Goal: Task Accomplishment & Management: Complete application form

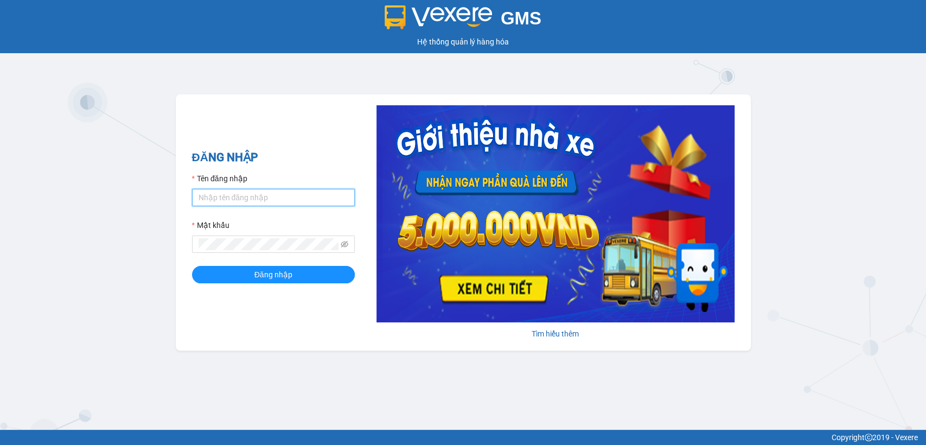
click at [277, 192] on input "Tên đăng nhập" at bounding box center [273, 197] width 163 height 17
type input "ntnanh.thoidai"
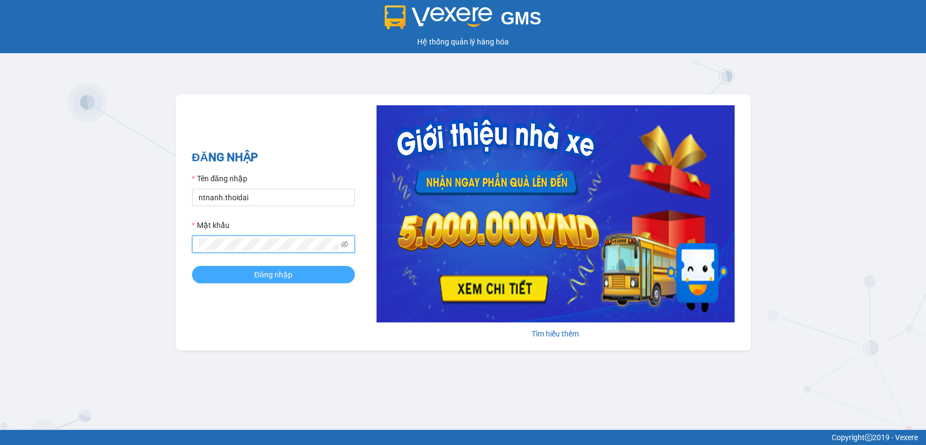
click at [291, 280] on div "ĐĂNG NHẬP Tên đăng nhập ntnanh.thoidai Mật khẩu Đăng nhập" at bounding box center [273, 223] width 163 height 148
click at [308, 266] on button "Đăng nhập" at bounding box center [273, 274] width 163 height 17
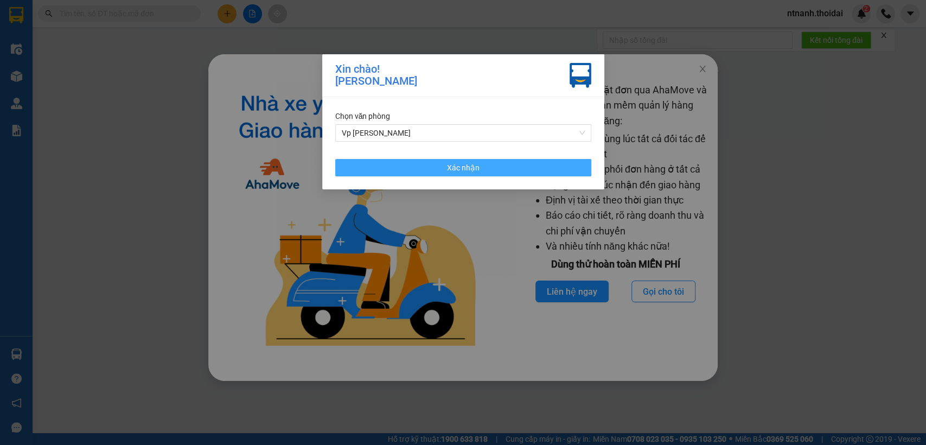
click at [389, 162] on button "Xác nhận" at bounding box center [463, 167] width 256 height 17
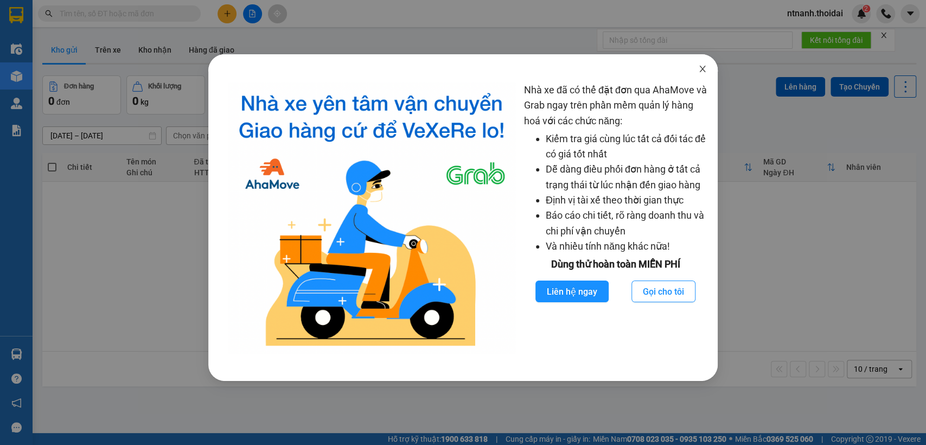
click at [707, 63] on span "Close" at bounding box center [703, 69] width 30 height 30
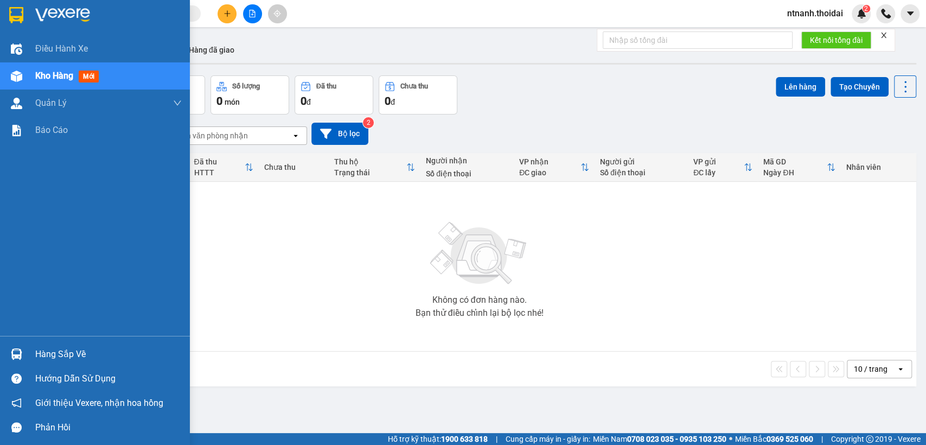
click at [26, 347] on div "Hàng sắp về" at bounding box center [95, 354] width 190 height 24
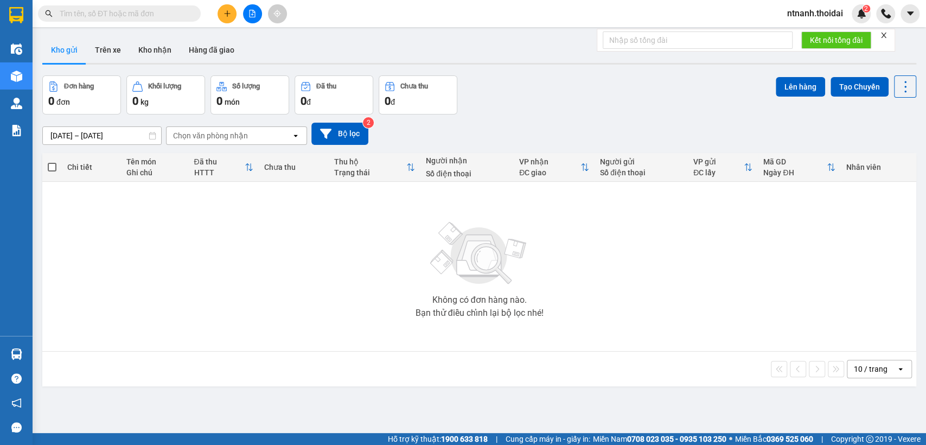
click at [185, 249] on section "Kết quả tìm kiếm ( 0 ) Bộ lọc No Data ntnanh.thoidai 2 Điều hành xe Kho hàng mớ…" at bounding box center [463, 222] width 926 height 445
click at [235, 13] on button at bounding box center [227, 13] width 19 height 19
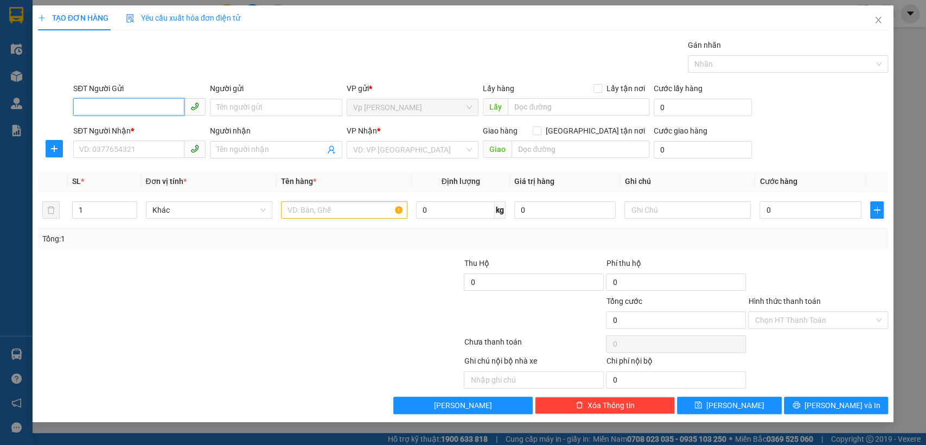
click at [151, 105] on input "SĐT Người Gửi" at bounding box center [128, 106] width 111 height 17
paste input "0903456298"
type input "0903456298"
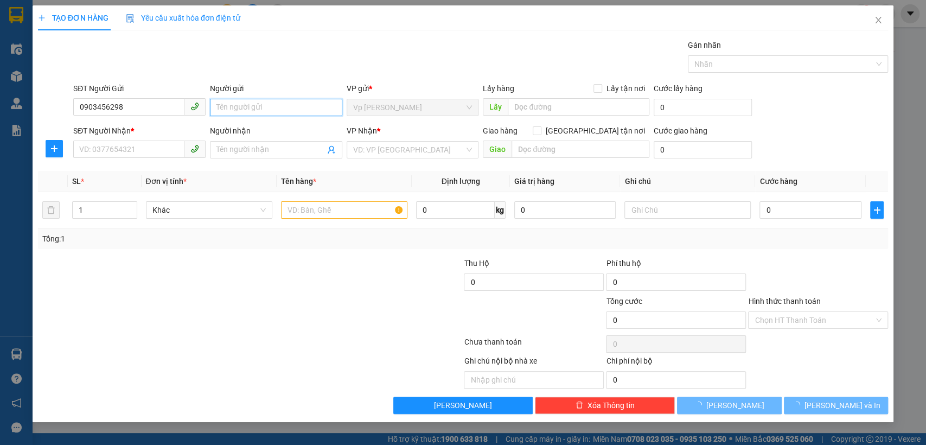
click at [252, 110] on input "Người gửi" at bounding box center [276, 107] width 132 height 17
type input "tuyết"
click at [95, 154] on input "SĐT Người Nhận *" at bounding box center [128, 149] width 111 height 17
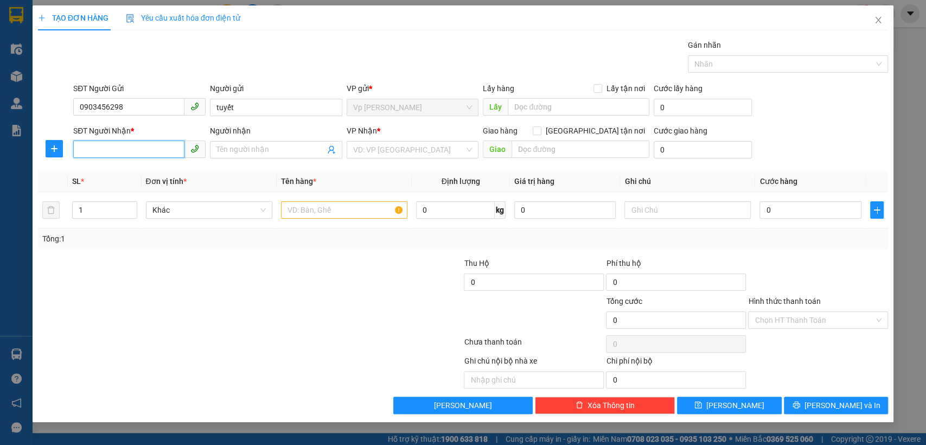
click at [117, 155] on input "SĐT Người Nhận *" at bounding box center [128, 149] width 111 height 17
paste input "0918469268"
type input "0918469268"
click at [284, 148] on input "Người nhận" at bounding box center [271, 150] width 109 height 12
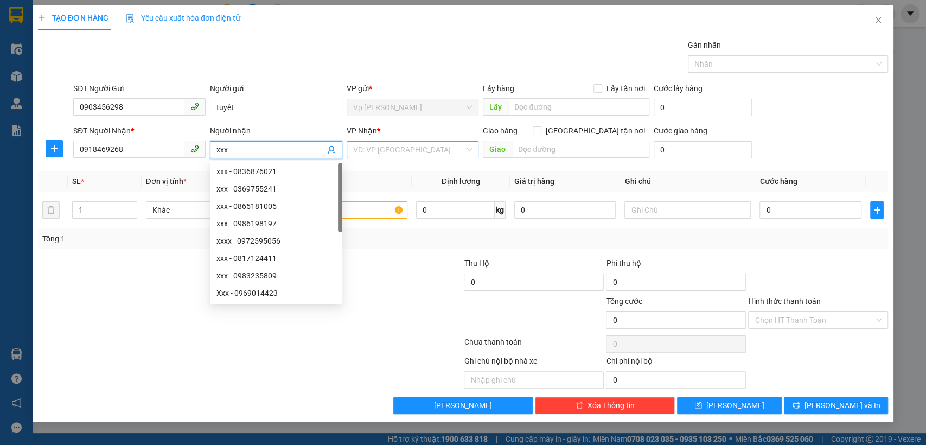
type input "xxx"
click at [416, 149] on input "search" at bounding box center [409, 150] width 112 height 16
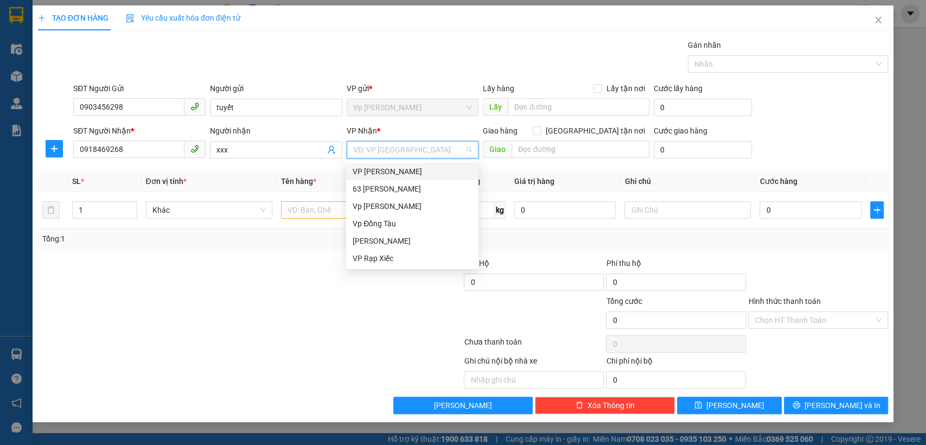
click at [420, 170] on div "VP Nguyễn Quốc Trị" at bounding box center [412, 172] width 119 height 12
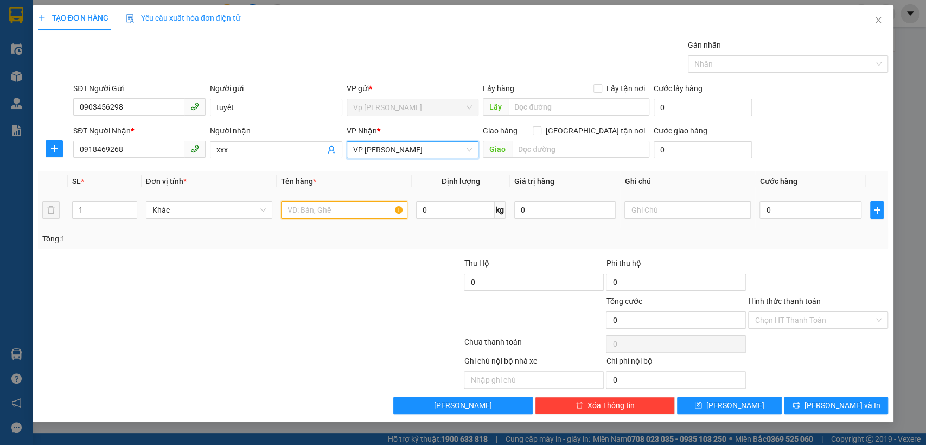
click at [329, 207] on input "text" at bounding box center [344, 209] width 126 height 17
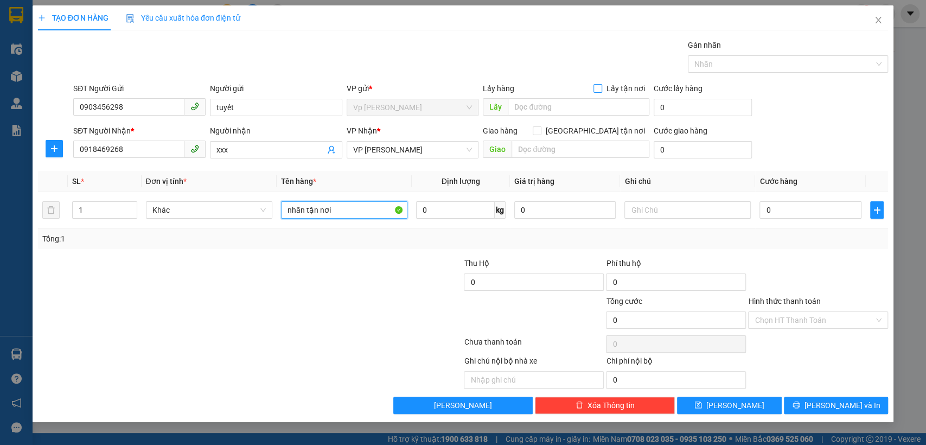
type input "nhãn tận nơi"
click at [602, 86] on span at bounding box center [598, 88] width 9 height 9
click at [601, 86] on input "Lấy tận nơi" at bounding box center [598, 88] width 8 height 8
checkbox input "true"
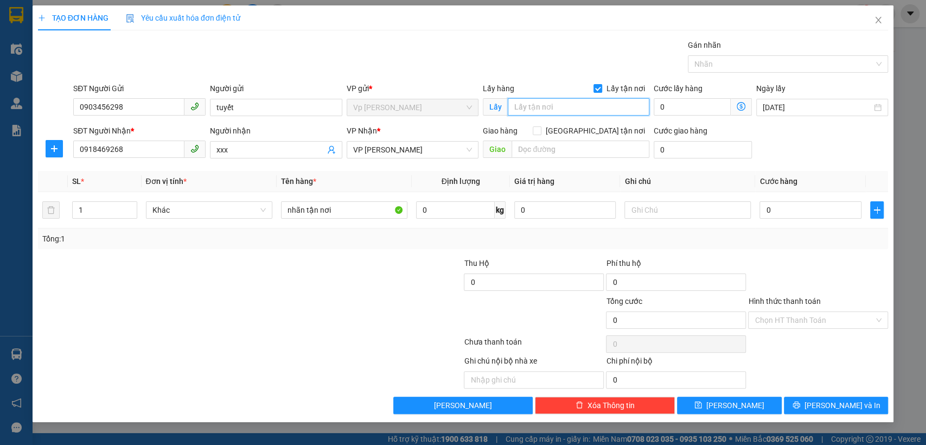
click at [574, 110] on input "text" at bounding box center [579, 106] width 142 height 17
type input "lct"
drag, startPoint x: 602, startPoint y: 128, endPoint x: 599, endPoint y: 134, distance: 6.8
click at [602, 129] on span "Giao tận nơi" at bounding box center [596, 131] width 108 height 12
click at [541, 129] on input "Giao tận nơi" at bounding box center [537, 130] width 8 height 8
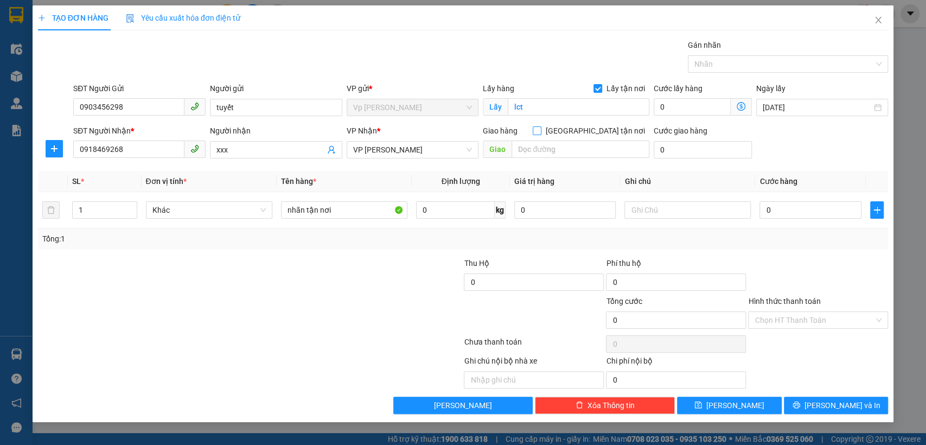
checkbox input "true"
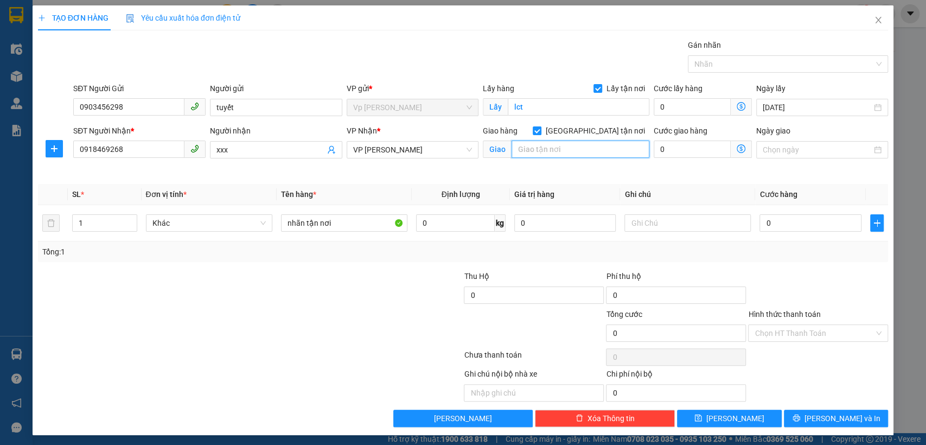
click at [583, 146] on input "text" at bounding box center [581, 149] width 138 height 17
type input "cvhb"
click at [790, 230] on input "0" at bounding box center [811, 222] width 102 height 17
type input "1"
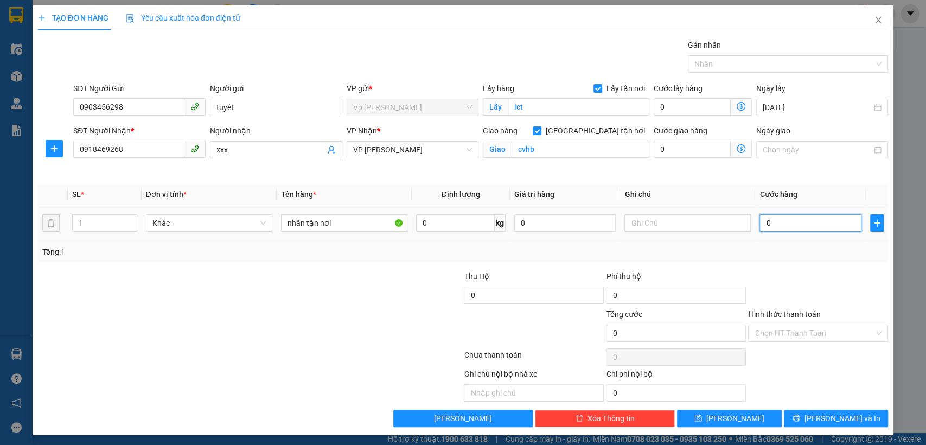
type input "1"
type input "11"
type input "110"
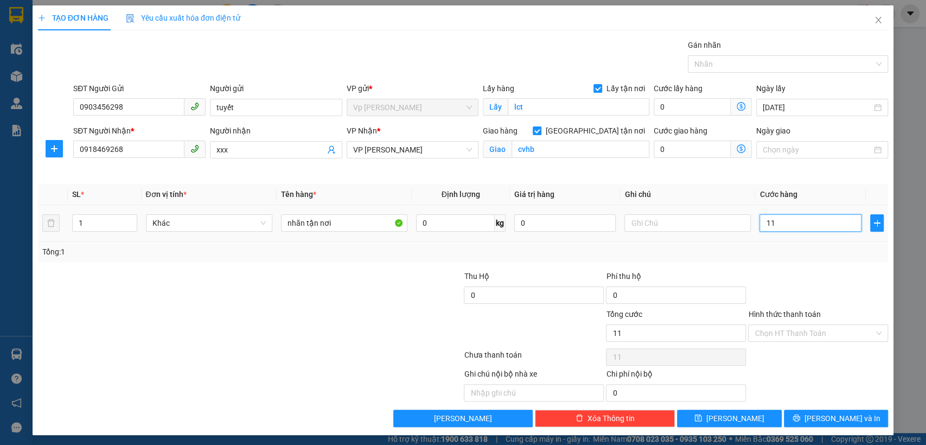
type input "110"
type input "110.000"
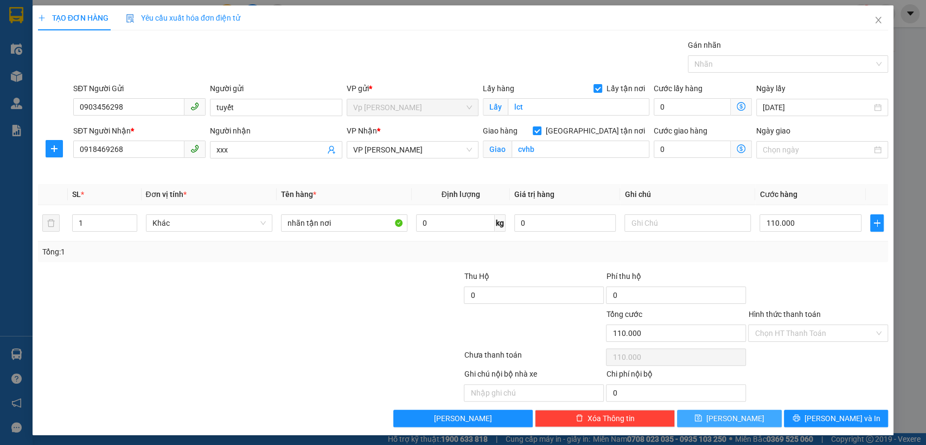
click at [751, 415] on button "Lưu" at bounding box center [729, 418] width 104 height 17
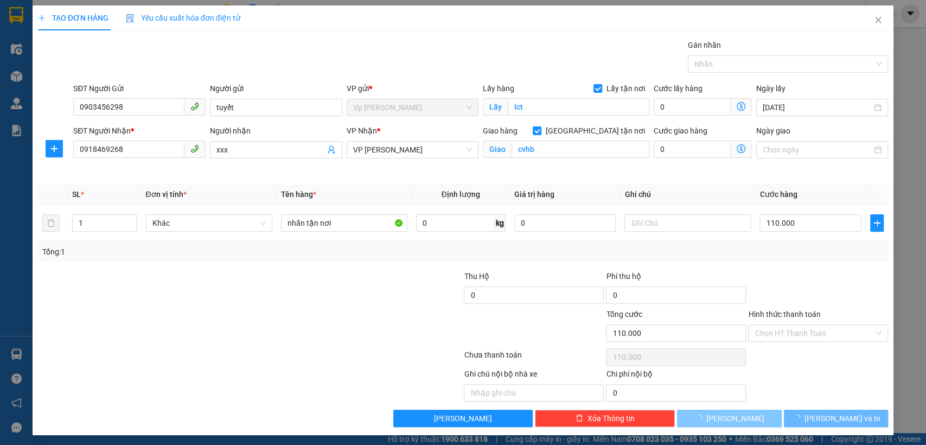
checkbox input "false"
type input "0"
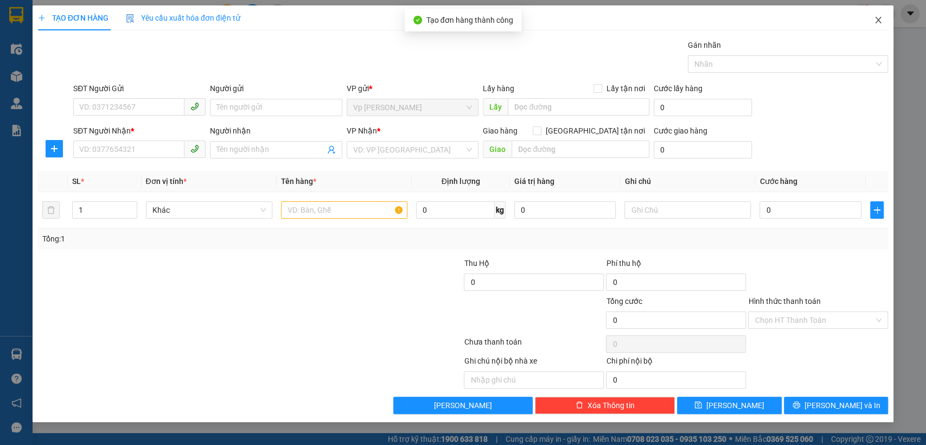
click at [887, 17] on span "Close" at bounding box center [878, 20] width 30 height 30
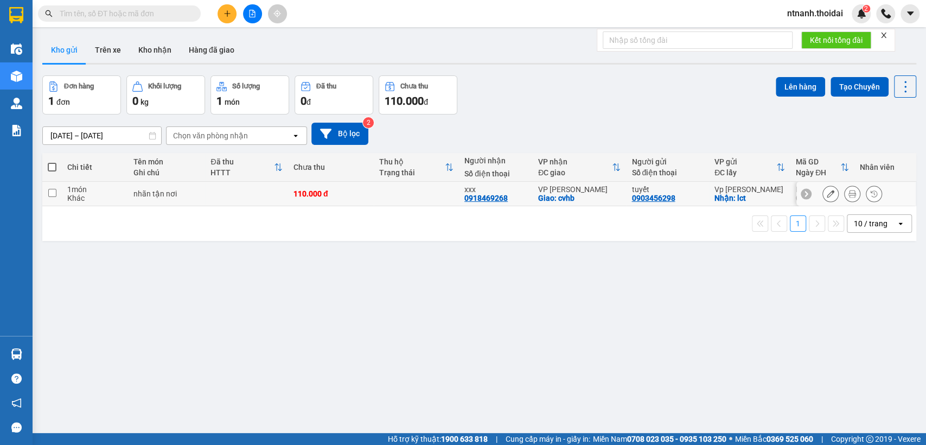
click at [88, 192] on div "1 món" at bounding box center [94, 189] width 55 height 9
checkbox input "true"
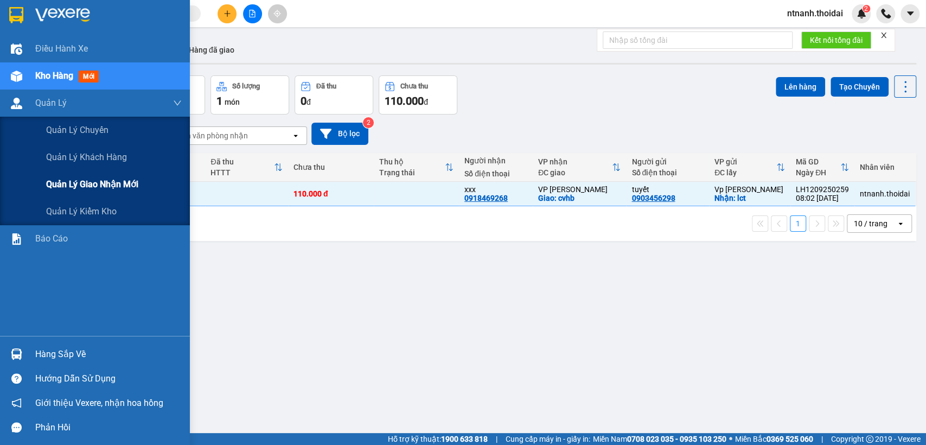
click at [106, 183] on span "Quản lý giao nhận mới" at bounding box center [92, 184] width 92 height 14
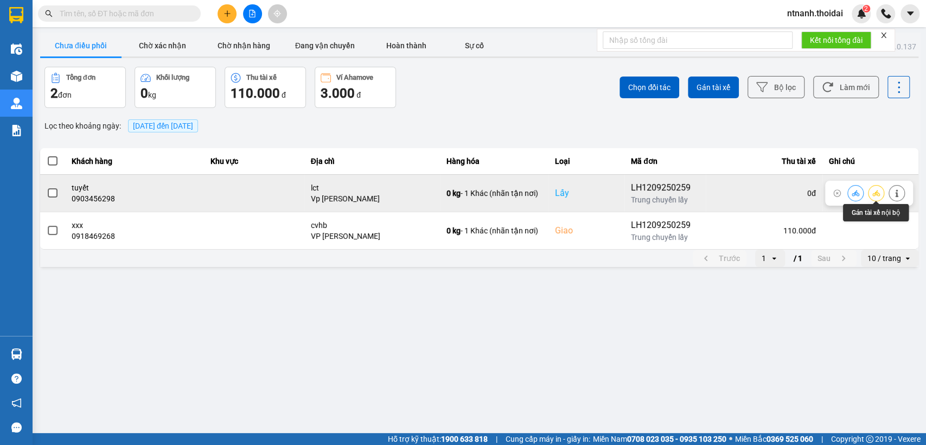
click at [877, 193] on icon at bounding box center [877, 193] width 8 height 8
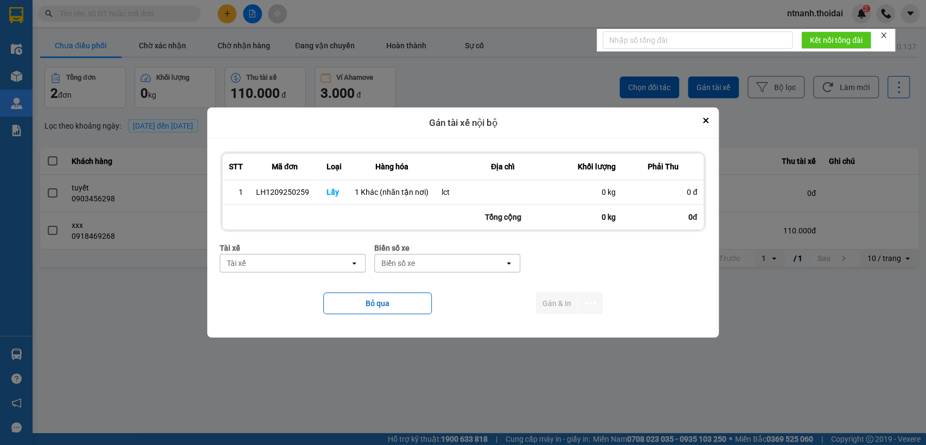
click at [307, 269] on div "Tài xế" at bounding box center [285, 263] width 130 height 17
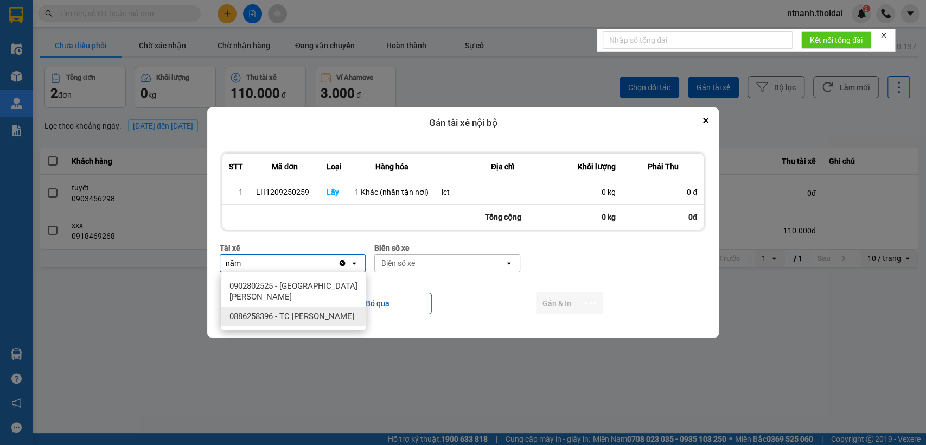
type input "năm"
click at [324, 311] on span "0886258396 - TC Phạm Văn Năm" at bounding box center [292, 316] width 125 height 11
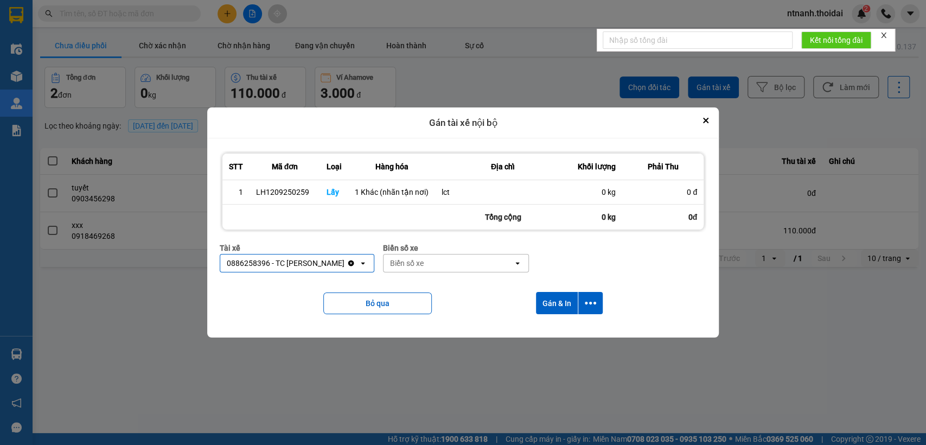
click at [411, 264] on div "Biển số xe" at bounding box center [407, 263] width 34 height 11
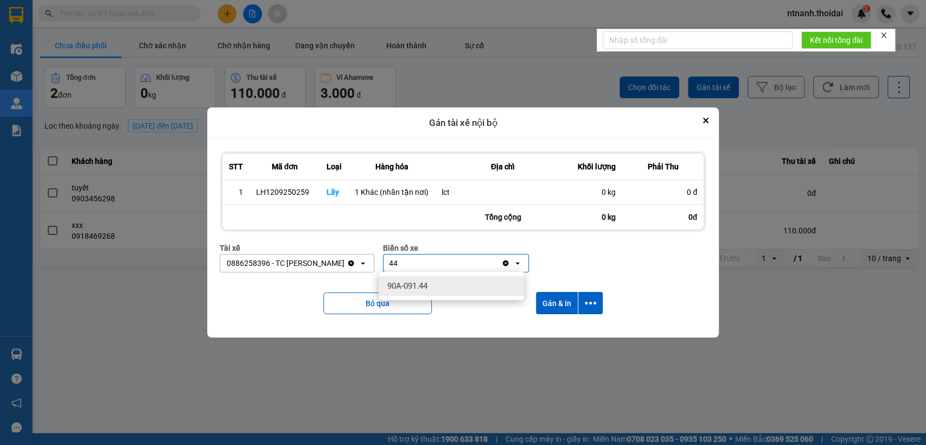
type input "44"
click at [423, 285] on span "90A-091.44" at bounding box center [408, 286] width 40 height 11
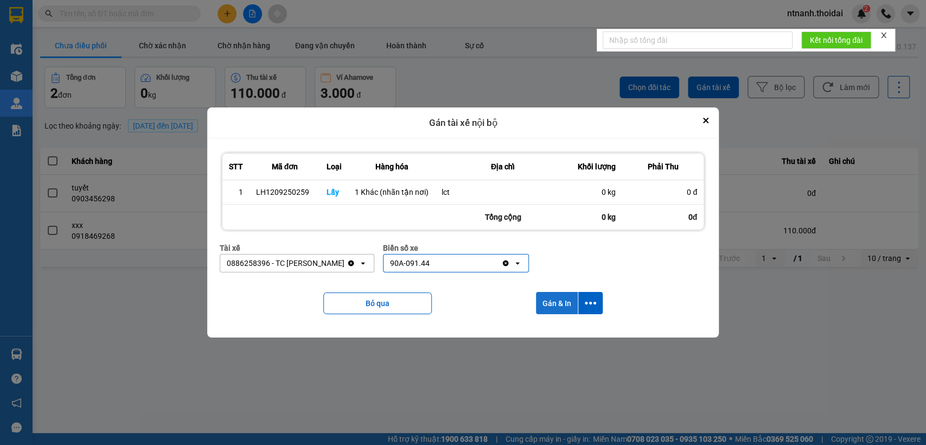
click at [558, 303] on button "Gán & In" at bounding box center [557, 303] width 42 height 22
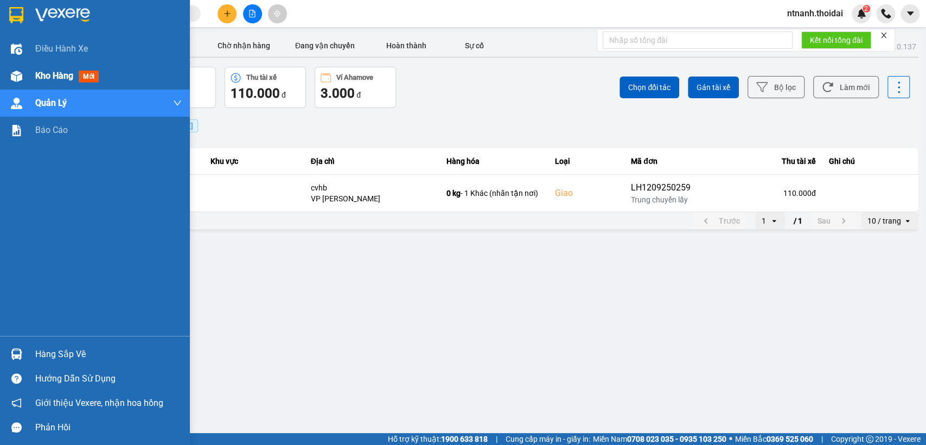
click at [48, 76] on span "Kho hàng" at bounding box center [54, 76] width 38 height 10
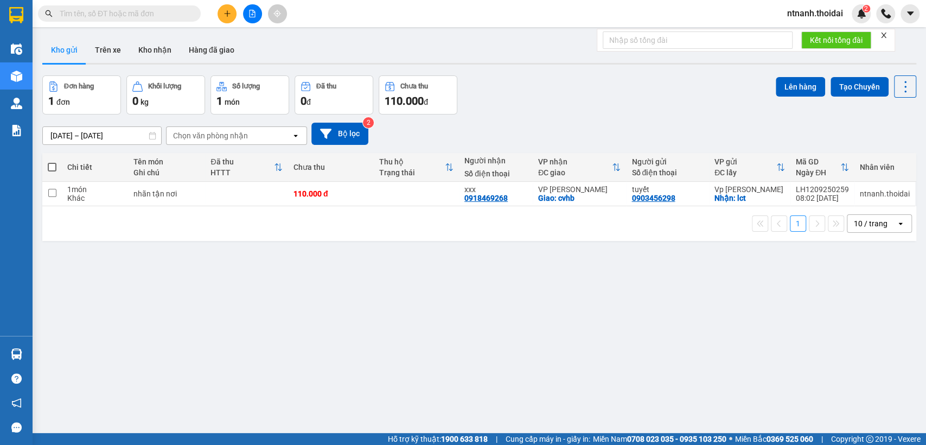
drag, startPoint x: 94, startPoint y: 209, endPoint x: 98, endPoint y: 201, distance: 9.2
click at [94, 209] on div "1 10 / trang open" at bounding box center [479, 223] width 874 height 35
click at [99, 200] on div "Khác" at bounding box center [94, 198] width 55 height 9
checkbox input "true"
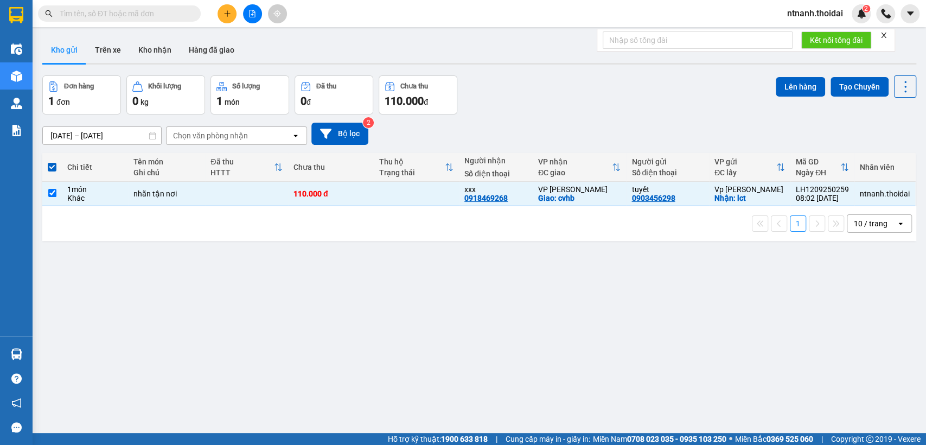
click at [820, 98] on div "Lên hàng Tạo Chuyến" at bounding box center [846, 94] width 141 height 39
click at [799, 92] on button "Lên hàng" at bounding box center [800, 87] width 49 height 20
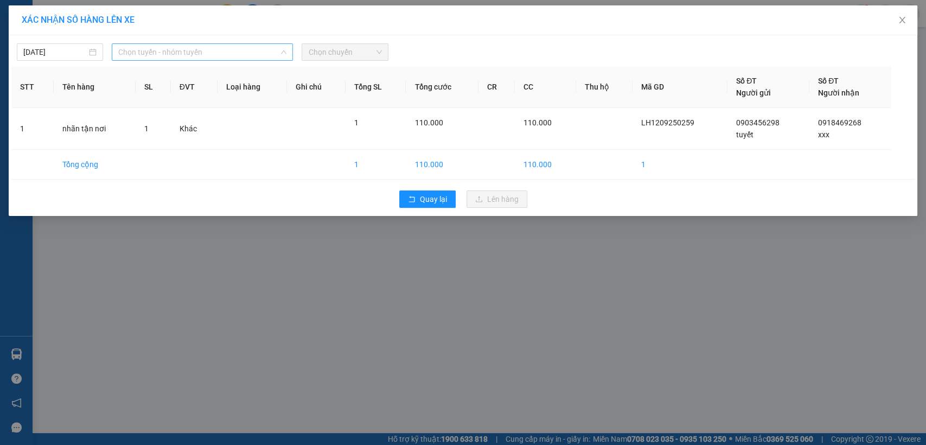
click at [156, 58] on span "Chọn tuyến - nhóm tuyến" at bounding box center [202, 52] width 168 height 16
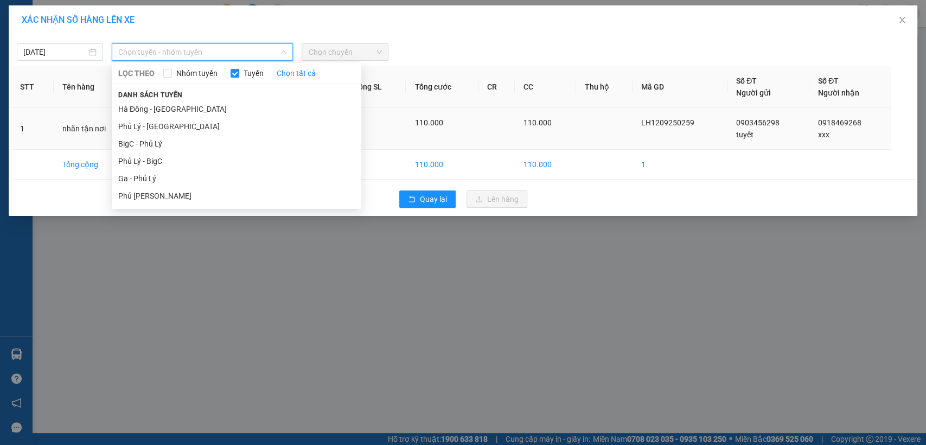
drag, startPoint x: 147, startPoint y: 160, endPoint x: 177, endPoint y: 139, distance: 36.0
click at [150, 159] on li "Phủ Lý - BigC" at bounding box center [237, 161] width 250 height 17
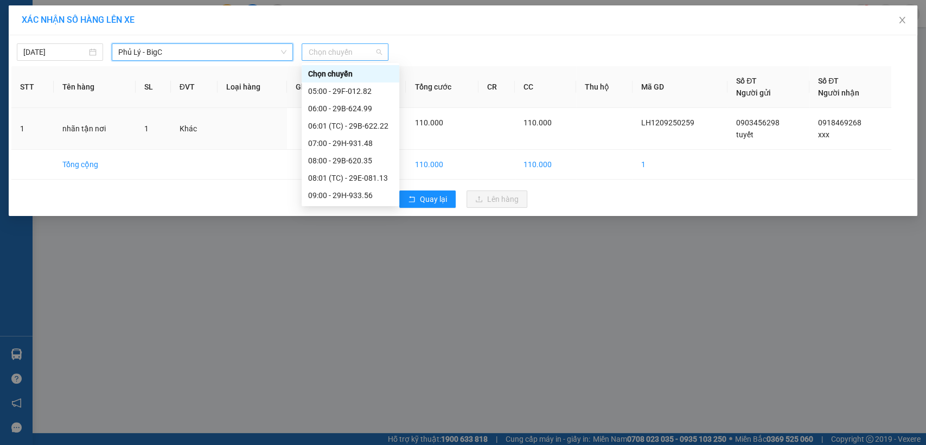
click at [345, 58] on span "Chọn chuyến" at bounding box center [344, 52] width 73 height 16
click at [344, 160] on div "08:00 - 29B-620.35" at bounding box center [350, 161] width 85 height 12
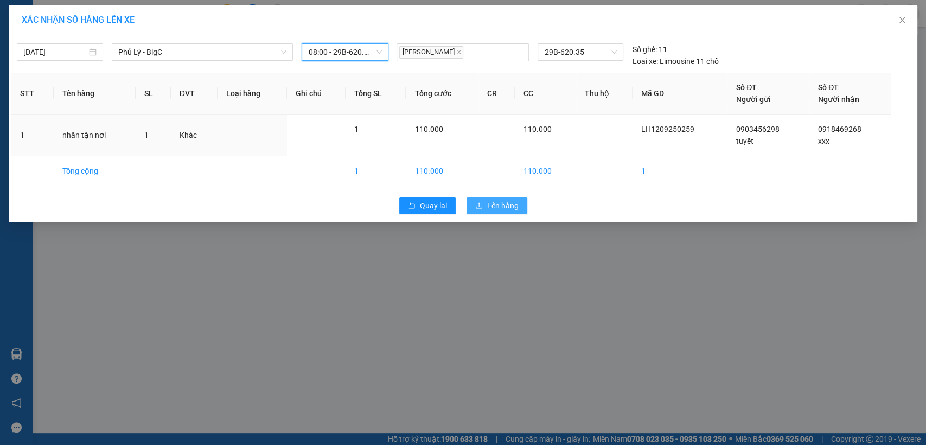
click at [501, 201] on span "Lên hàng" at bounding box center [502, 206] width 31 height 12
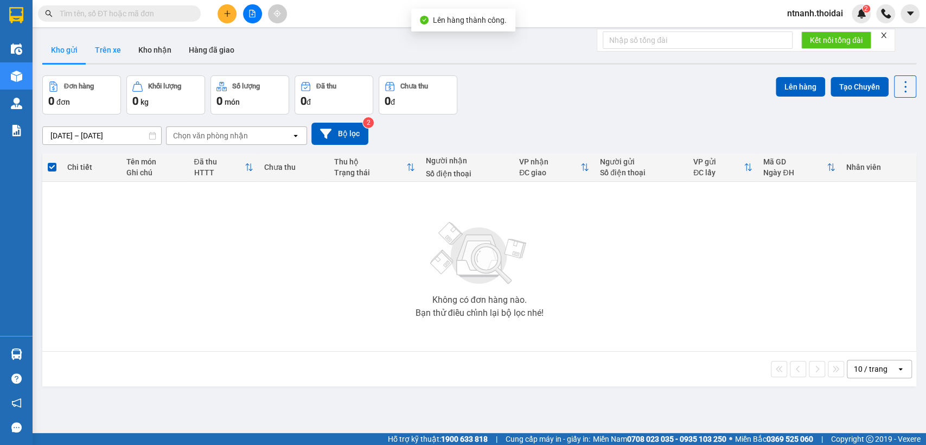
click at [111, 49] on button "Trên xe" at bounding box center [107, 50] width 43 height 26
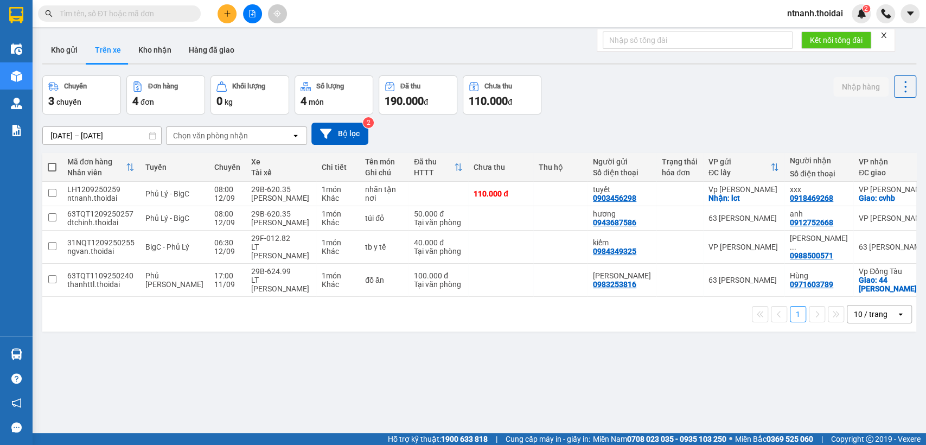
click at [181, 444] on div "Hỗ trợ kỹ thuật: 1900 633 818 | Cung cấp máy in - giấy in: Miền Nam 0708 023 03…" at bounding box center [460, 439] width 921 height 12
click at [219, 5] on div at bounding box center [252, 13] width 81 height 19
click at [219, 6] on div at bounding box center [252, 13] width 81 height 19
click at [227, 10] on icon "plus" at bounding box center [227, 13] width 1 height 6
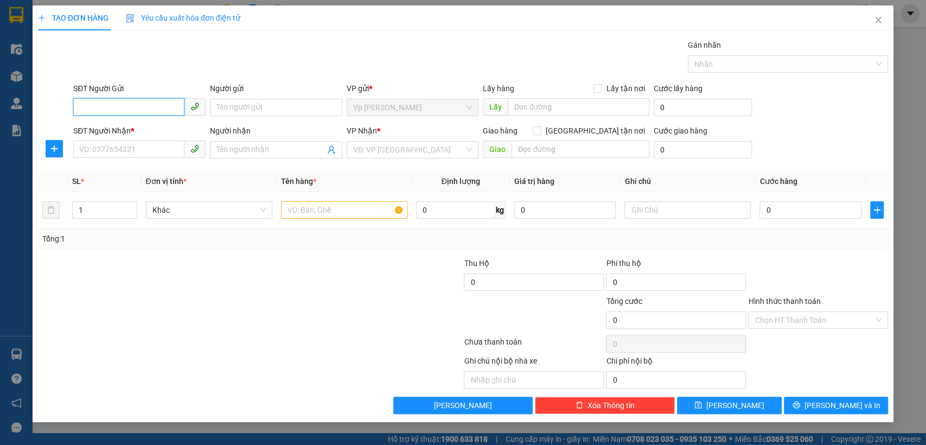
click at [126, 105] on input "SĐT Người Gửi" at bounding box center [128, 106] width 111 height 17
type input "0931670777"
click at [154, 124] on div "0931670777 - a tuấn" at bounding box center [139, 129] width 119 height 12
type input "a tuấn"
type input "0931670777"
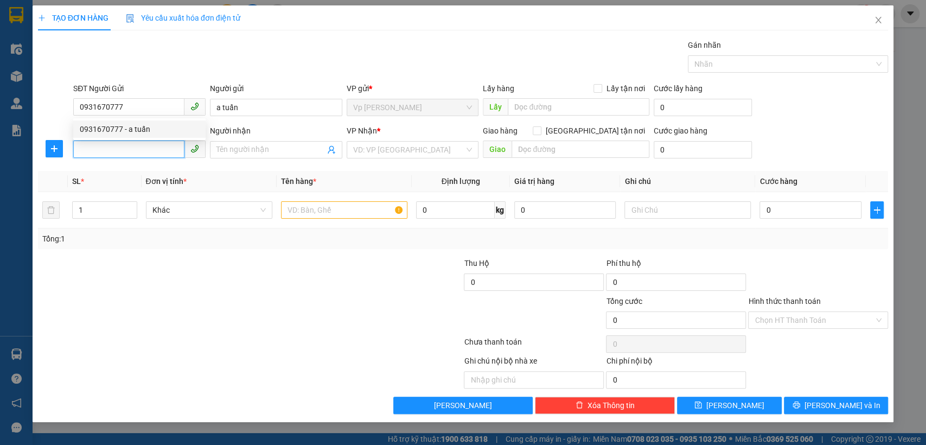
drag, startPoint x: 122, startPoint y: 149, endPoint x: 153, endPoint y: 156, distance: 32.3
click at [121, 149] on input "SĐT Người Nhận *" at bounding box center [128, 149] width 111 height 17
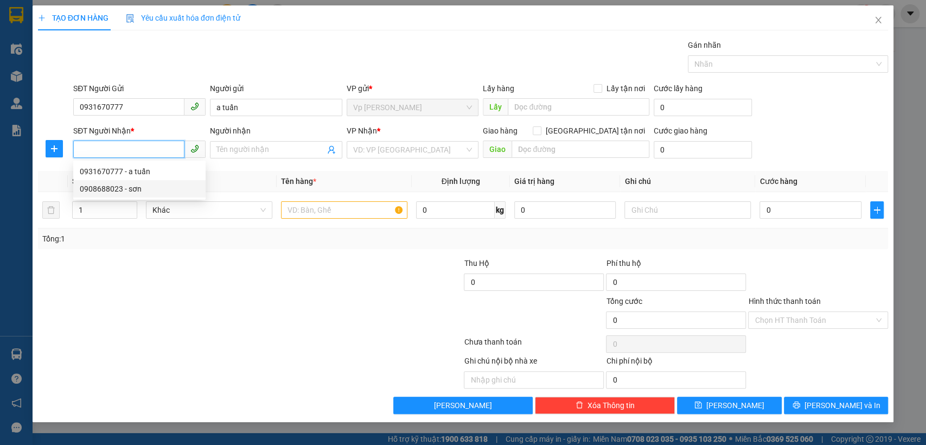
click at [115, 185] on div "0908688023 - sơn" at bounding box center [139, 189] width 119 height 12
type input "0908688023"
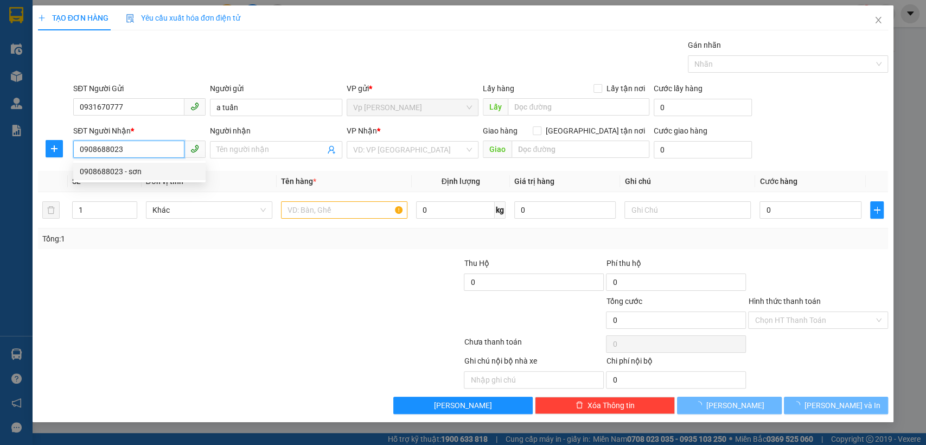
type input "sơn"
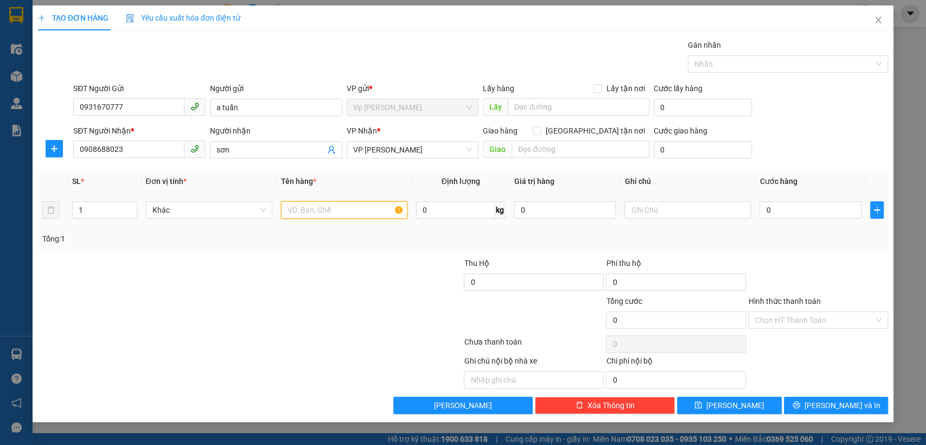
click at [321, 206] on input "text" at bounding box center [344, 209] width 126 height 17
type input "gt"
click at [818, 209] on input "0" at bounding box center [811, 209] width 102 height 17
type input "3"
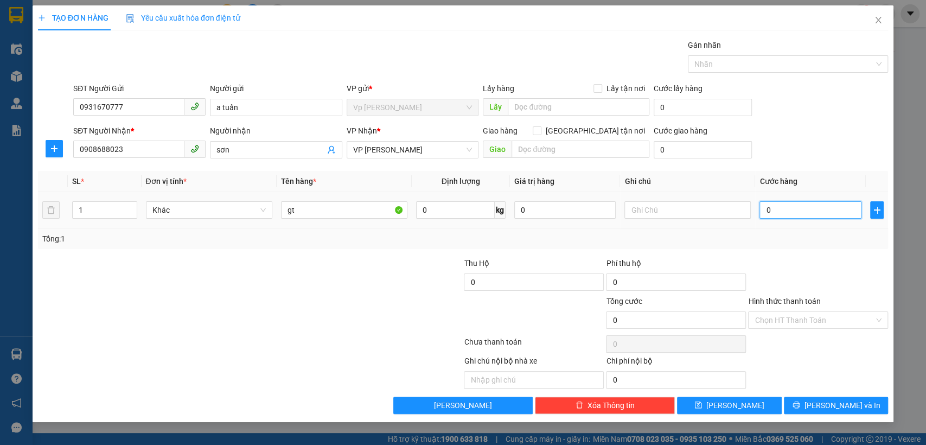
type input "3"
type input "30"
type input "30.000"
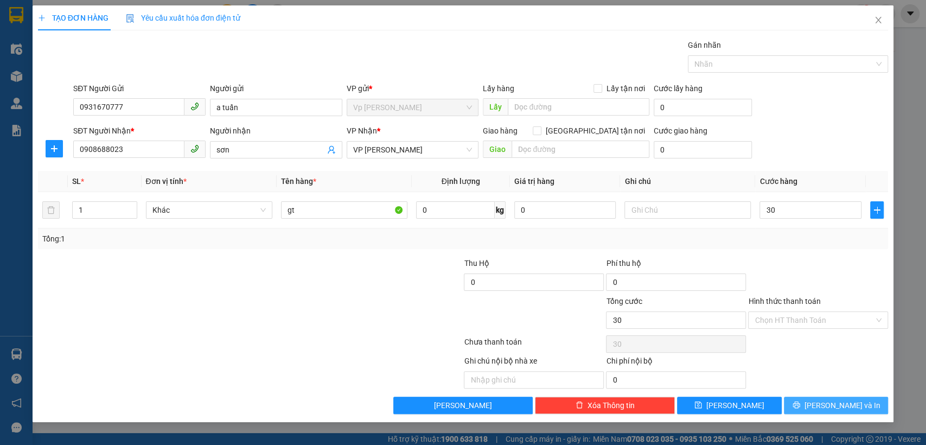
type input "30.000"
click at [825, 407] on button "Lưu và In" at bounding box center [836, 405] width 104 height 17
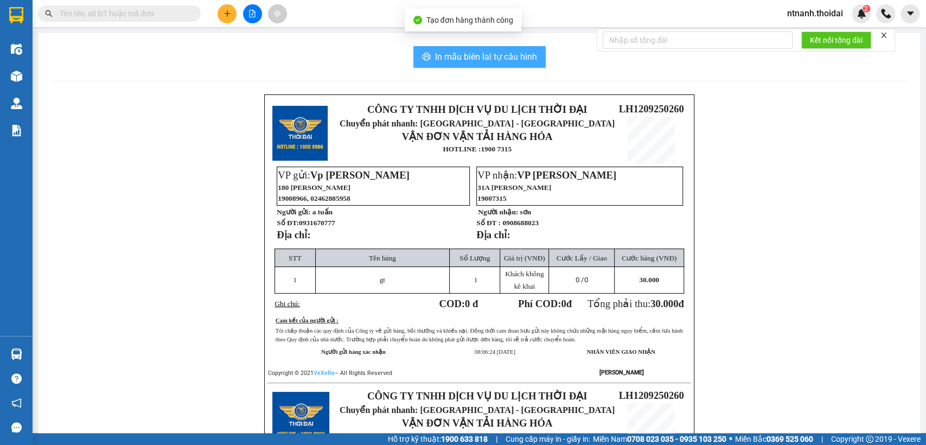
click at [469, 53] on span "In mẫu biên lai tự cấu hình" at bounding box center [486, 57] width 102 height 14
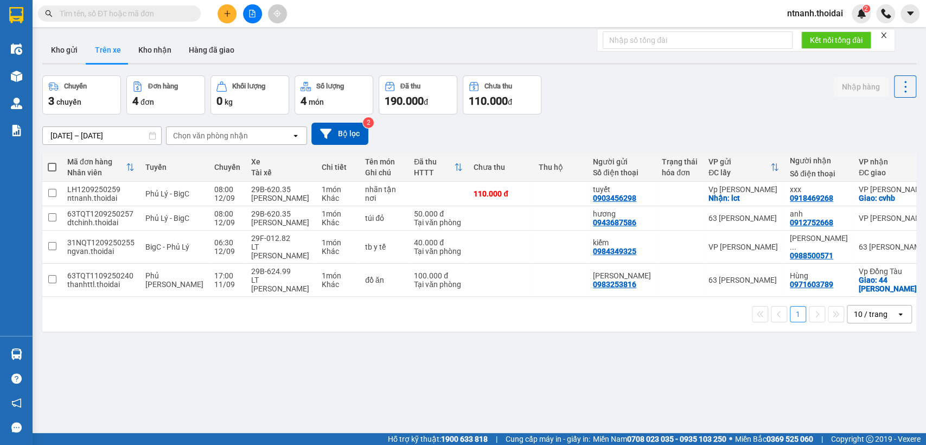
click at [194, 386] on div "ver 1.8.143 Kho gửi Trên xe Kho nhận Hàng đã giao Chuyến 3 chuyến Đơn hàng 4 đơ…" at bounding box center [479, 255] width 883 height 445
click at [58, 55] on button "Kho gửi" at bounding box center [64, 50] width 44 height 26
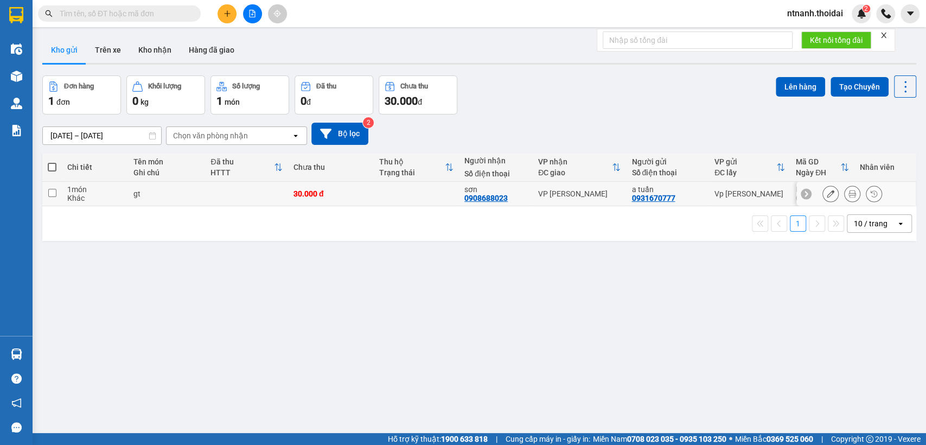
click at [192, 194] on div "gt" at bounding box center [167, 193] width 67 height 9
checkbox input "true"
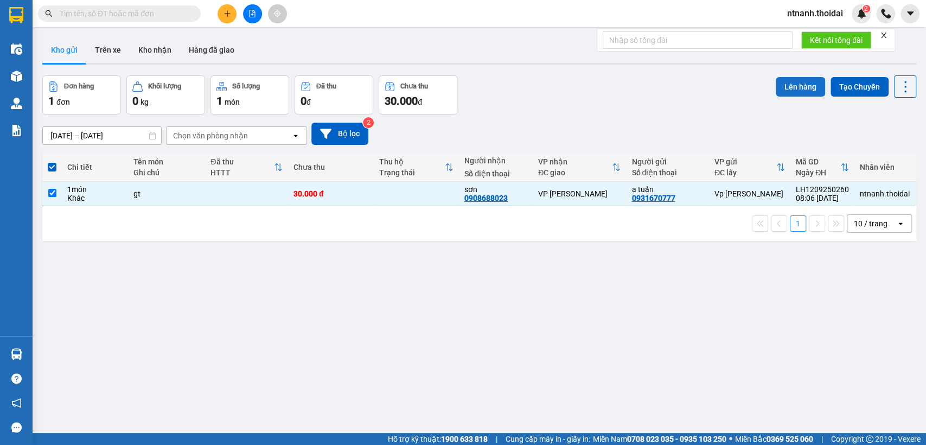
click at [808, 78] on button "Lên hàng" at bounding box center [800, 87] width 49 height 20
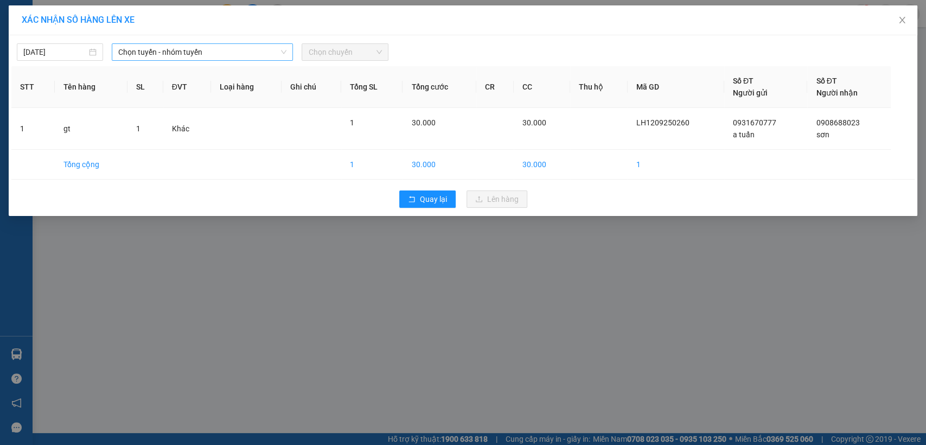
click at [166, 48] on span "Chọn tuyến - nhóm tuyến" at bounding box center [202, 52] width 168 height 16
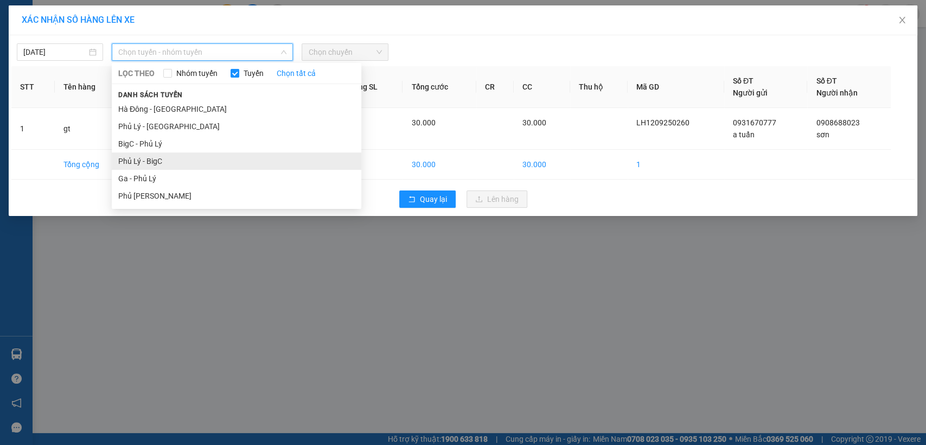
click at [181, 166] on li "Phủ Lý - BigC" at bounding box center [237, 161] width 250 height 17
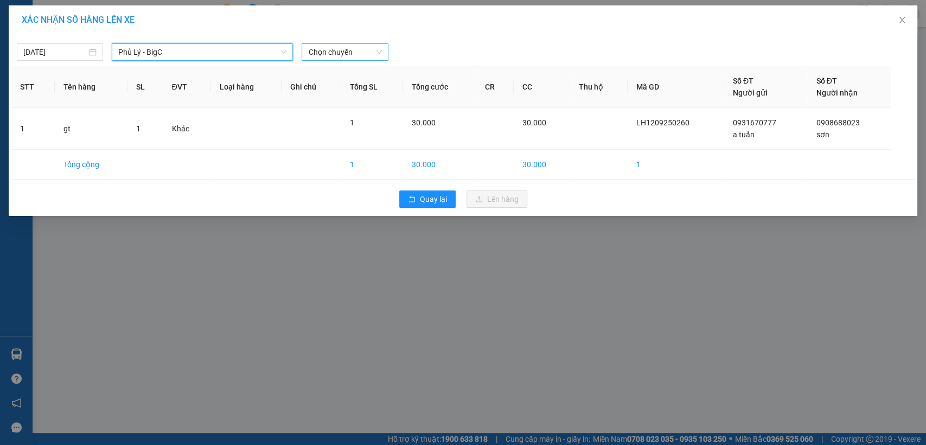
click at [345, 58] on span "Chọn chuyến" at bounding box center [344, 52] width 73 height 16
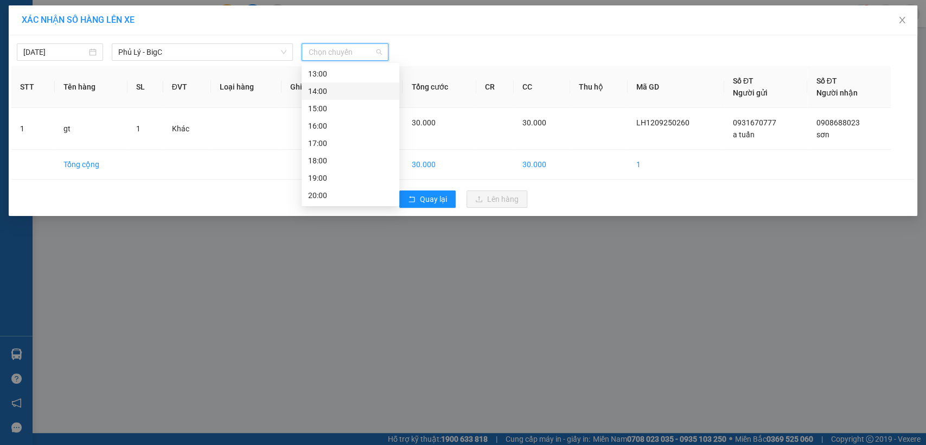
scroll to position [10, 0]
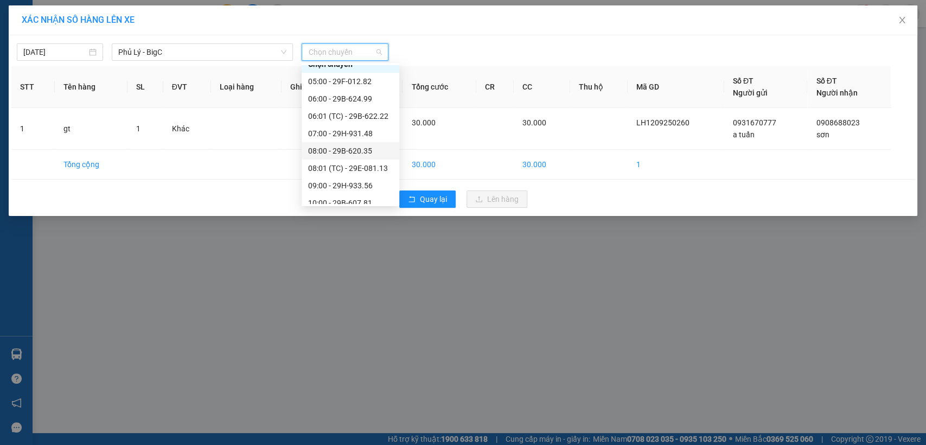
click at [345, 153] on div "08:00 - 29B-620.35" at bounding box center [350, 151] width 85 height 12
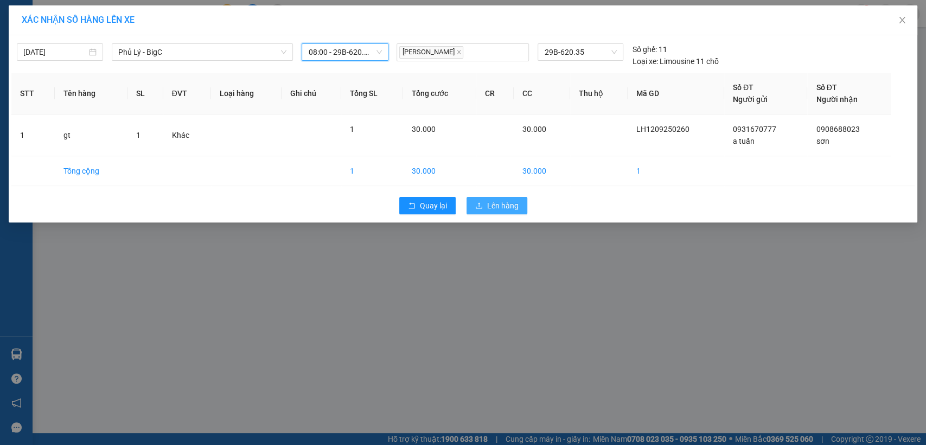
click at [504, 202] on span "Lên hàng" at bounding box center [502, 206] width 31 height 12
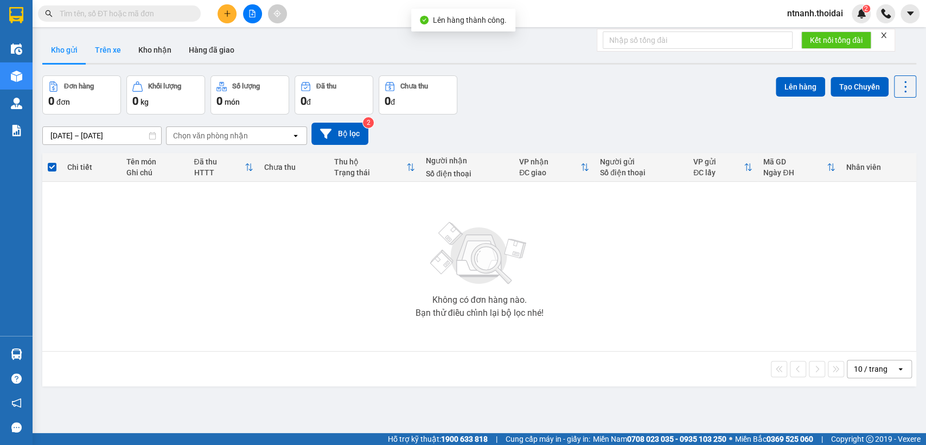
click at [111, 47] on button "Trên xe" at bounding box center [107, 50] width 43 height 26
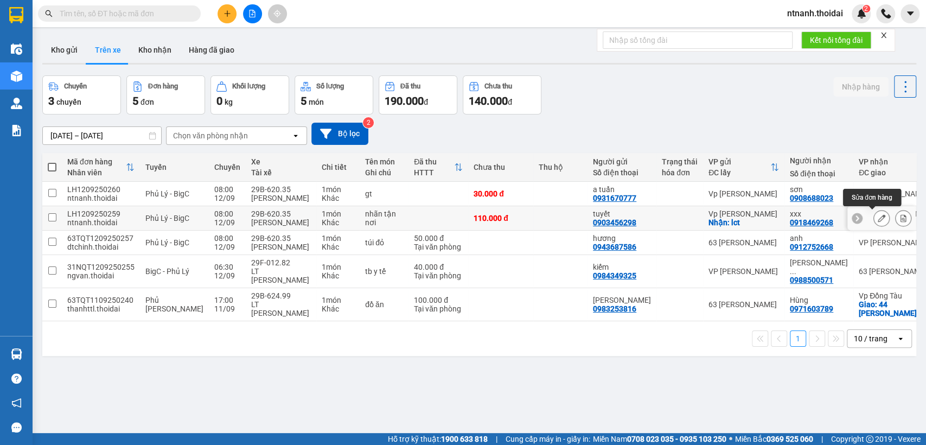
click at [878, 217] on button at bounding box center [881, 218] width 15 height 19
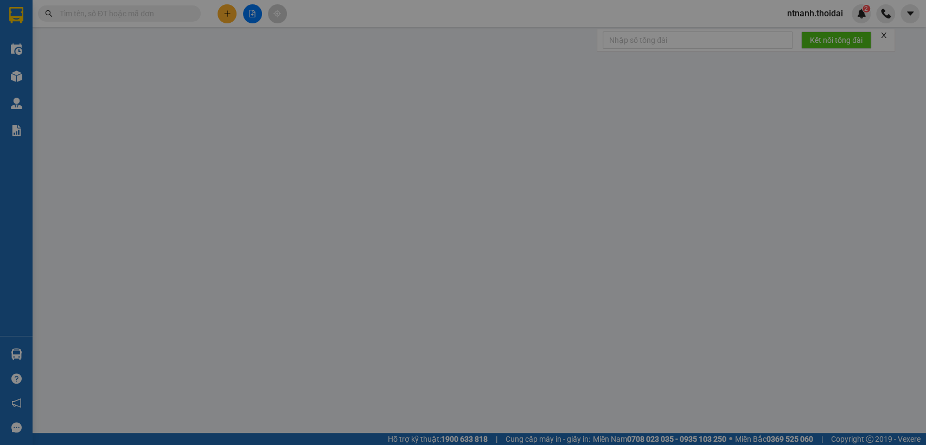
type input "0903456298"
type input "tuyết"
checkbox input "true"
type input "lct"
type input "0918469268"
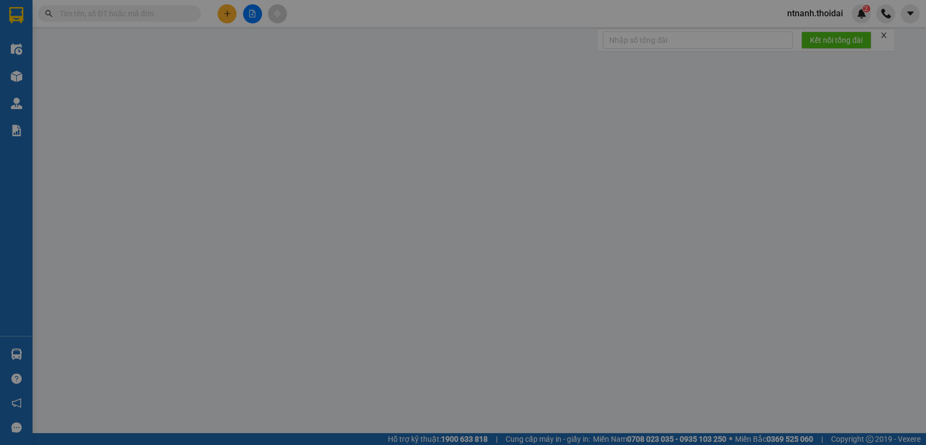
type input "xxx"
checkbox input "true"
type input "cvhb"
type input "110.000"
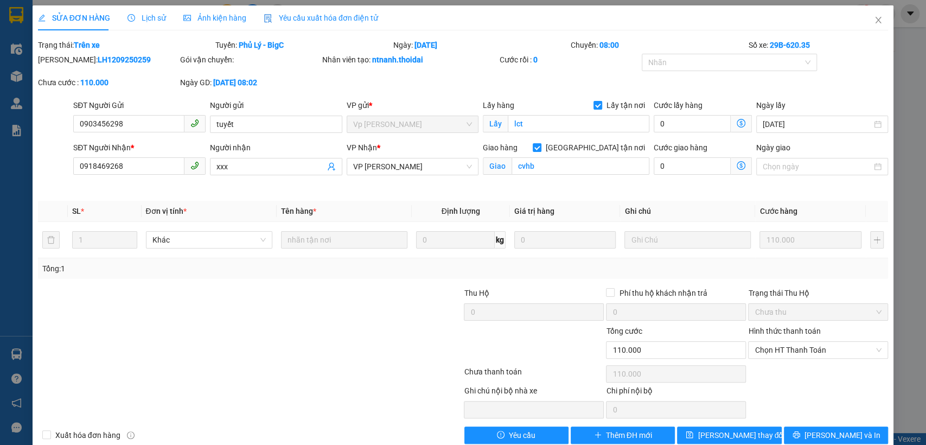
click at [71, 14] on span "SỬA ĐƠN HÀNG" at bounding box center [74, 18] width 72 height 9
click at [874, 17] on icon "close" at bounding box center [878, 20] width 9 height 9
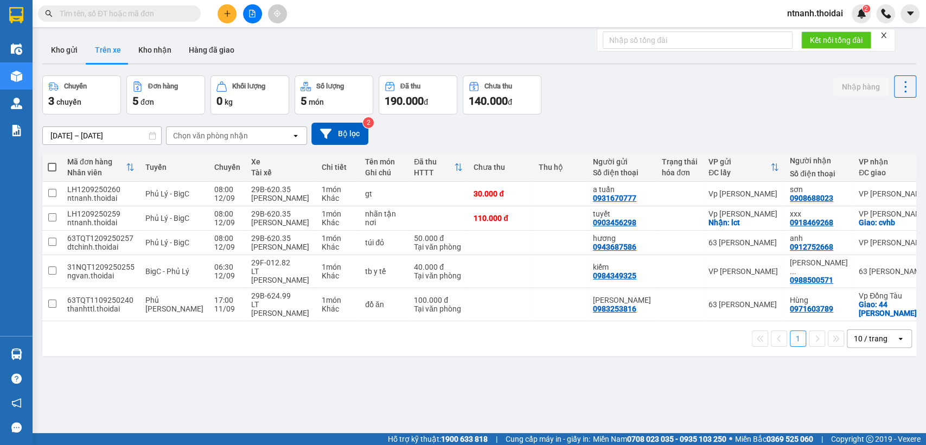
click at [98, 132] on input "10/09/2025 – 12/09/2025" at bounding box center [102, 135] width 118 height 17
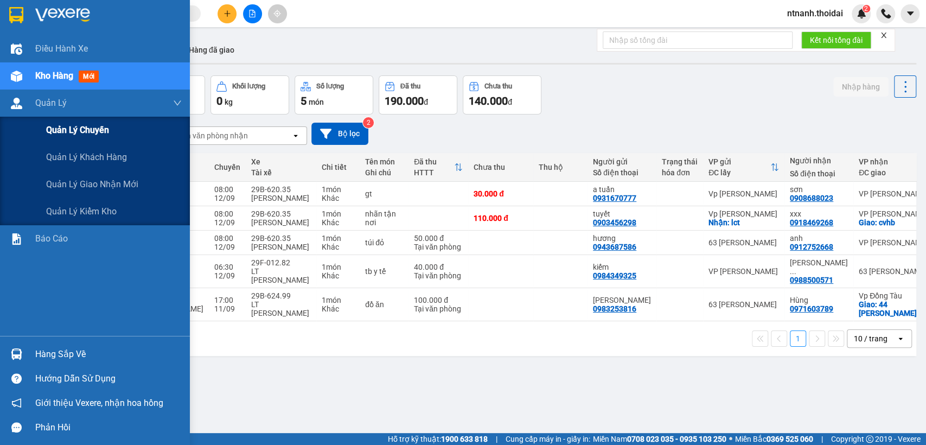
click at [59, 129] on span "Quản lý chuyến" at bounding box center [77, 130] width 63 height 14
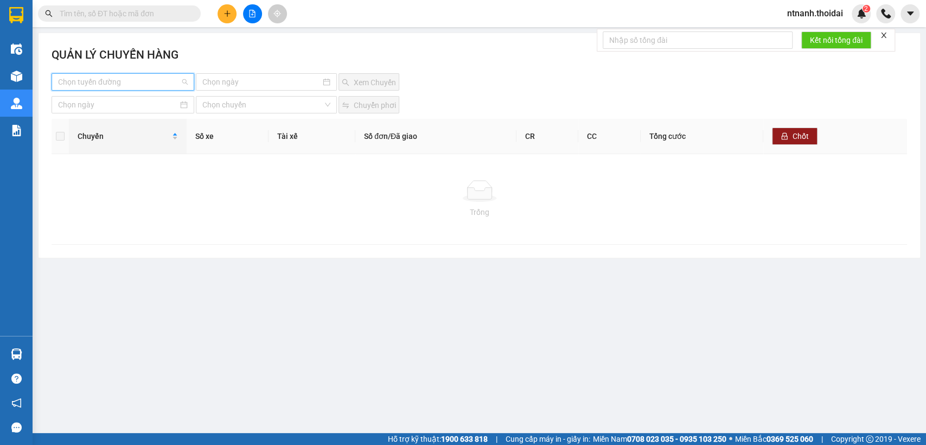
click at [155, 74] on input "search" at bounding box center [119, 82] width 122 height 16
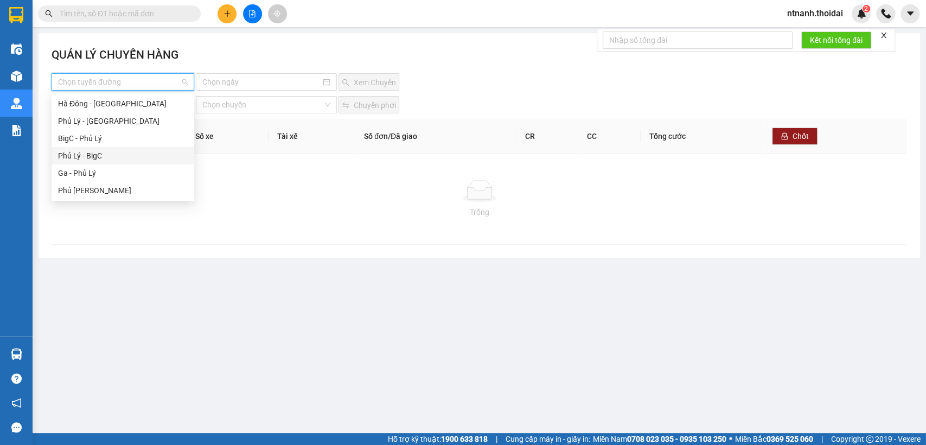
click at [112, 153] on div "Phủ Lý - BigC" at bounding box center [123, 156] width 130 height 12
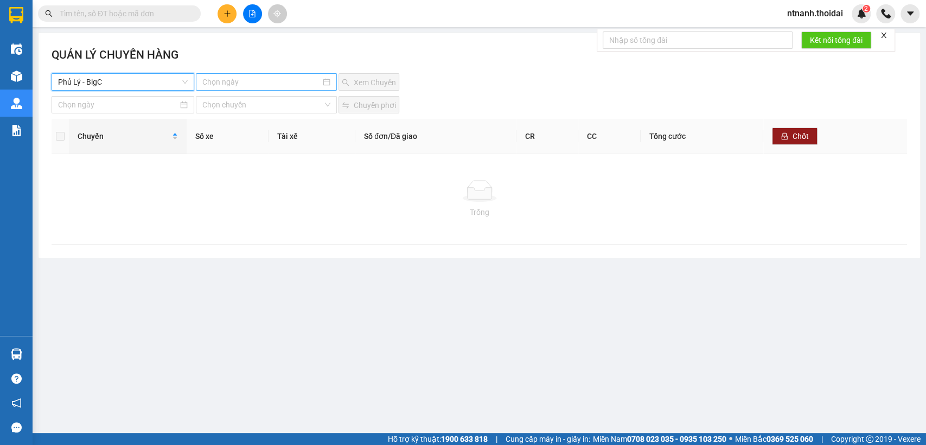
click at [293, 88] on div at bounding box center [266, 81] width 141 height 17
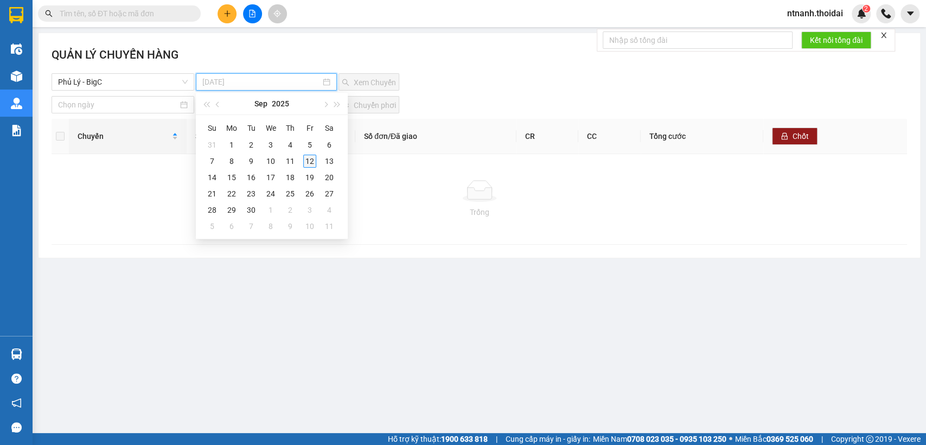
type input "12-09-2025"
click at [306, 163] on div "12" at bounding box center [309, 161] width 13 height 13
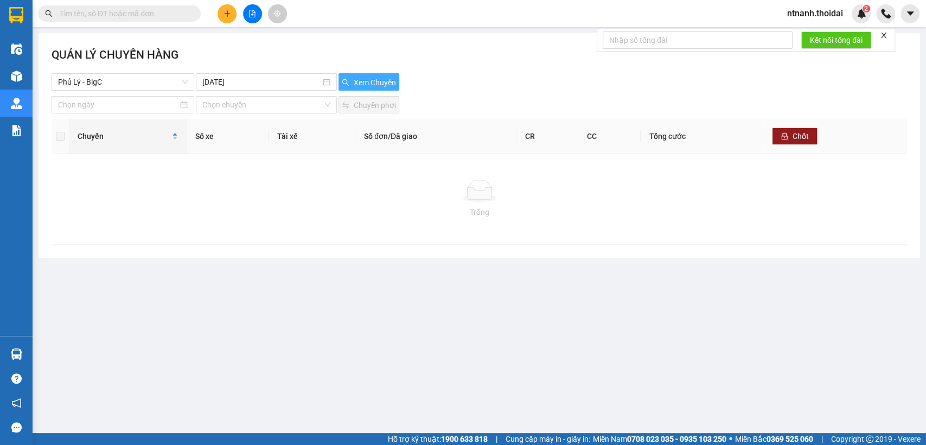
click at [379, 77] on span "Xem Chuyến" at bounding box center [375, 83] width 42 height 12
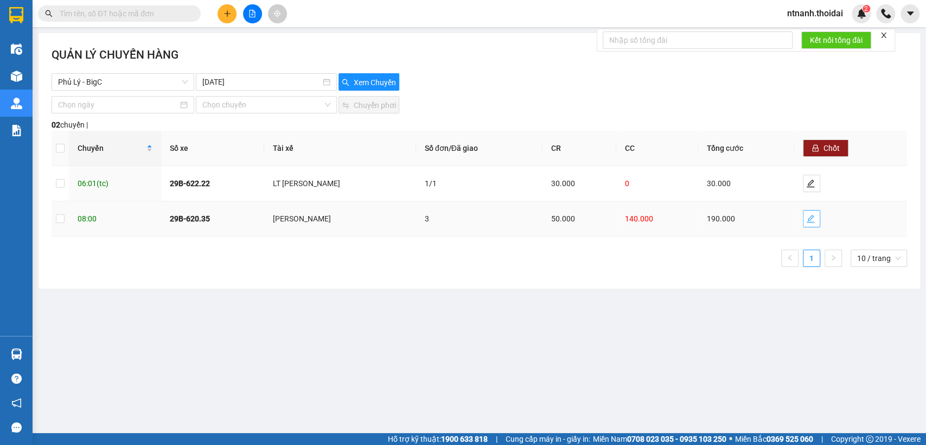
click at [815, 217] on icon "edit" at bounding box center [810, 218] width 9 height 9
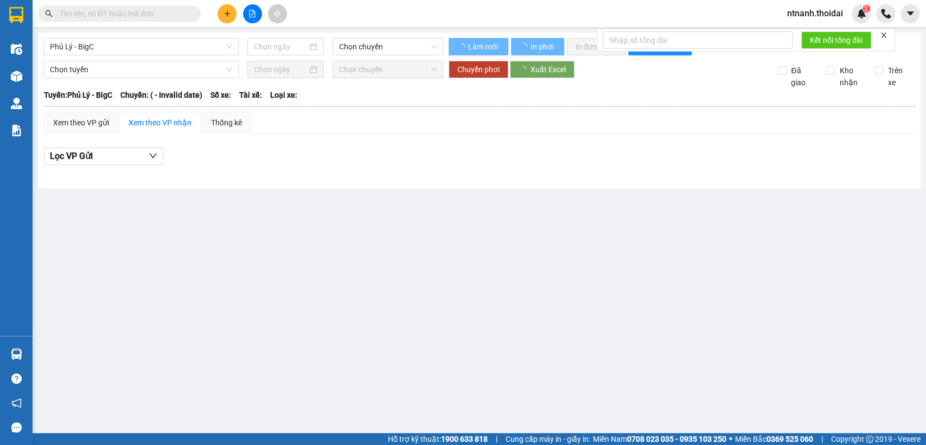
type input "12/09/2025"
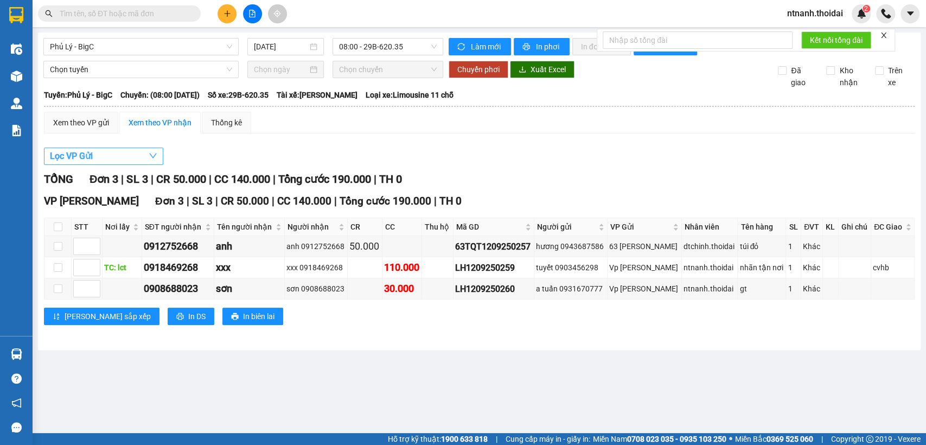
click at [107, 165] on button "Lọc VP Gửi" at bounding box center [103, 156] width 119 height 17
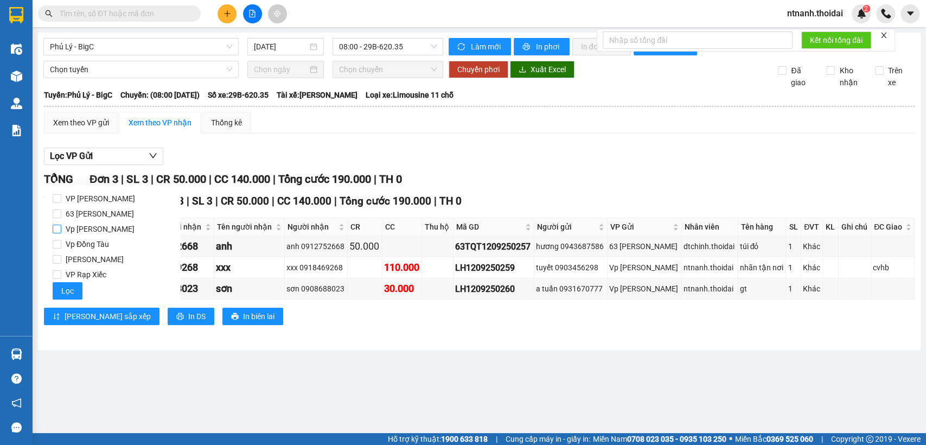
click at [105, 228] on span "Vp Lê Hoàn" at bounding box center [100, 228] width 78 height 15
click at [61, 228] on input "Vp Lê Hoàn" at bounding box center [57, 229] width 9 height 9
checkbox input "true"
click at [66, 289] on span "Lọc" at bounding box center [67, 291] width 12 height 12
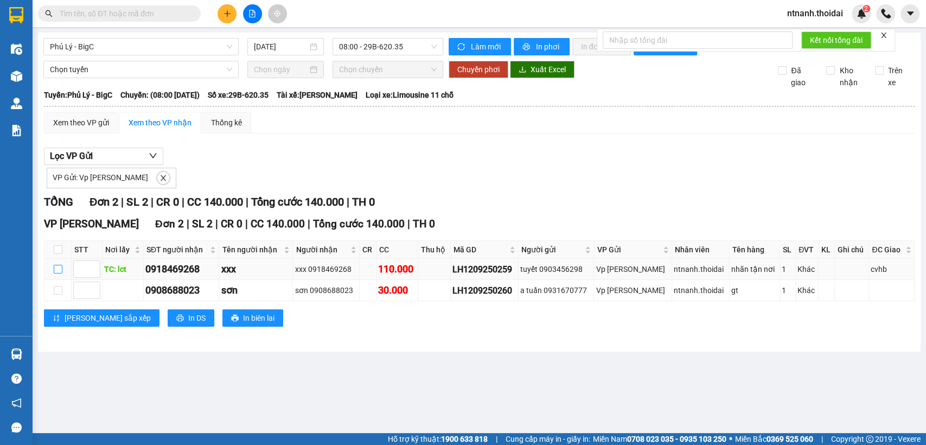
click at [55, 274] on input "checkbox" at bounding box center [58, 269] width 9 height 9
checkbox input "true"
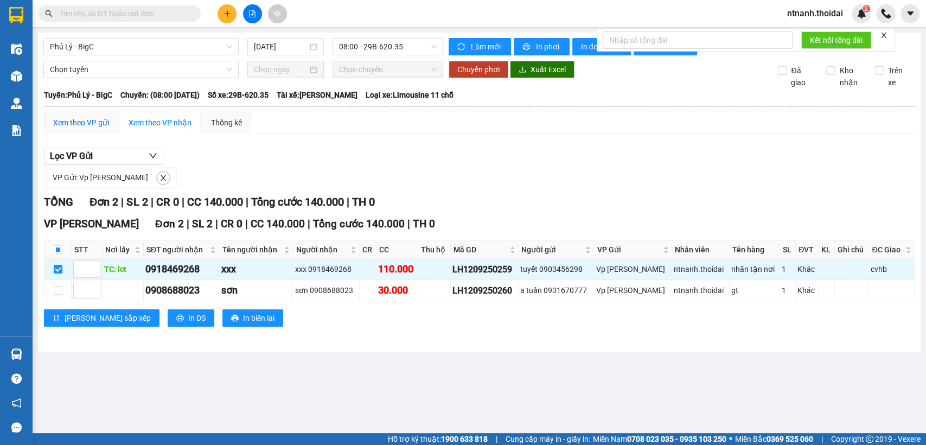
click at [78, 129] on div "Xem theo VP gửi" at bounding box center [81, 123] width 56 height 12
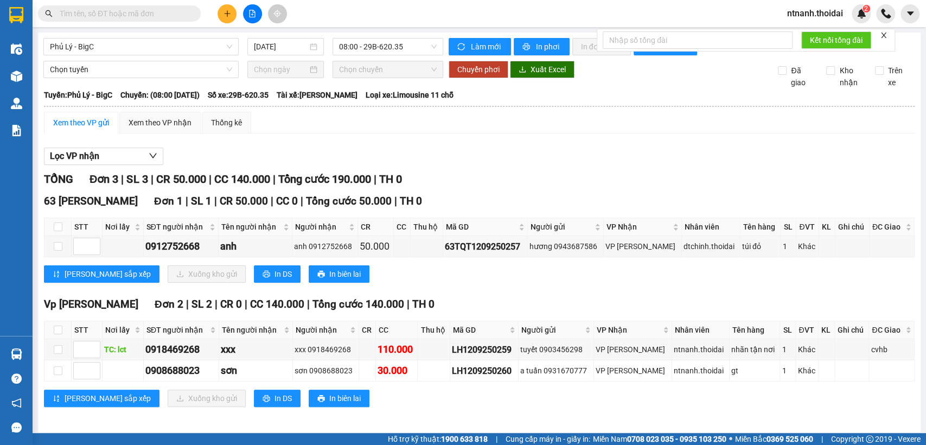
scroll to position [13, 0]
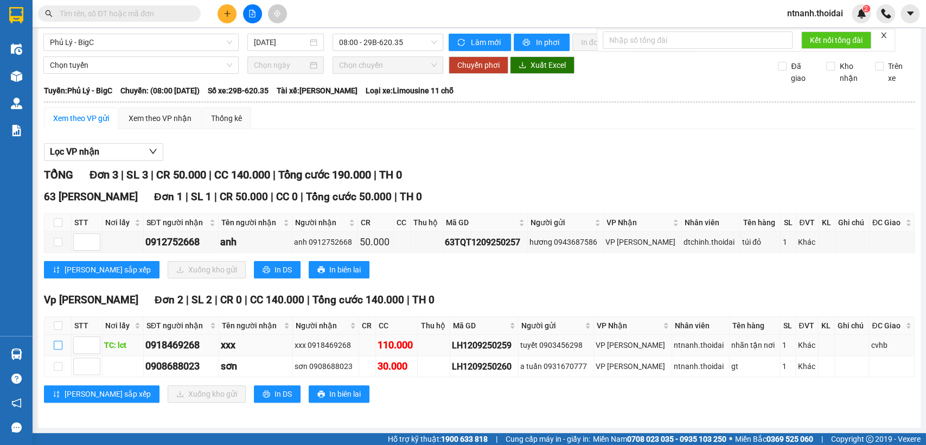
click at [54, 345] on input "checkbox" at bounding box center [58, 345] width 9 height 9
checkbox input "true"
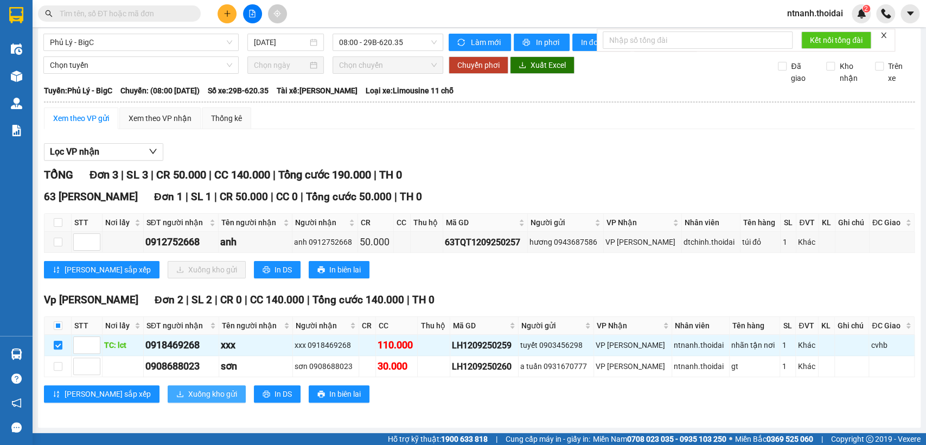
click at [188, 393] on span "Xuống kho gửi" at bounding box center [212, 394] width 49 height 12
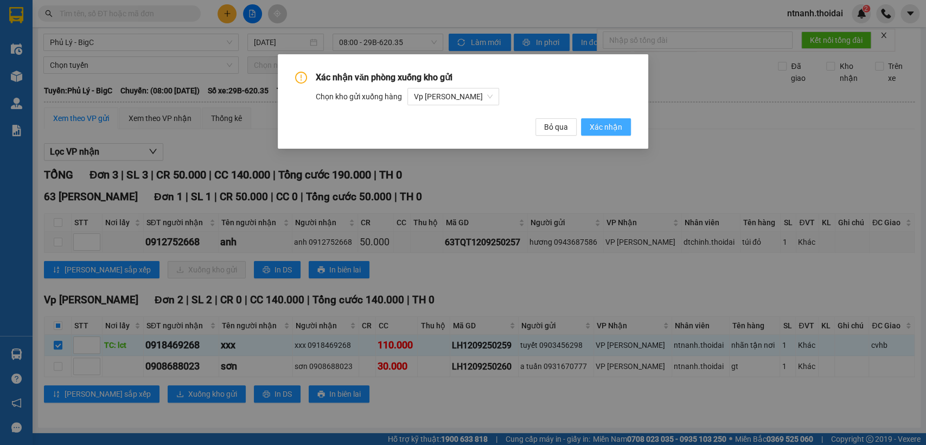
click at [621, 126] on span "Xác nhận" at bounding box center [606, 127] width 33 height 12
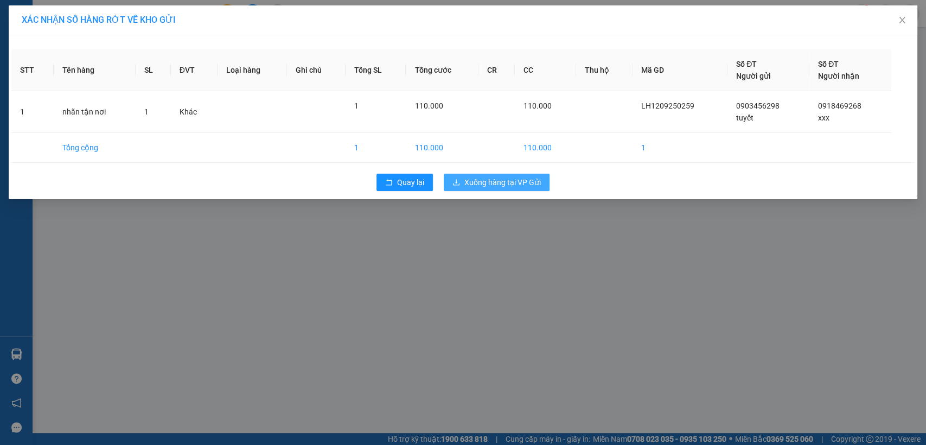
click at [516, 186] on span "Xuống hàng tại VP Gửi" at bounding box center [503, 182] width 77 height 12
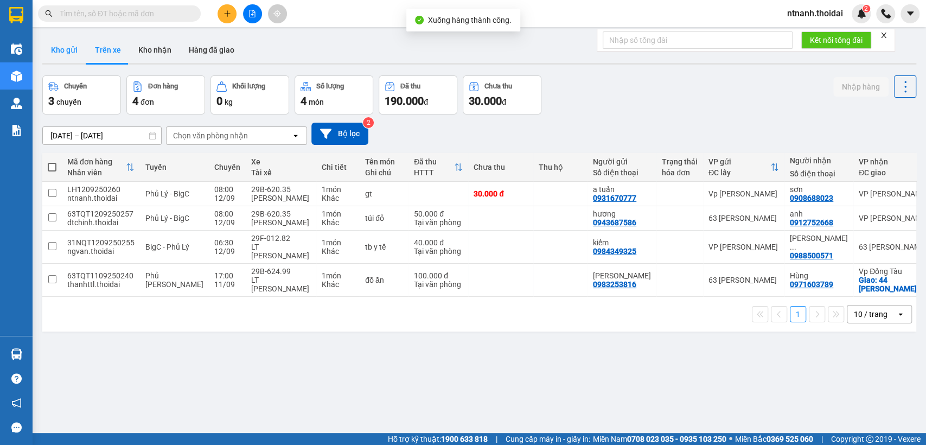
drag, startPoint x: 60, startPoint y: 53, endPoint x: 75, endPoint y: 53, distance: 15.7
click at [60, 54] on button "Kho gửi" at bounding box center [64, 50] width 44 height 26
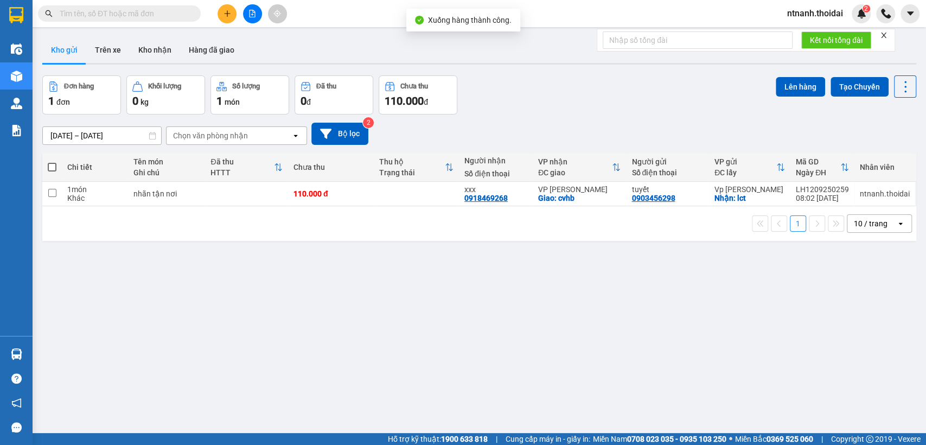
click at [461, 304] on div "ver 1.8.143 Kho gửi Trên xe Kho nhận Hàng đã giao Đơn hàng 1 đơn Khối lượng 0 k…" at bounding box center [479, 255] width 883 height 445
click at [111, 52] on button "Trên xe" at bounding box center [107, 50] width 43 height 26
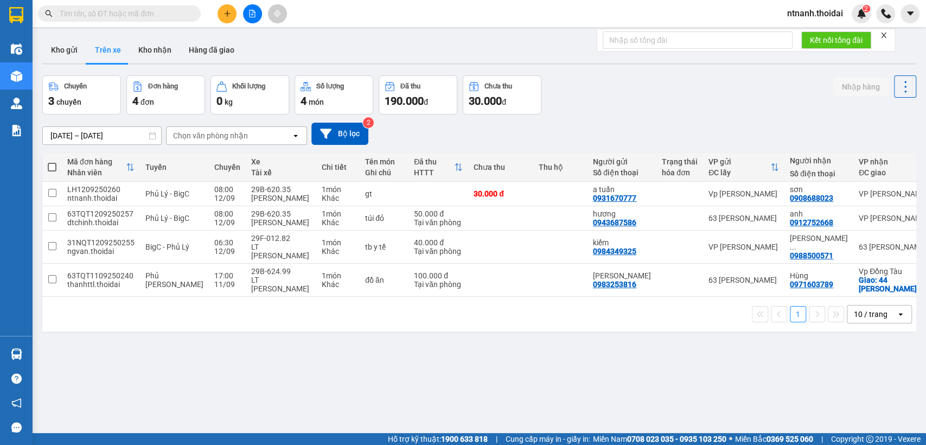
click at [108, 44] on button "Trên xe" at bounding box center [107, 50] width 43 height 26
click at [79, 46] on button "Kho gửi" at bounding box center [64, 50] width 44 height 26
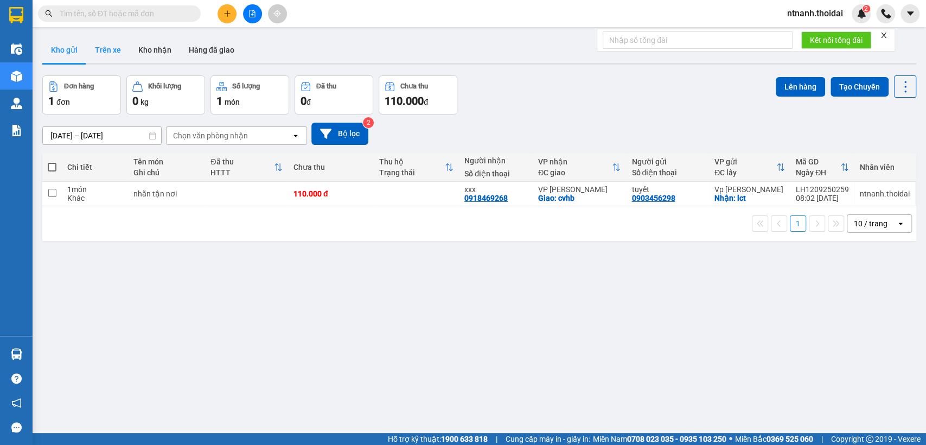
click at [106, 49] on button "Trên xe" at bounding box center [107, 50] width 43 height 26
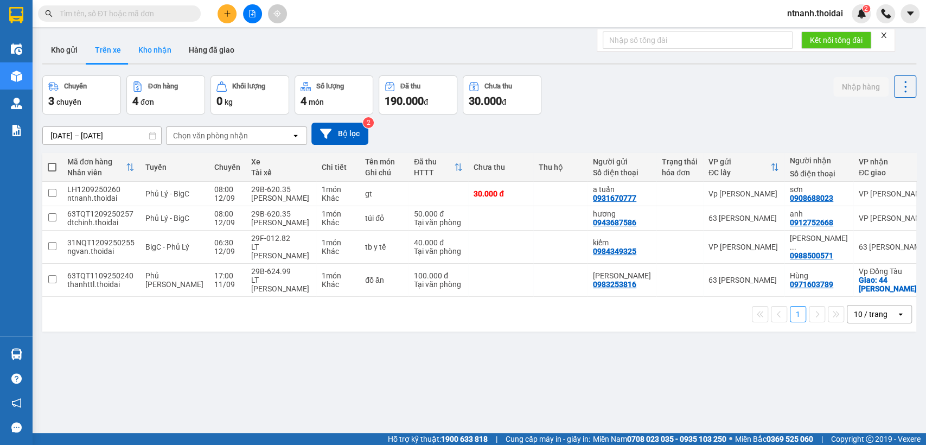
click at [156, 43] on button "Kho nhận" at bounding box center [155, 50] width 50 height 26
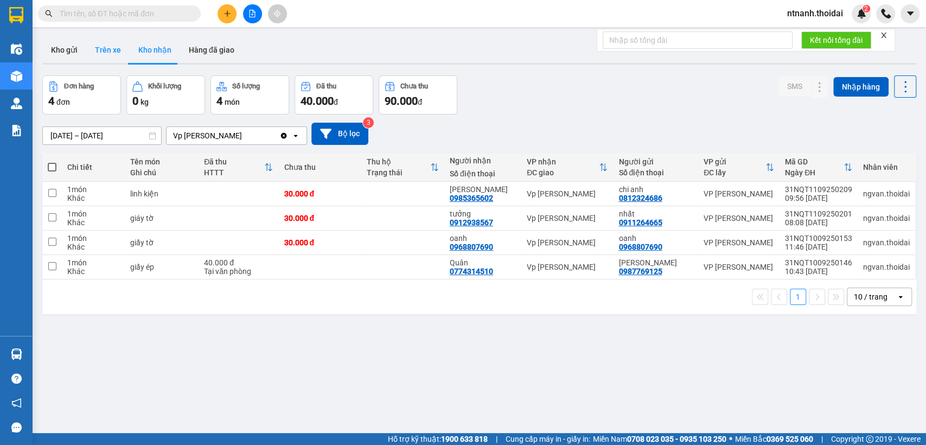
click at [103, 48] on button "Trên xe" at bounding box center [107, 50] width 43 height 26
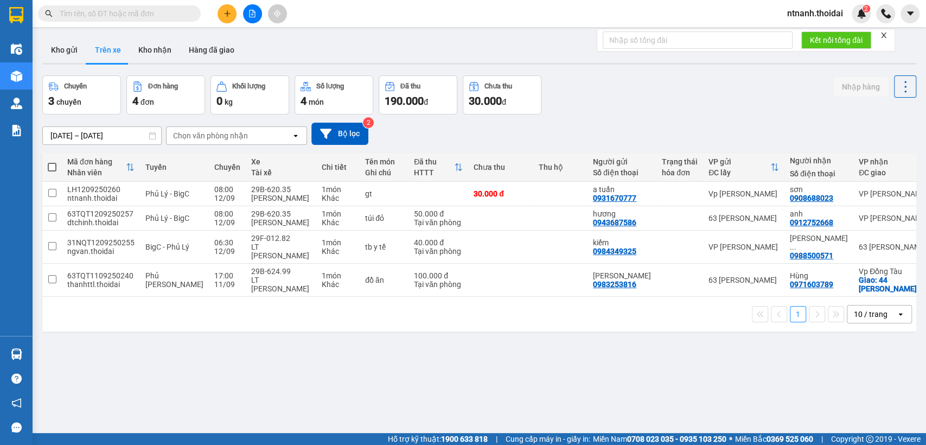
click at [385, 364] on div "ver 1.8.143 Kho gửi Trên xe Kho nhận Hàng đã giao Chuyến 3 chuyến Đơn hàng 4 đơ…" at bounding box center [479, 255] width 883 height 445
click at [230, 11] on icon "plus" at bounding box center [228, 14] width 8 height 8
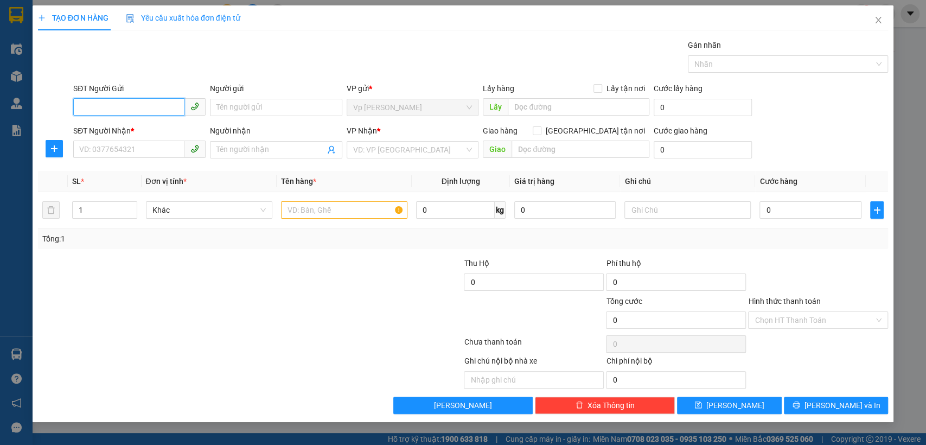
click at [139, 99] on input "SĐT Người Gửi" at bounding box center [128, 106] width 111 height 17
click at [135, 108] on input "SĐT Người Gửi" at bounding box center [128, 106] width 111 height 17
type input "0961173891"
click at [261, 107] on input "Người gửi" at bounding box center [276, 107] width 132 height 17
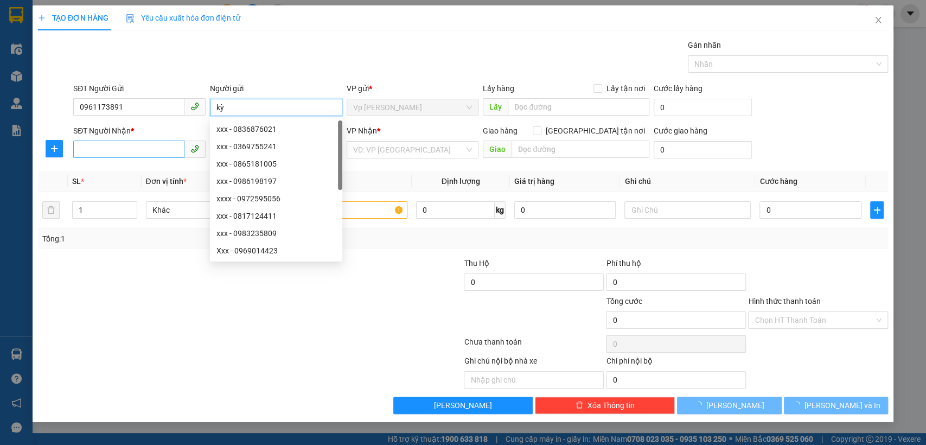
type input "kỳ"
click at [101, 156] on input "SĐT Người Nhận *" at bounding box center [128, 149] width 111 height 17
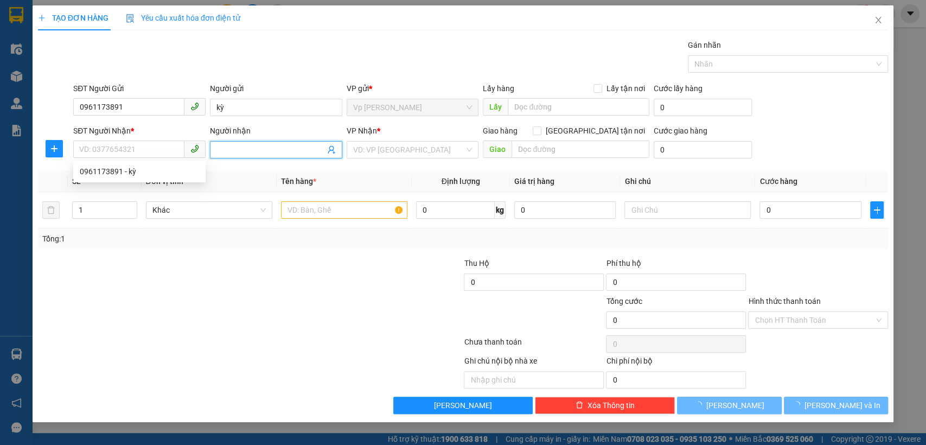
click at [282, 157] on span at bounding box center [276, 149] width 132 height 17
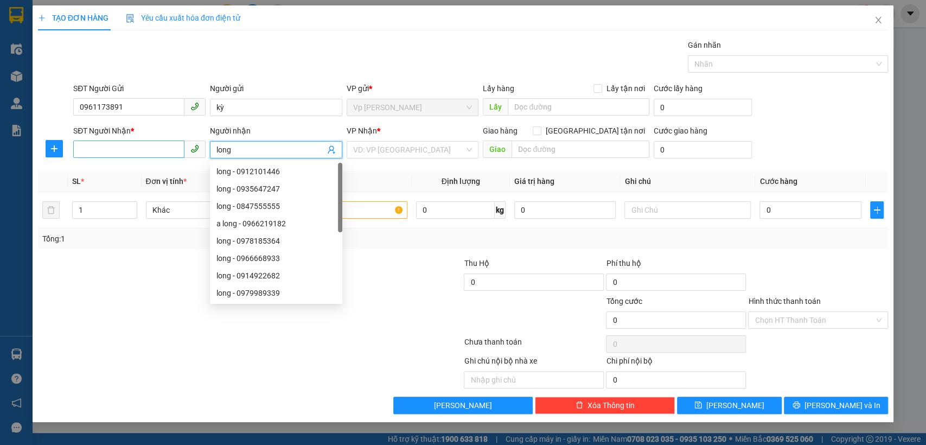
type input "long"
click at [139, 150] on input "SĐT Người Nhận *" at bounding box center [128, 149] width 111 height 17
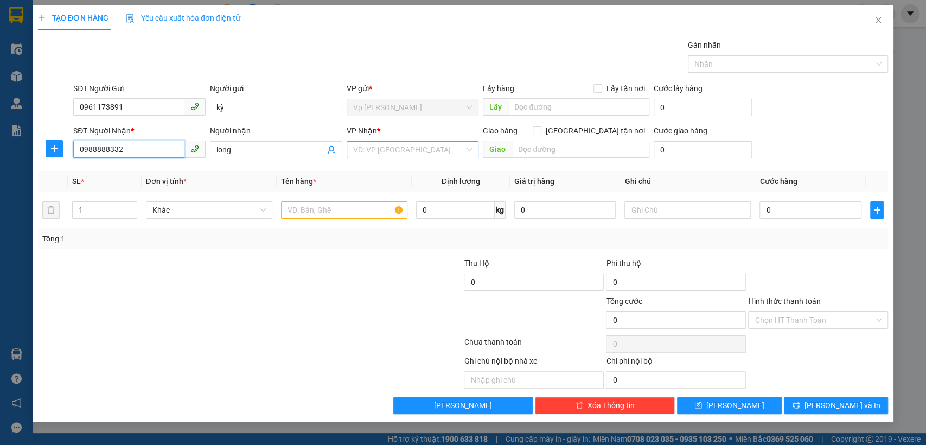
type input "0988888332"
click at [386, 147] on input "search" at bounding box center [409, 150] width 112 height 16
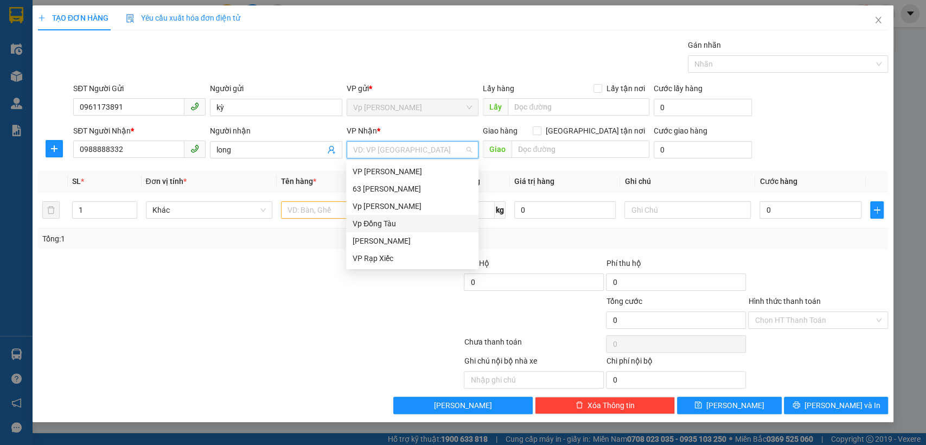
click at [398, 215] on div "Vp Đồng Tàu" at bounding box center [412, 223] width 132 height 17
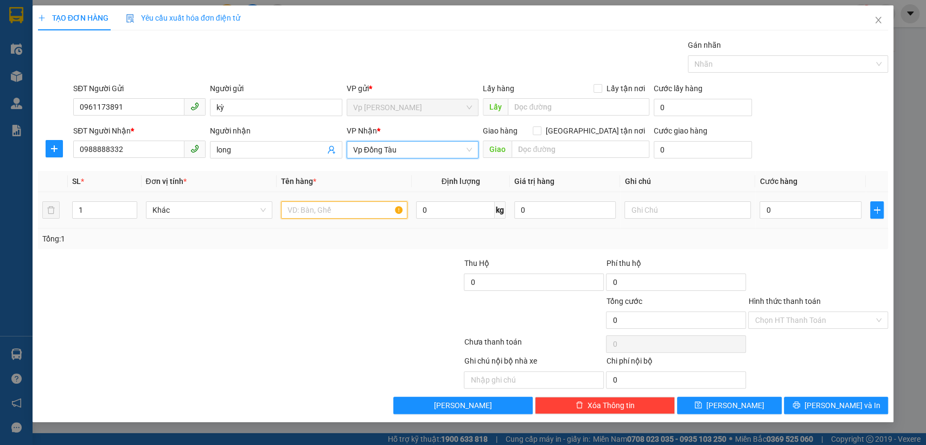
click at [301, 215] on input "text" at bounding box center [344, 209] width 126 height 17
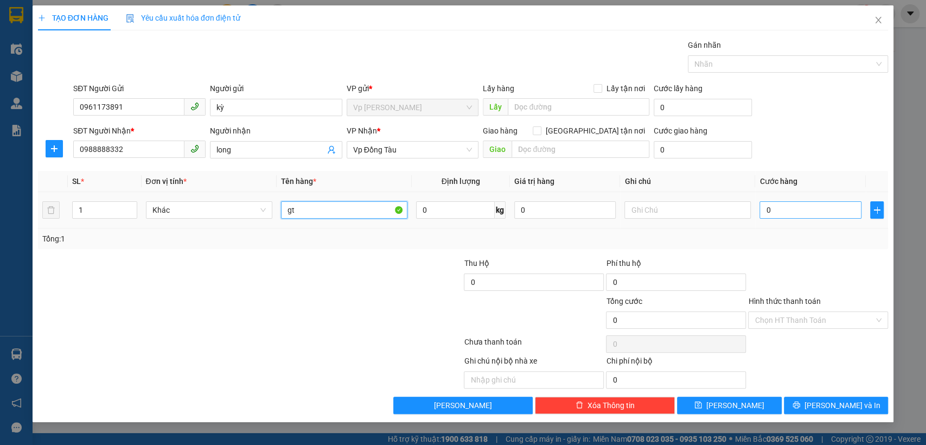
type input "gt"
click at [795, 210] on input "0" at bounding box center [811, 209] width 102 height 17
type input "3"
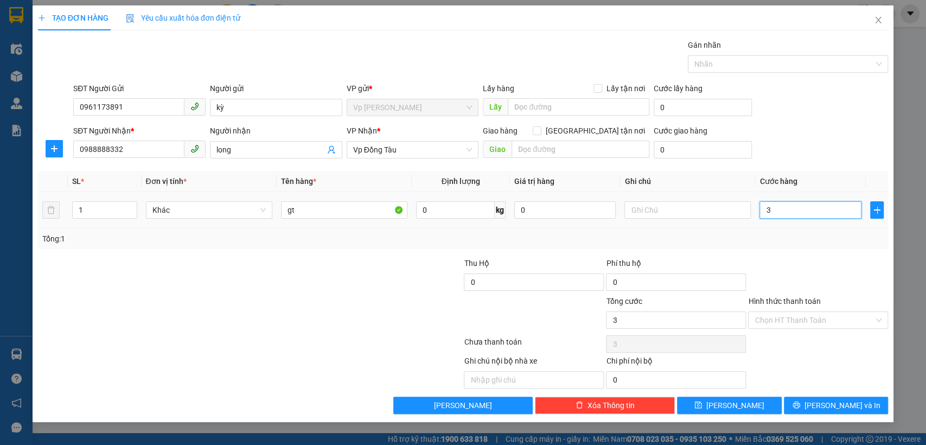
type input "30"
type input "30.000"
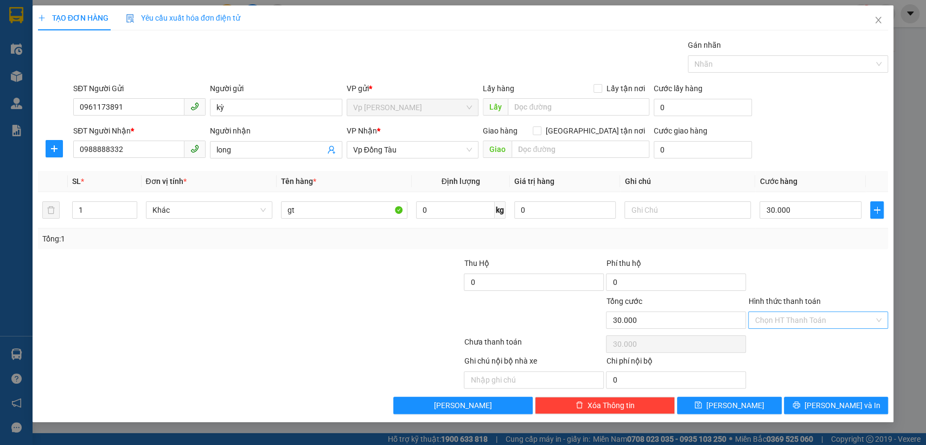
click at [828, 326] on input "Hình thức thanh toán" at bounding box center [814, 320] width 119 height 16
click at [807, 344] on div "Tại văn phòng" at bounding box center [818, 341] width 127 height 12
type input "0"
click at [836, 401] on span "Lưu và In" at bounding box center [843, 405] width 76 height 12
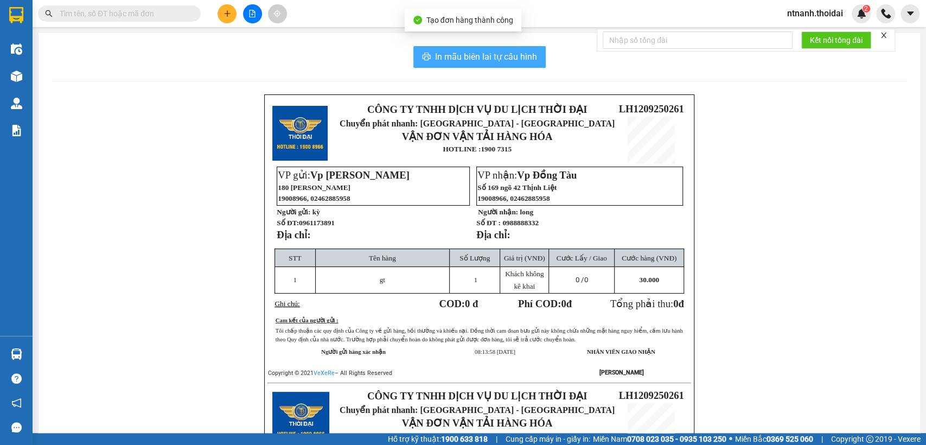
click at [507, 59] on span "In mẫu biên lai tự cấu hình" at bounding box center [486, 57] width 102 height 14
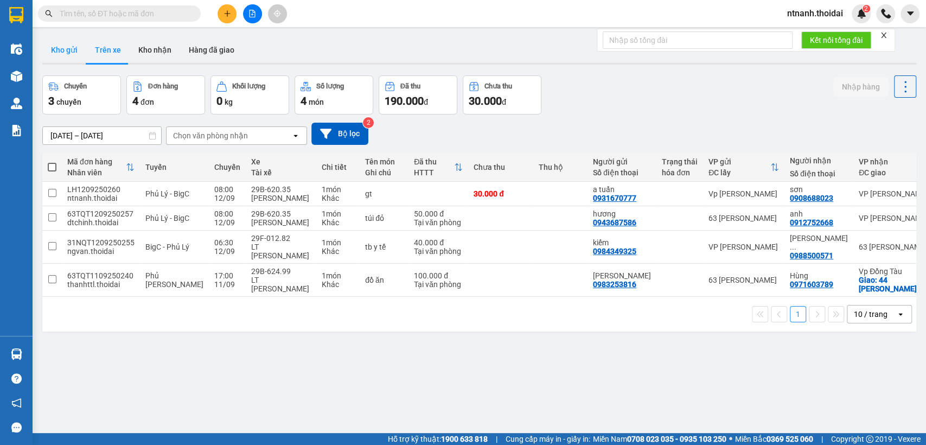
click at [74, 58] on button "Kho gửi" at bounding box center [64, 50] width 44 height 26
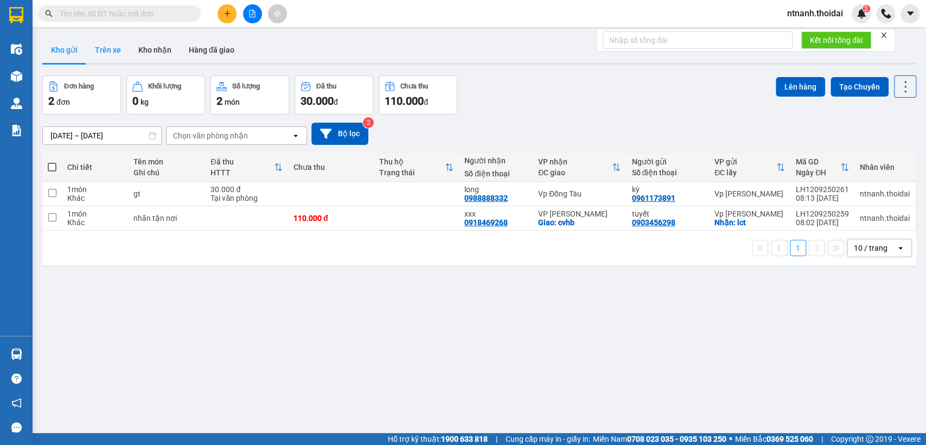
click at [96, 55] on button "Trên xe" at bounding box center [107, 50] width 43 height 26
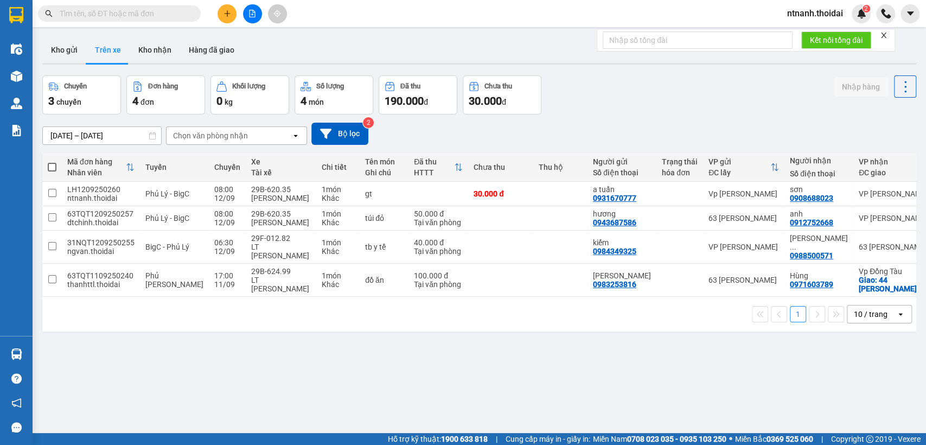
click at [245, 136] on div "Chọn văn phòng nhận" at bounding box center [210, 135] width 75 height 11
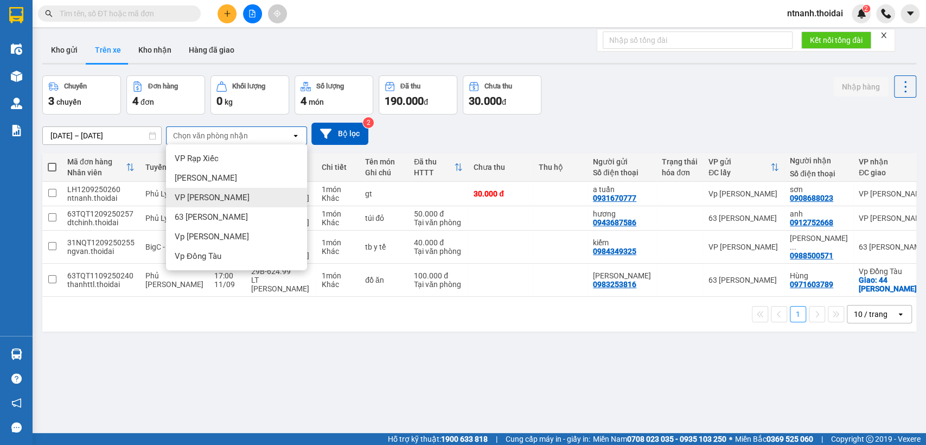
click at [265, 201] on div "VP Nguyễn Quốc Trị" at bounding box center [236, 198] width 141 height 20
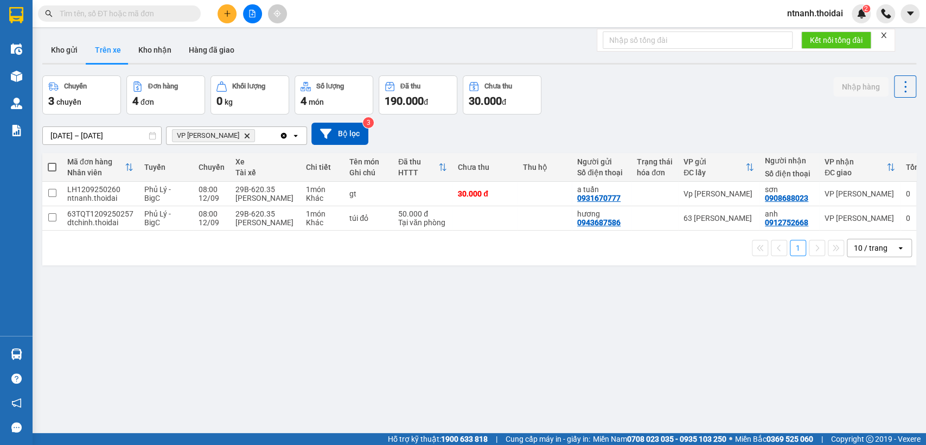
click at [249, 136] on icon "Delete" at bounding box center [247, 135] width 7 height 7
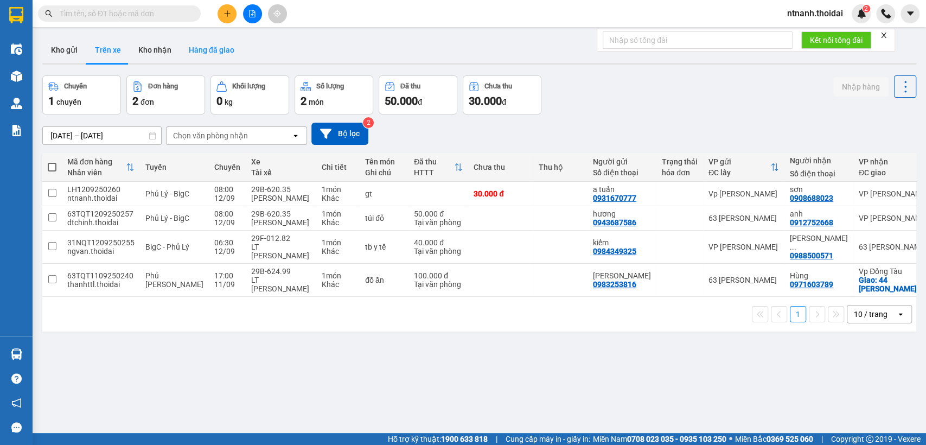
click at [160, 47] on button "Kho nhận" at bounding box center [155, 50] width 50 height 26
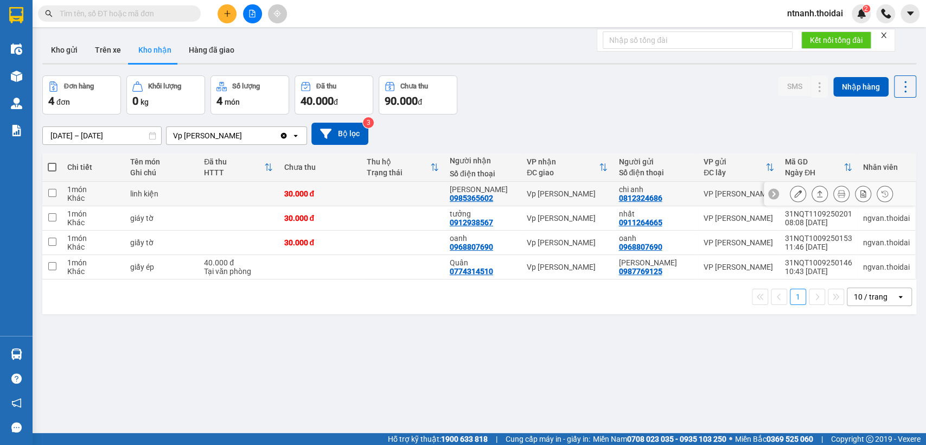
click at [499, 194] on div "ngô mạnh 0985365602" at bounding box center [483, 193] width 66 height 17
checkbox input "true"
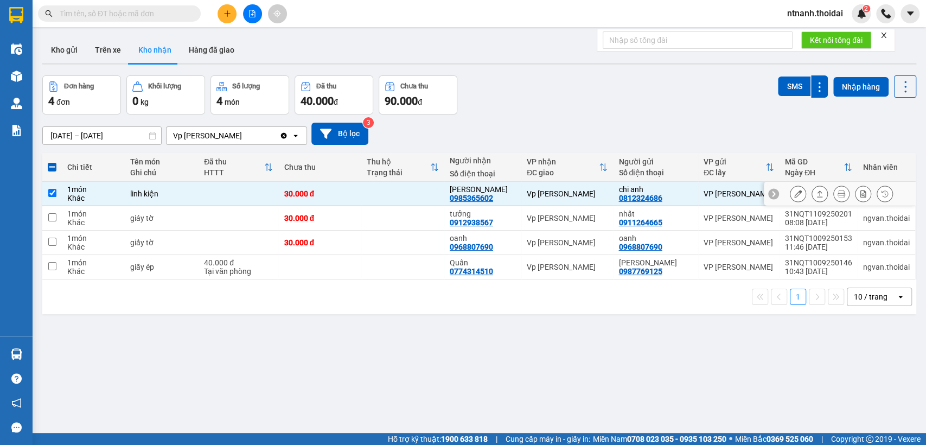
click at [798, 193] on div at bounding box center [841, 194] width 103 height 16
click at [794, 192] on button at bounding box center [798, 194] width 15 height 19
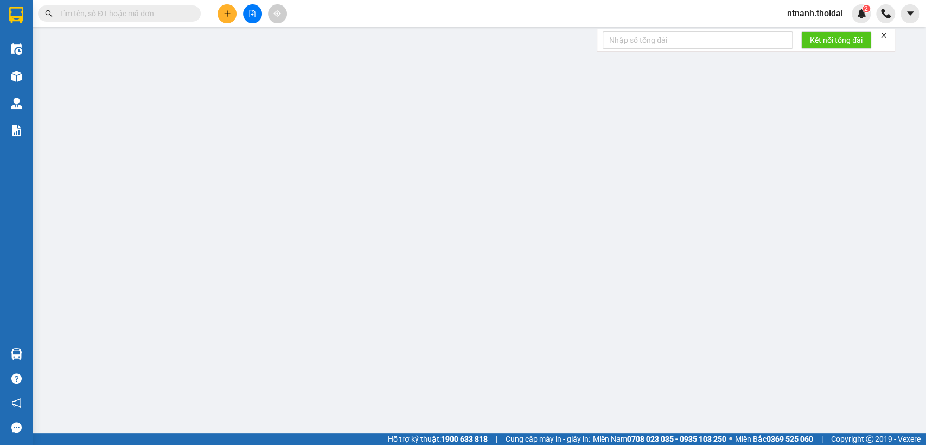
type input "0812324686"
type input "chi anh"
type input "0985365602"
type input "ngô mạnh"
type input "30.000"
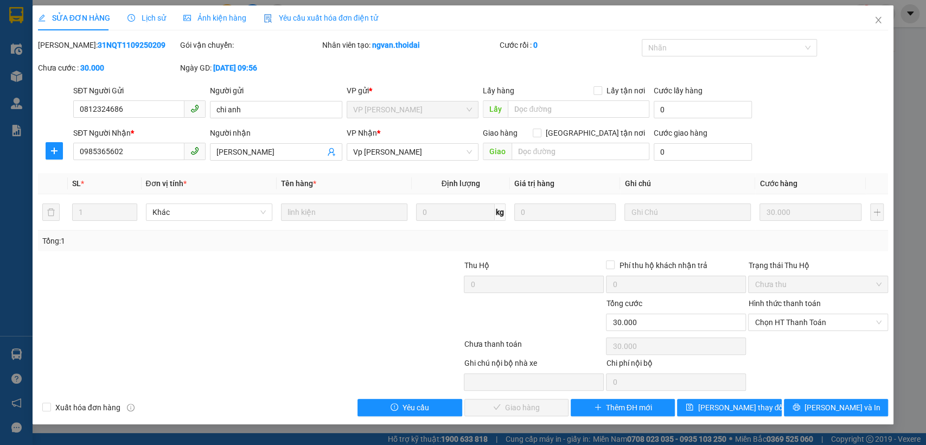
click at [779, 308] on div "Hình thức thanh toán" at bounding box center [818, 305] width 140 height 16
click at [780, 319] on span "Chọn HT Thanh Toán" at bounding box center [818, 322] width 127 height 16
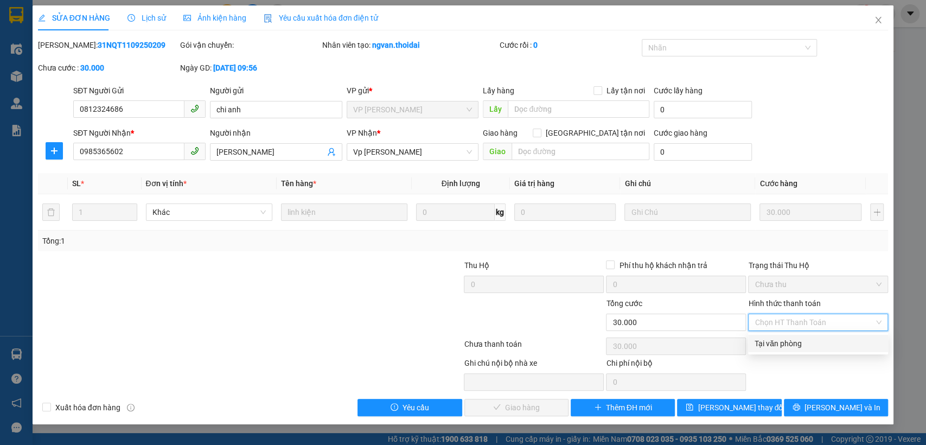
click at [773, 342] on div "Tại văn phòng" at bounding box center [818, 344] width 127 height 12
type input "0"
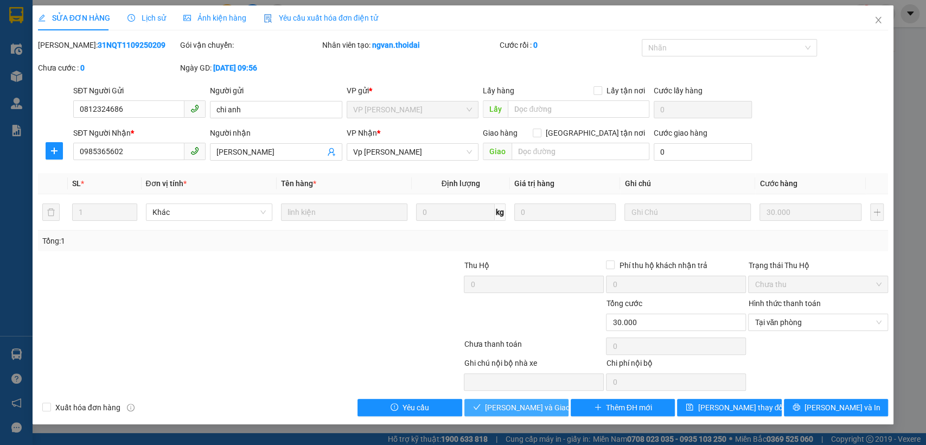
click at [538, 413] on button "Lưu và Giao hàng" at bounding box center [517, 407] width 104 height 17
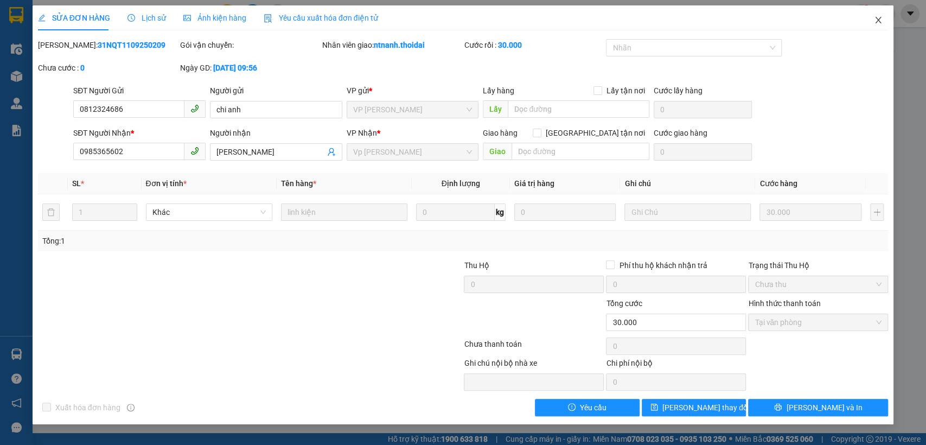
click at [882, 22] on icon "close" at bounding box center [878, 20] width 9 height 9
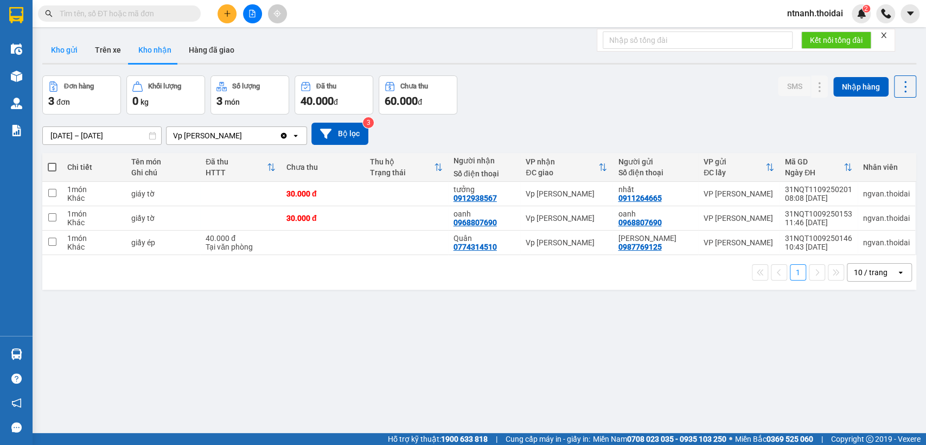
click at [69, 52] on button "Kho gửi" at bounding box center [64, 50] width 44 height 26
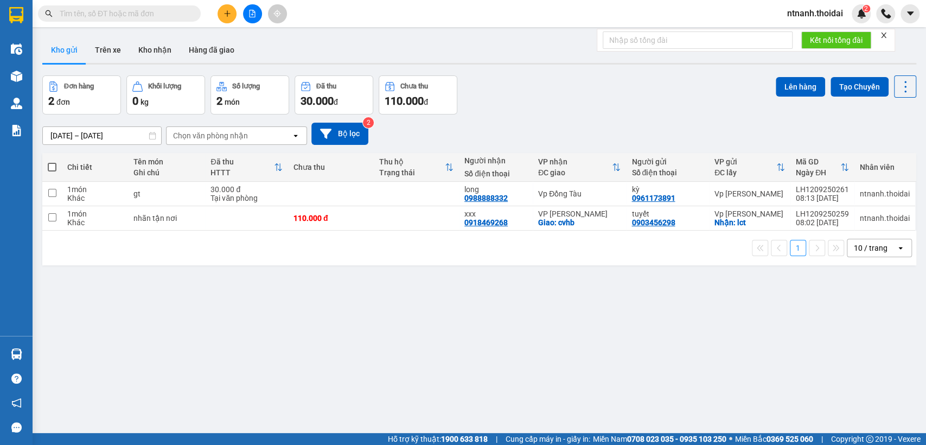
click at [231, 15] on button at bounding box center [227, 13] width 19 height 19
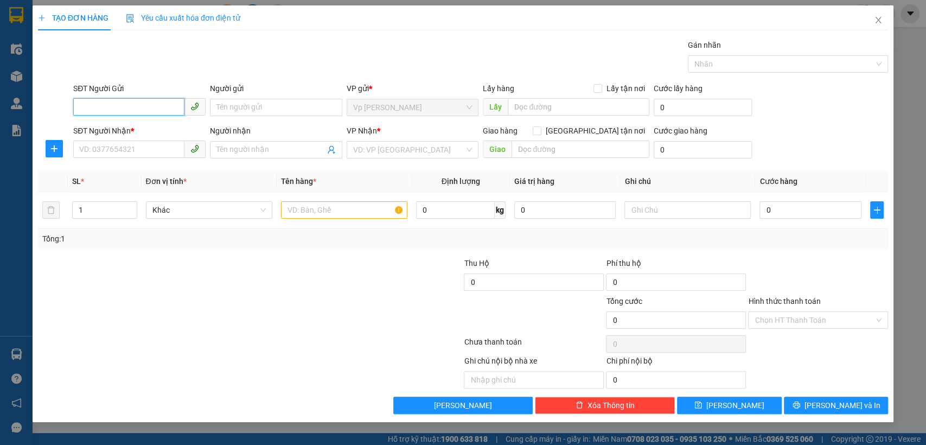
click at [128, 106] on input "SĐT Người Gửi" at bounding box center [128, 106] width 111 height 17
click at [85, 109] on input "SĐT Người Gửi" at bounding box center [128, 106] width 111 height 17
type input "0972151087"
click at [115, 121] on div "0972151087 - linh" at bounding box center [139, 128] width 132 height 17
type input "linh"
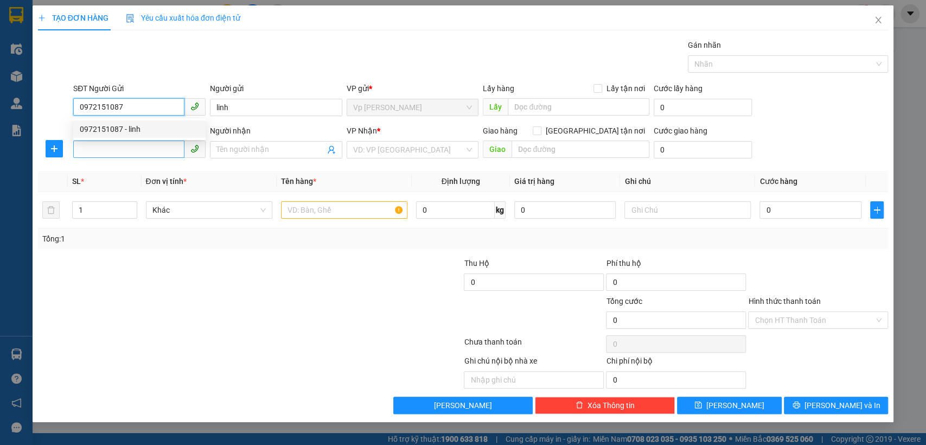
type input "0972151087"
click at [118, 157] on input "SĐT Người Nhận *" at bounding box center [128, 149] width 111 height 17
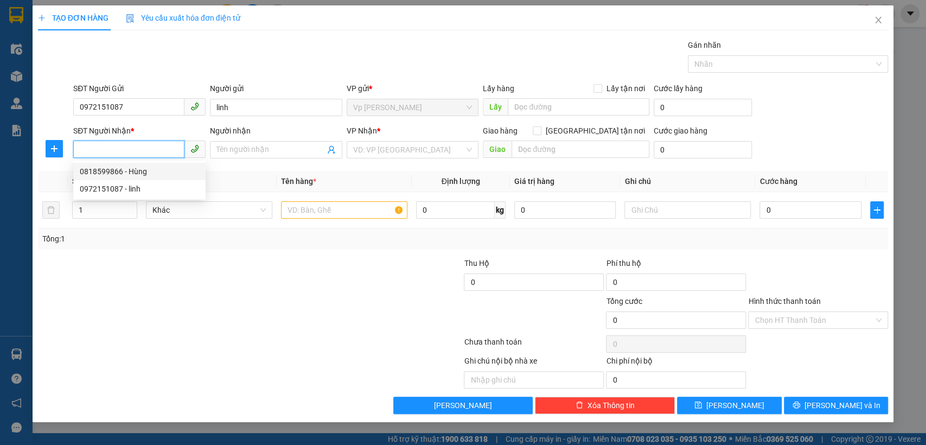
click at [136, 171] on div "0818599866 - Hùng" at bounding box center [139, 172] width 119 height 12
type input "0818599866"
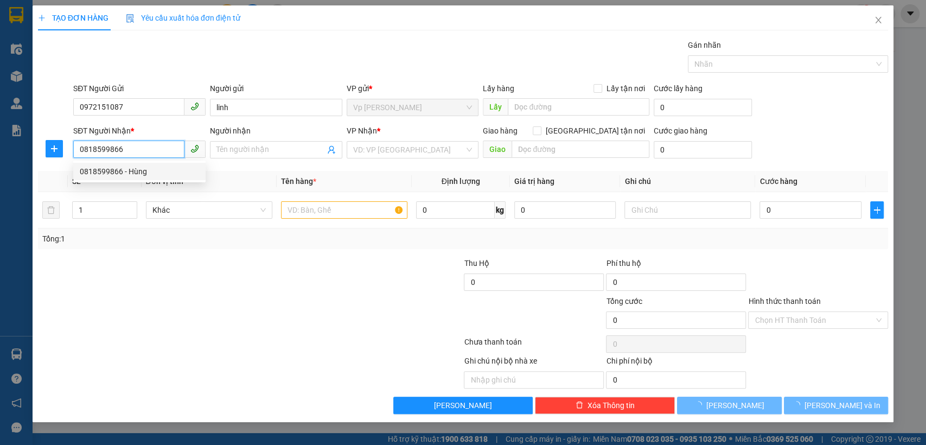
type input "Hùng"
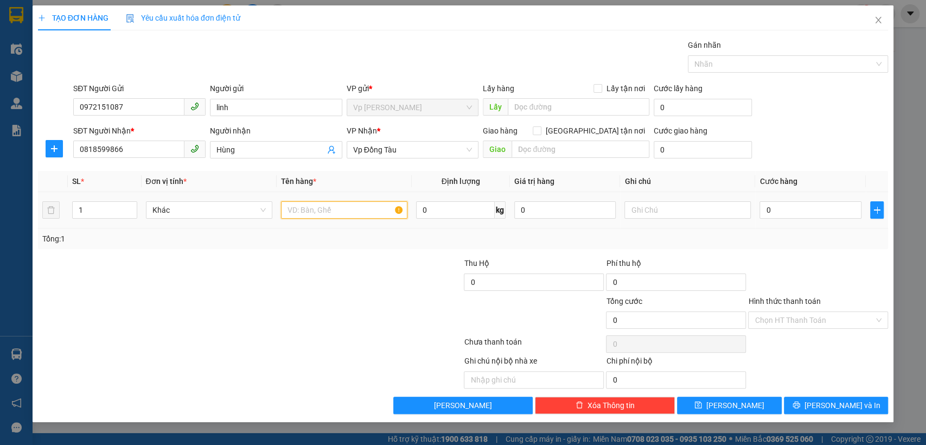
click at [343, 211] on input "text" at bounding box center [344, 209] width 126 height 17
type input "gt"
click at [809, 209] on input "0" at bounding box center [811, 209] width 102 height 17
type input "3"
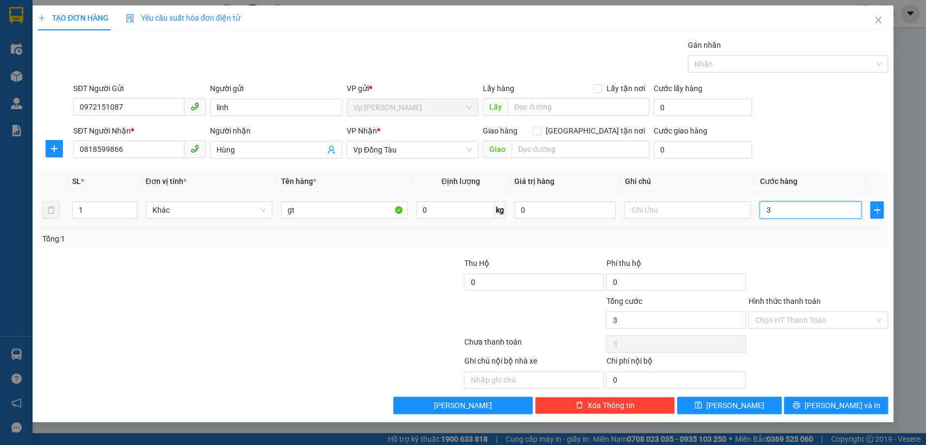
type input "3"
type input "30"
type input "30.000"
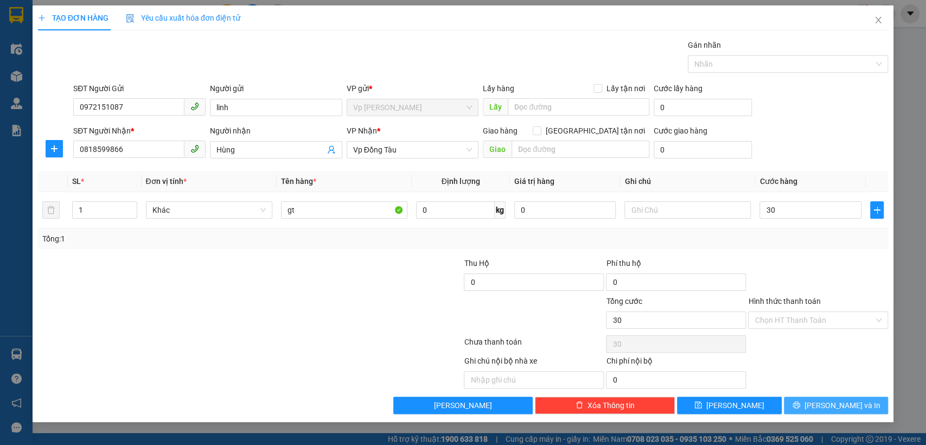
type input "30.000"
click at [855, 402] on span "Lưu và In" at bounding box center [843, 405] width 76 height 12
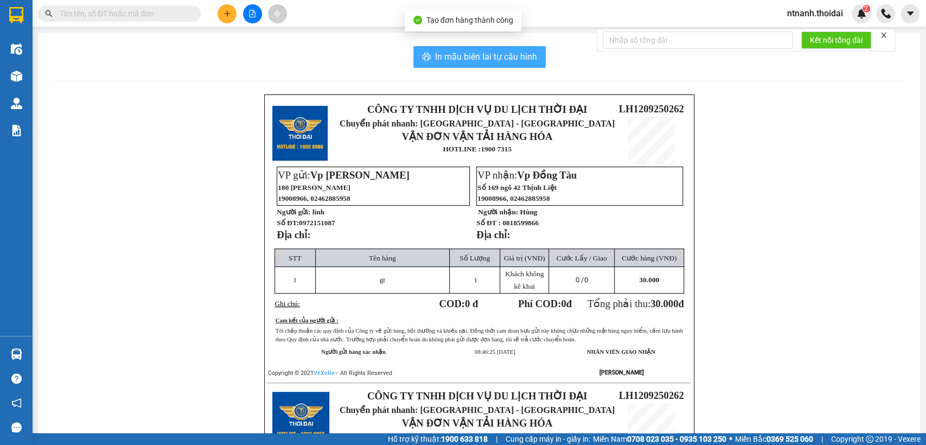
click at [507, 57] on span "In mẫu biên lai tự cấu hình" at bounding box center [486, 57] width 102 height 14
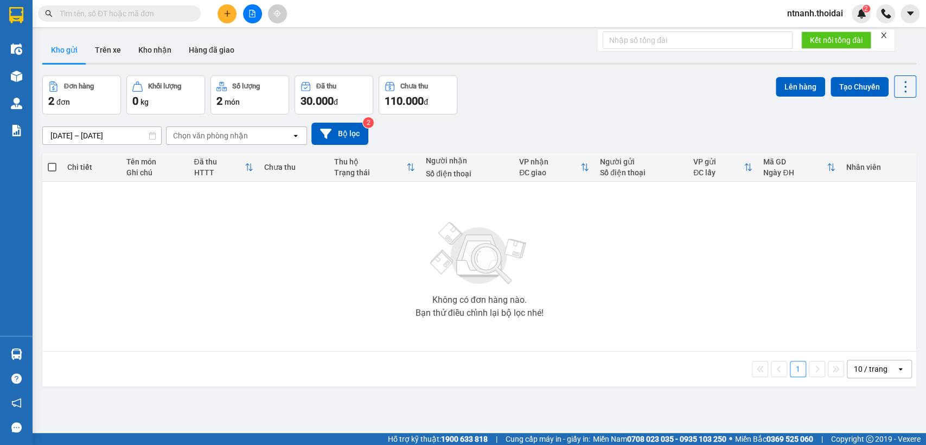
click at [76, 49] on button "Kho gửi" at bounding box center [64, 50] width 44 height 26
click at [55, 46] on button "Kho gửi" at bounding box center [64, 50] width 44 height 26
click at [99, 49] on button "Trên xe" at bounding box center [107, 50] width 43 height 26
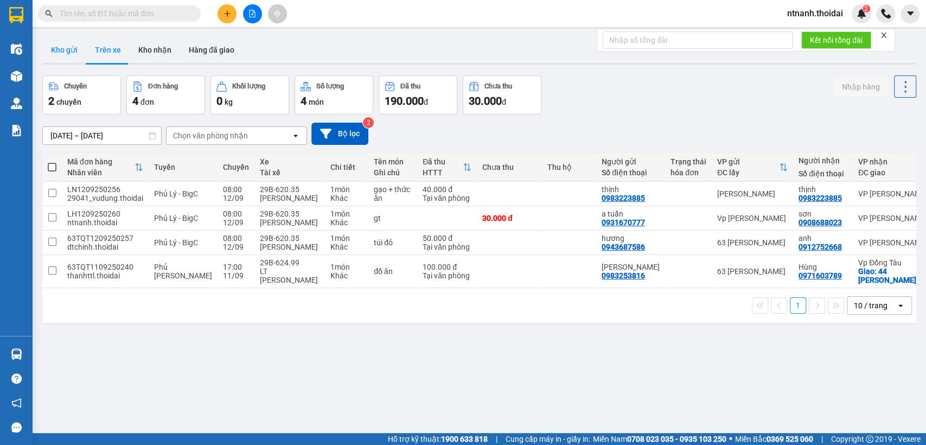
click at [67, 57] on button "Kho gửi" at bounding box center [64, 50] width 44 height 26
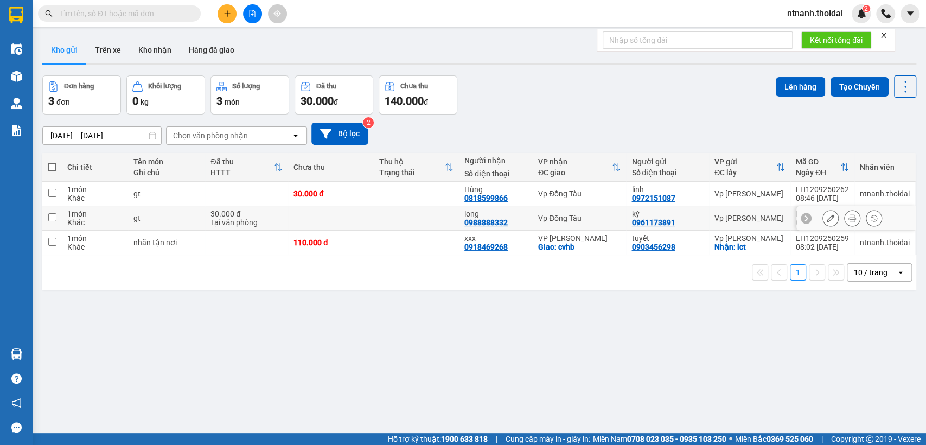
click at [201, 211] on td "gt" at bounding box center [167, 218] width 78 height 24
checkbox input "true"
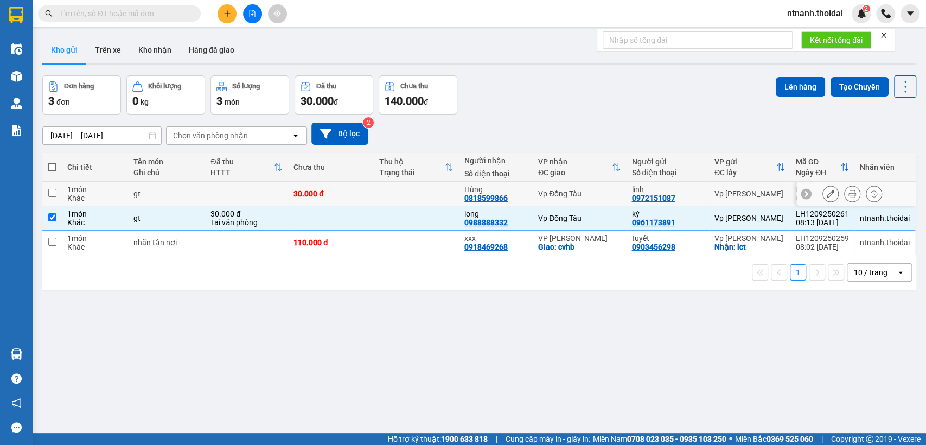
click at [224, 194] on td at bounding box center [246, 194] width 83 height 24
checkbox input "true"
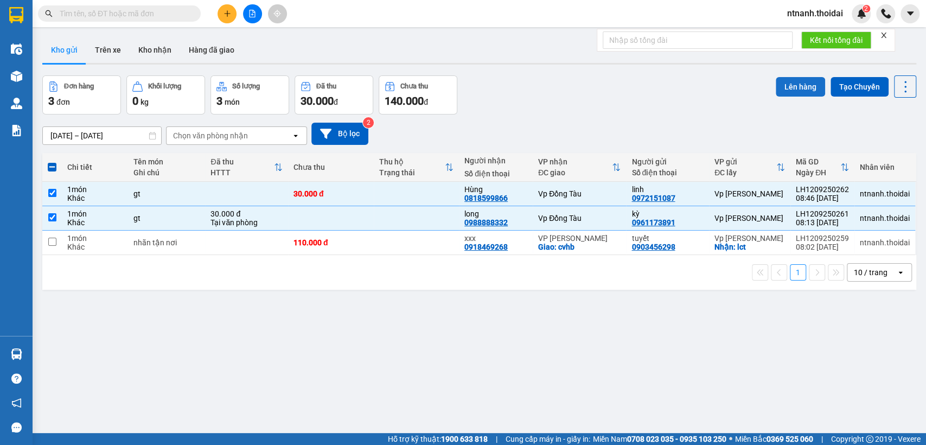
click at [804, 82] on button "Lên hàng" at bounding box center [800, 87] width 49 height 20
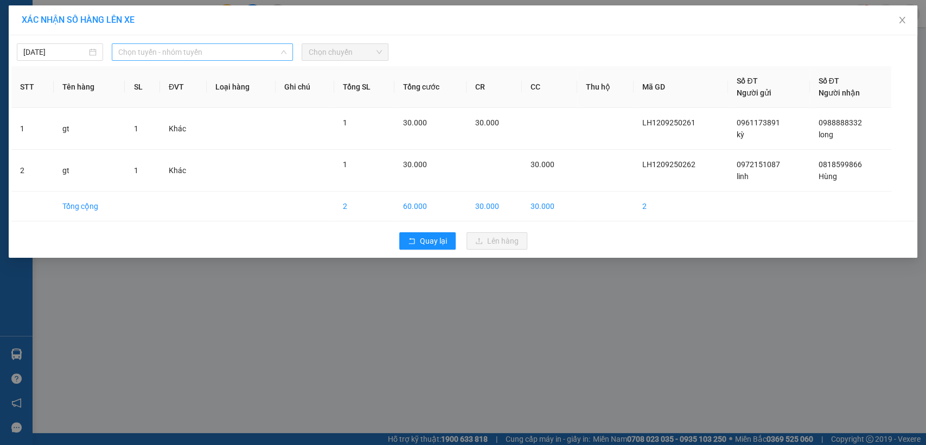
click at [214, 58] on span "Chọn tuyến - nhóm tuyến" at bounding box center [202, 52] width 168 height 16
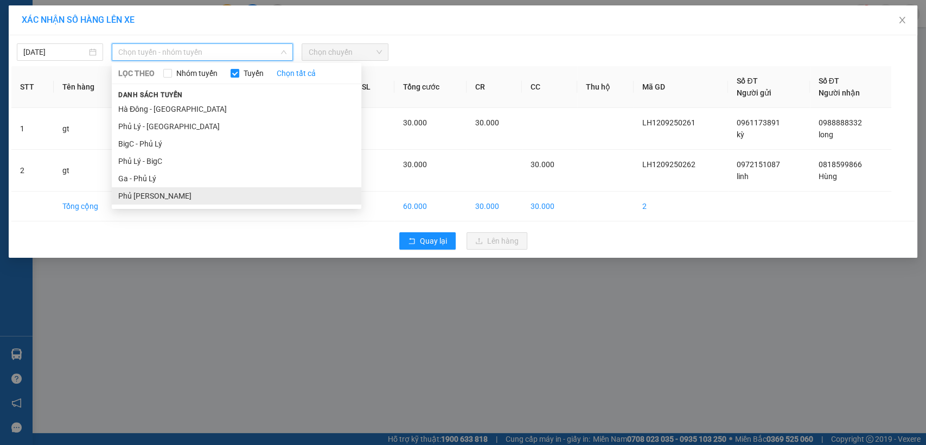
click at [160, 190] on li "Phủ Lý - Ga" at bounding box center [237, 195] width 250 height 17
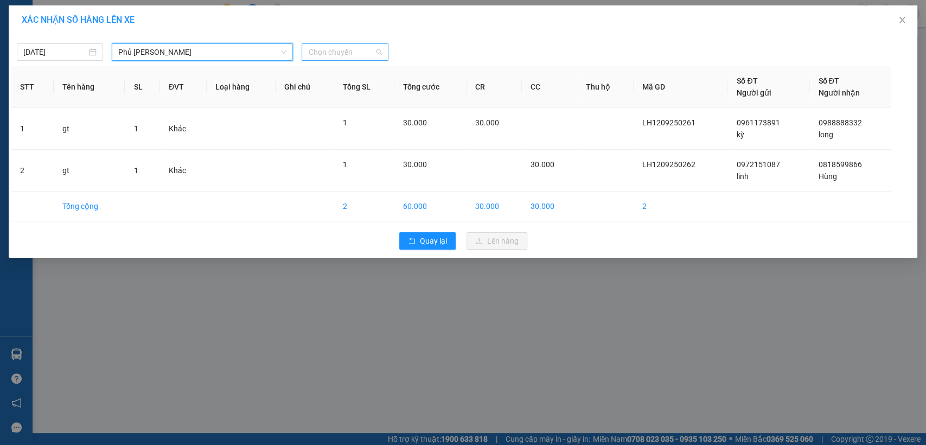
click at [366, 50] on span "Chọn chuyến" at bounding box center [344, 52] width 73 height 16
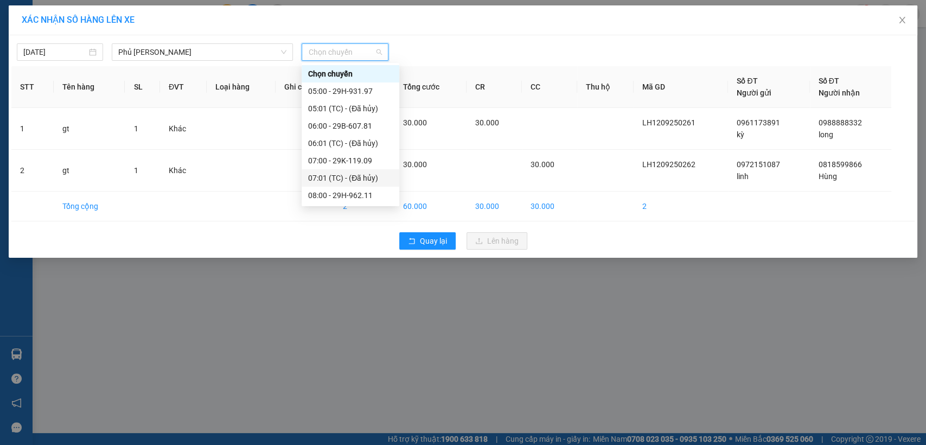
scroll to position [120, 0]
drag, startPoint x: 350, startPoint y: 111, endPoint x: 309, endPoint y: 92, distance: 44.4
click at [309, 92] on div "Chọn chuyến 05:00 - 29H-931.97 05:01 (TC) - (Đã hủy) 06:00 - 29B-607.81 06:01 (…" at bounding box center [351, 118] width 98 height 347
click at [309, 92] on div "09:00 - 29F-012.82" at bounding box center [350, 92] width 85 height 12
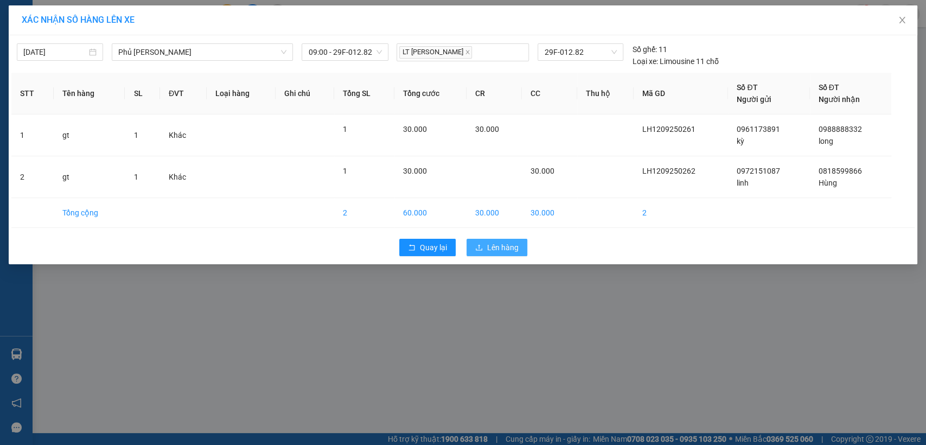
click at [498, 240] on button "Lên hàng" at bounding box center [497, 247] width 61 height 17
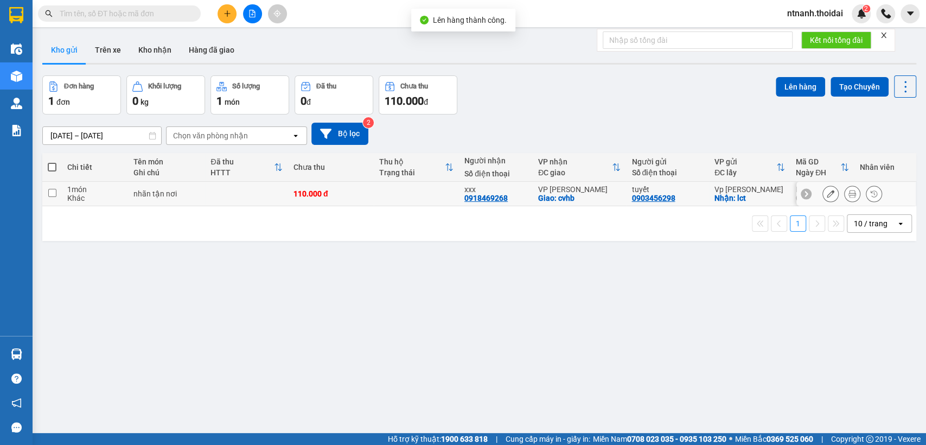
click at [108, 189] on div "1 món" at bounding box center [94, 189] width 55 height 9
checkbox input "true"
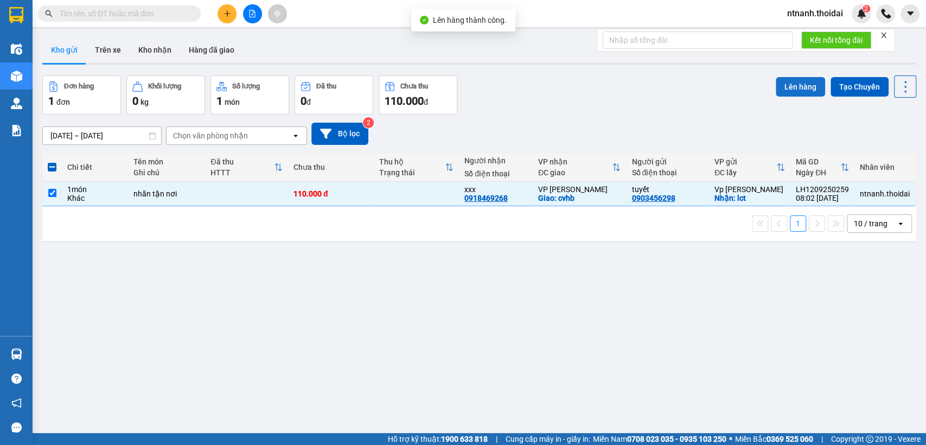
click at [783, 92] on button "Lên hàng" at bounding box center [800, 87] width 49 height 20
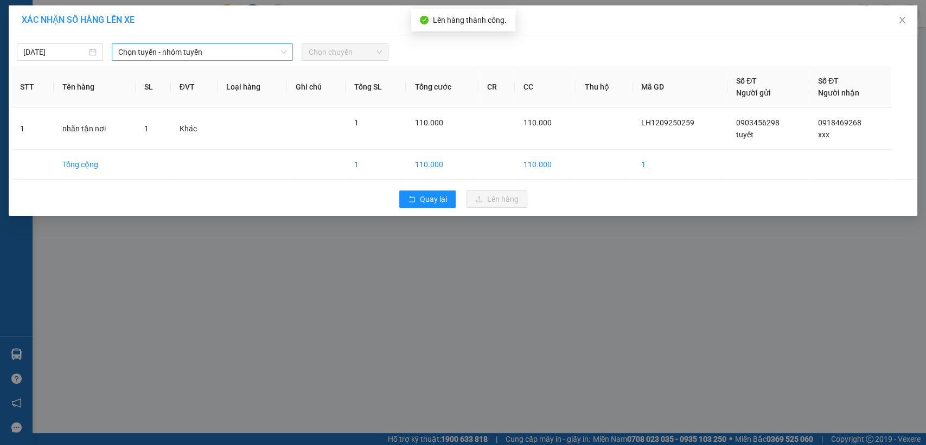
click at [209, 50] on span "Chọn tuyến - nhóm tuyến" at bounding box center [202, 52] width 168 height 16
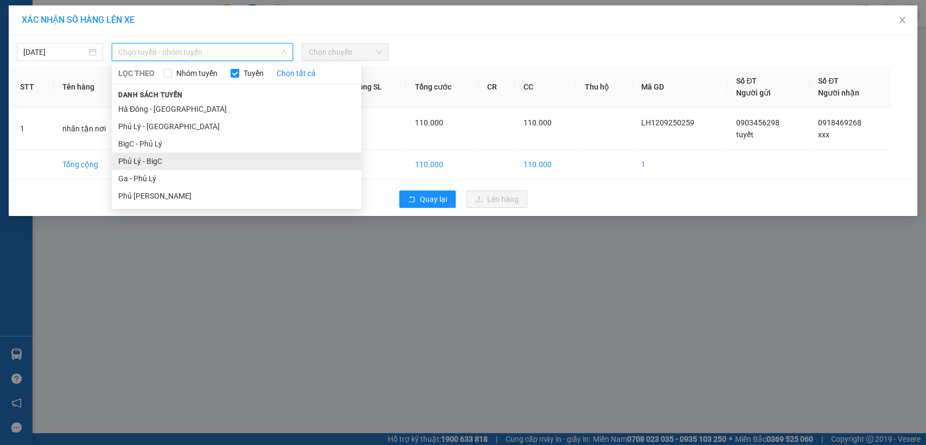
click at [216, 154] on li "Phủ Lý - BigC" at bounding box center [237, 161] width 250 height 17
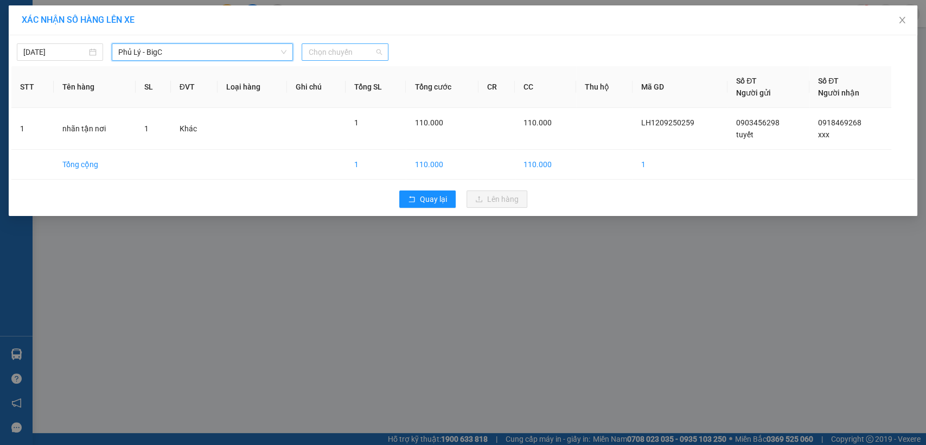
click at [363, 56] on span "Chọn chuyến" at bounding box center [344, 52] width 73 height 16
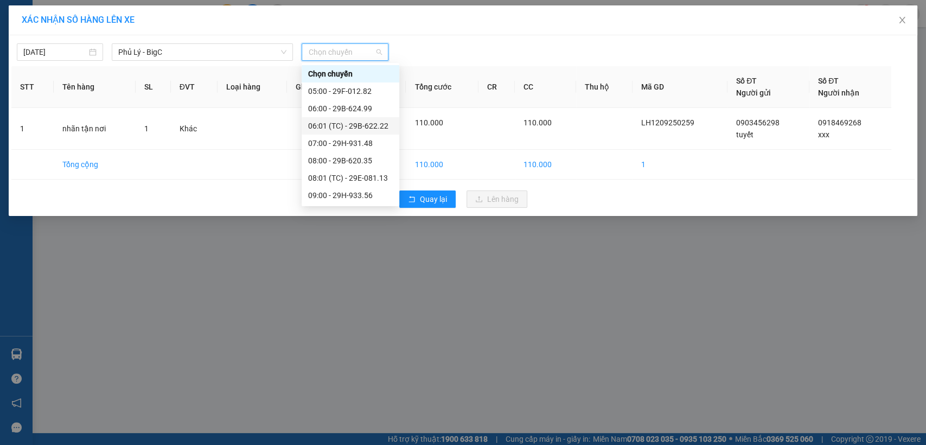
scroll to position [60, 0]
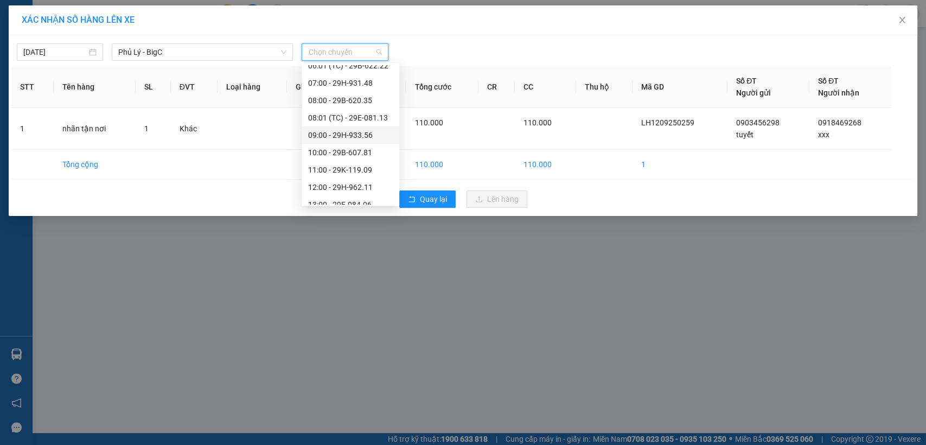
click at [363, 134] on div "09:00 - 29H-933.56" at bounding box center [350, 135] width 85 height 12
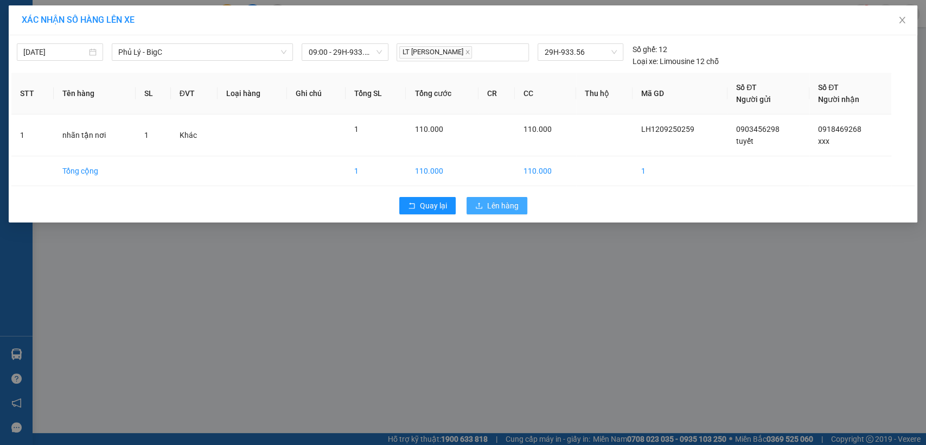
click at [504, 212] on button "Lên hàng" at bounding box center [497, 205] width 61 height 17
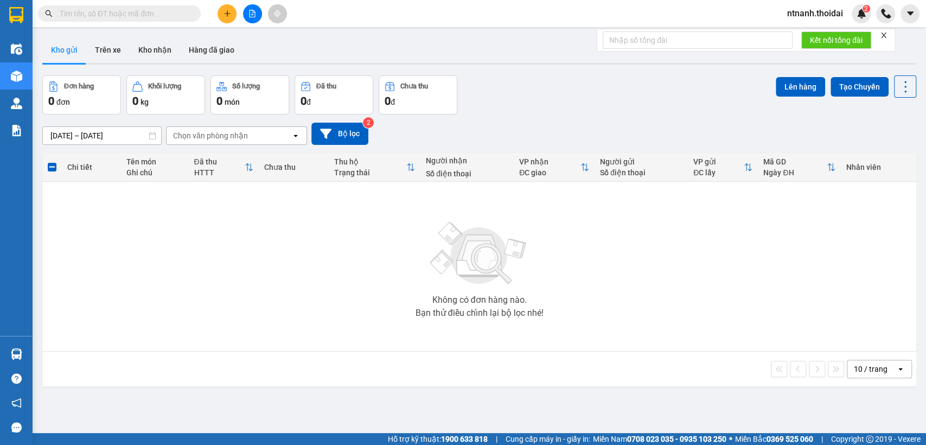
click at [166, 12] on input "text" at bounding box center [124, 14] width 128 height 12
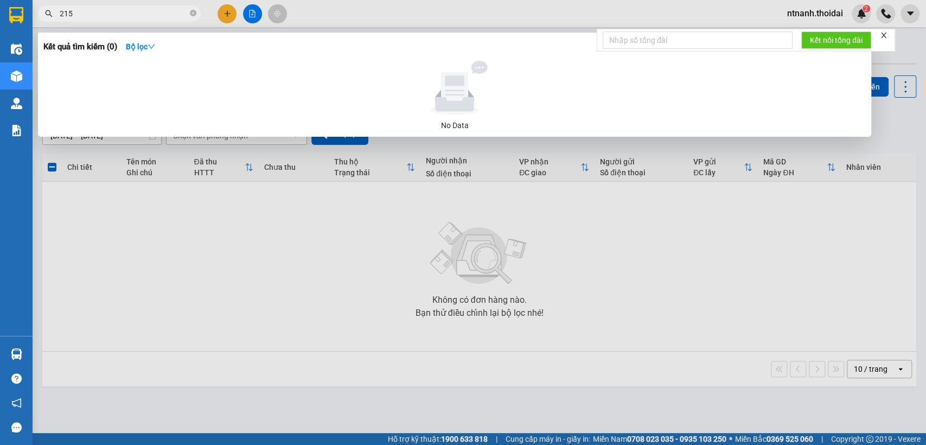
type input "2153"
click at [111, 16] on input "2153" at bounding box center [124, 14] width 128 height 12
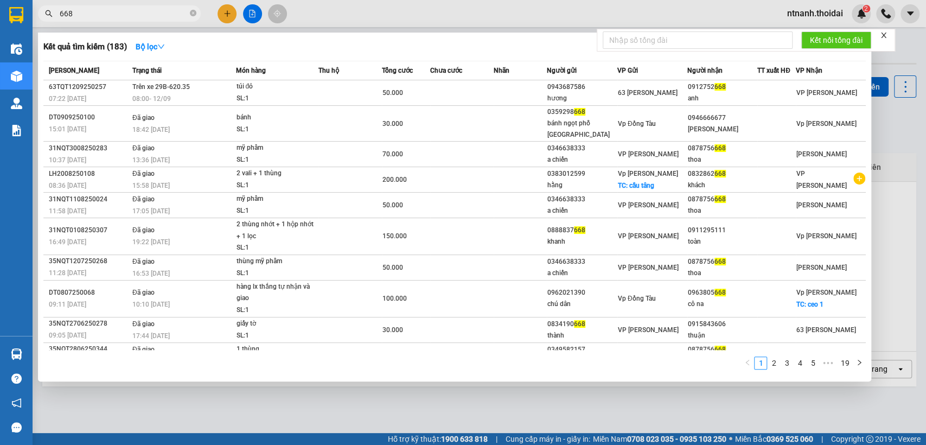
type input "668"
click at [286, 420] on div at bounding box center [463, 222] width 926 height 445
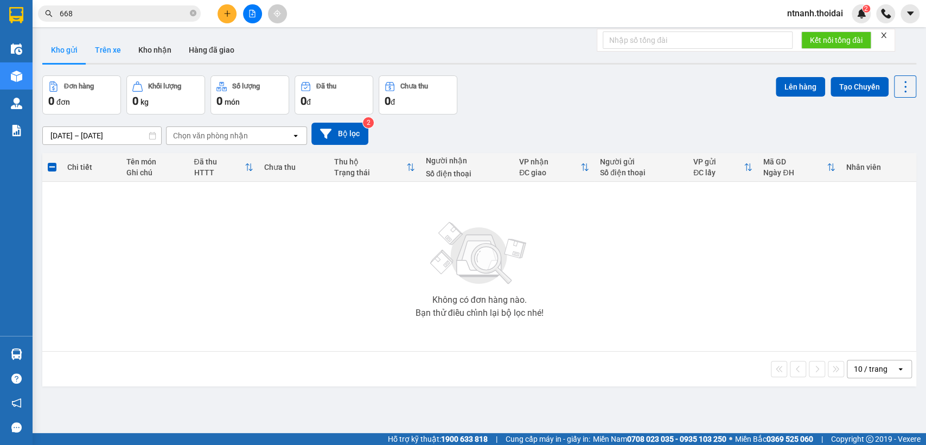
click at [123, 50] on button "Trên xe" at bounding box center [107, 50] width 43 height 26
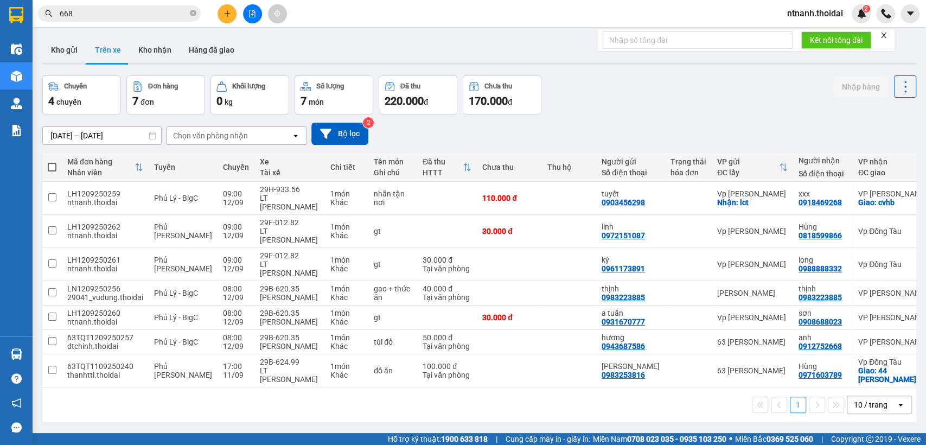
click at [86, 49] on button "Trên xe" at bounding box center [107, 50] width 43 height 26
click at [79, 44] on button "Kho gửi" at bounding box center [64, 50] width 44 height 26
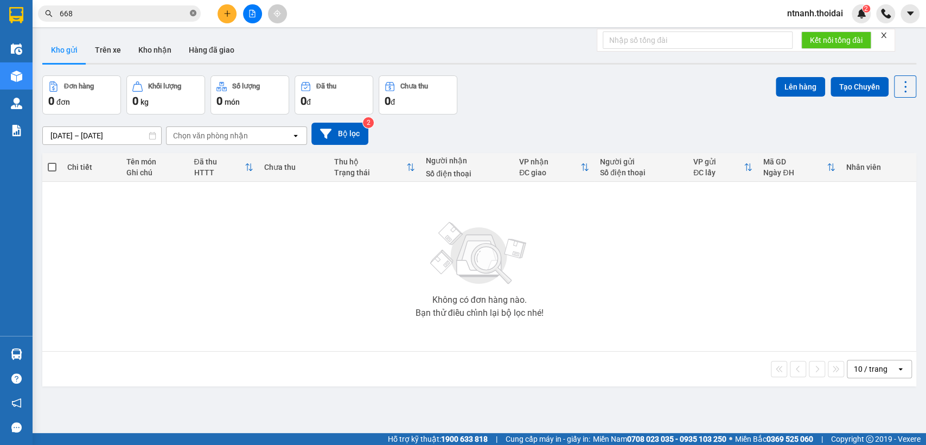
click at [190, 14] on icon "close-circle" at bounding box center [193, 13] width 7 height 7
click at [226, 15] on icon "plus" at bounding box center [228, 14] width 8 height 8
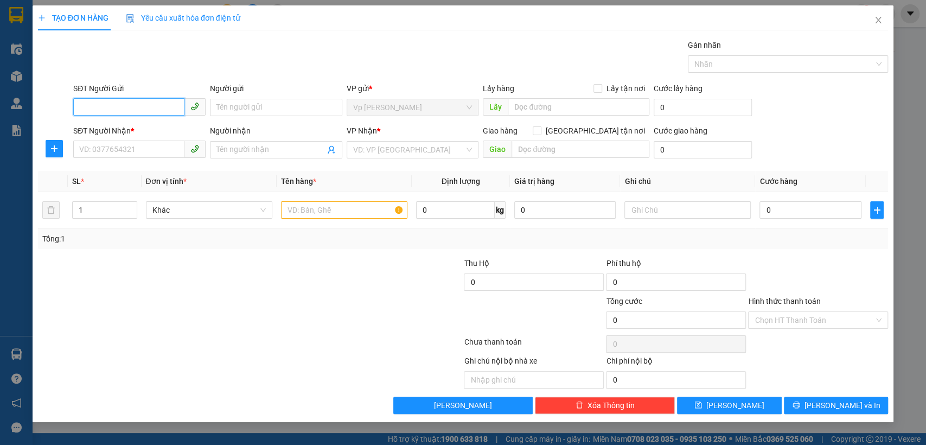
click at [100, 109] on input "SĐT Người Gửi" at bounding box center [128, 106] width 111 height 17
type input "0888689595"
click at [107, 148] on input "SĐT Người Nhận *" at bounding box center [128, 149] width 111 height 17
type input "0989125069"
click at [265, 143] on span at bounding box center [276, 149] width 132 height 17
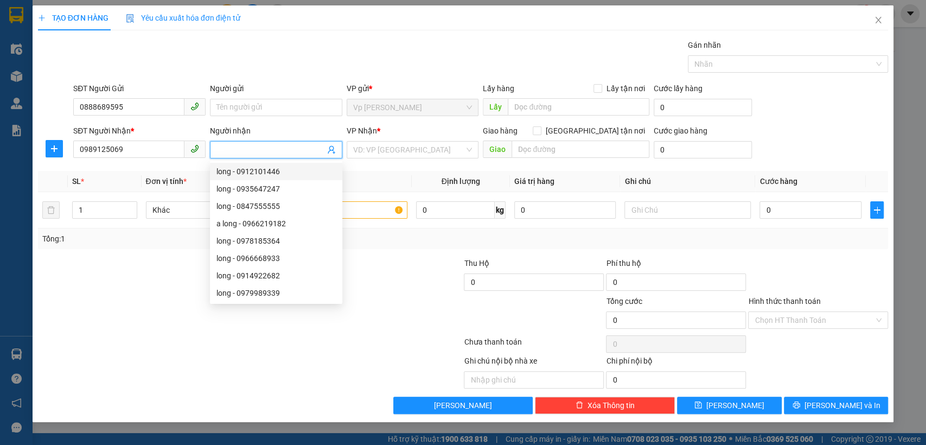
type input "d"
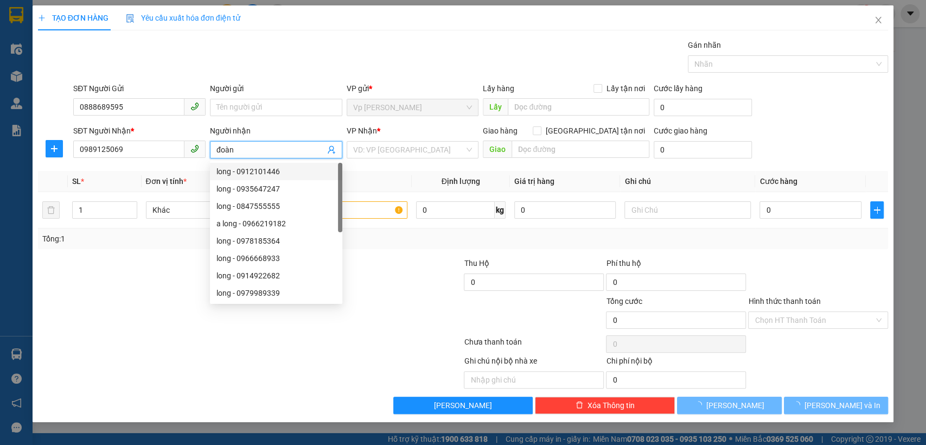
type input "đoàn"
click at [386, 158] on div "VP Nhận * VD: VP Sài Gòn" at bounding box center [413, 144] width 132 height 38
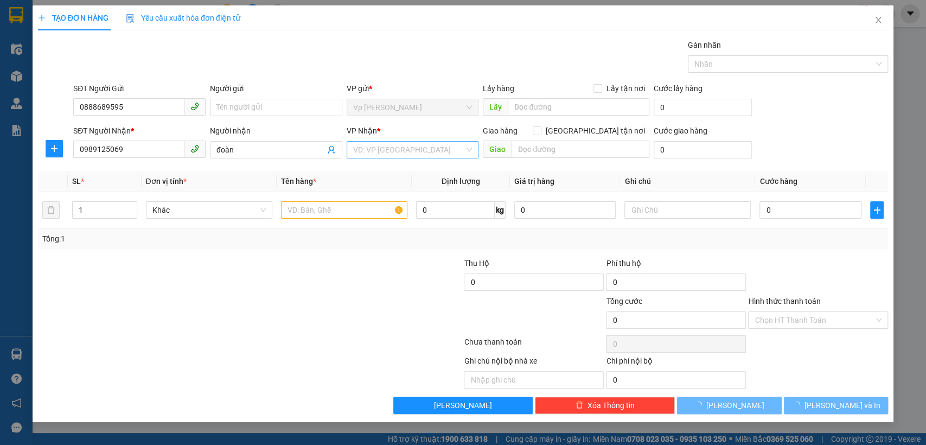
click at [400, 150] on input "search" at bounding box center [409, 150] width 112 height 16
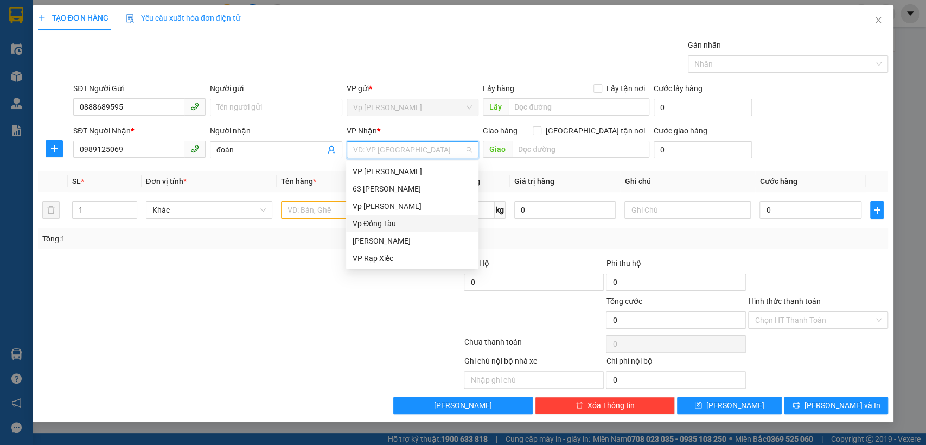
click at [409, 223] on div "Vp Đồng Tàu" at bounding box center [412, 224] width 119 height 12
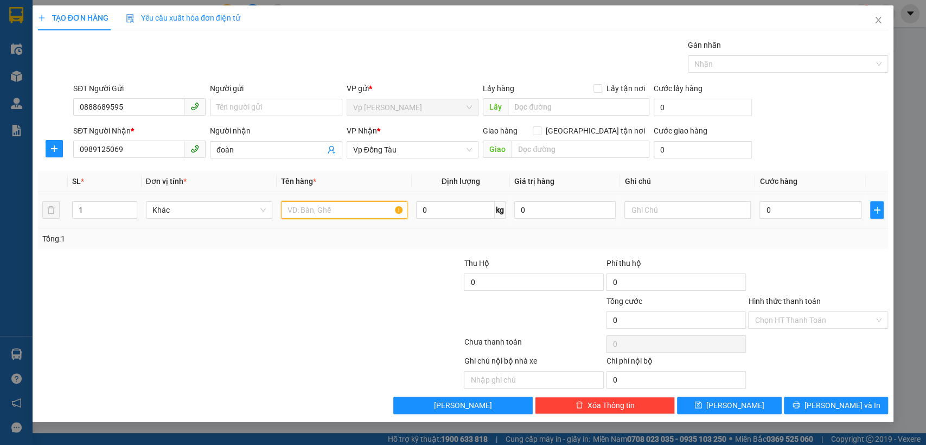
click at [330, 213] on input "text" at bounding box center [344, 209] width 126 height 17
type input "gt"
click at [808, 210] on input "0" at bounding box center [811, 209] width 102 height 17
type input "3"
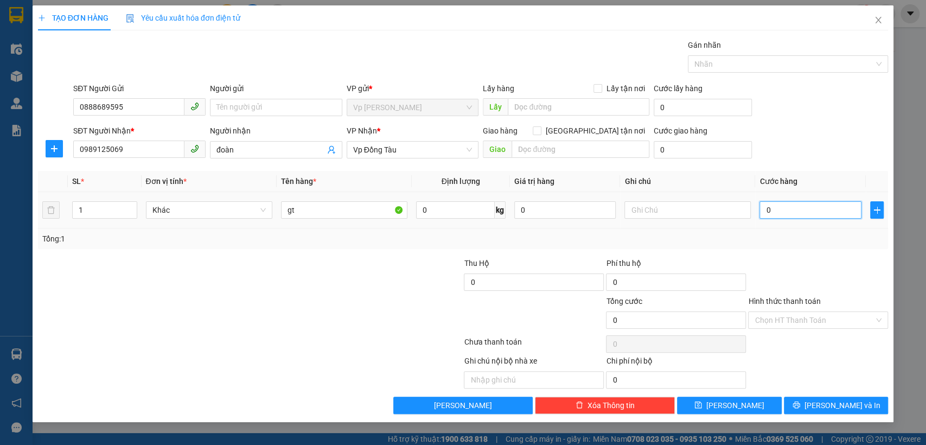
type input "3"
type input "30"
type input "30.000"
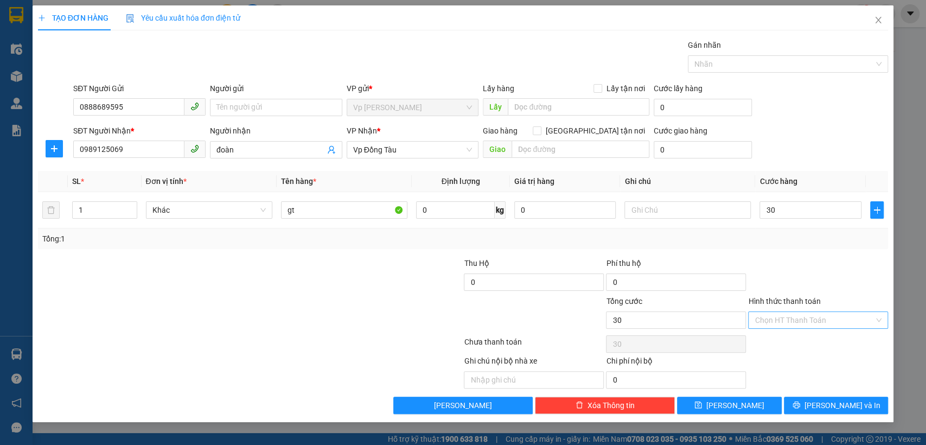
type input "30.000"
click at [822, 318] on input "Hình thức thanh toán" at bounding box center [814, 320] width 119 height 16
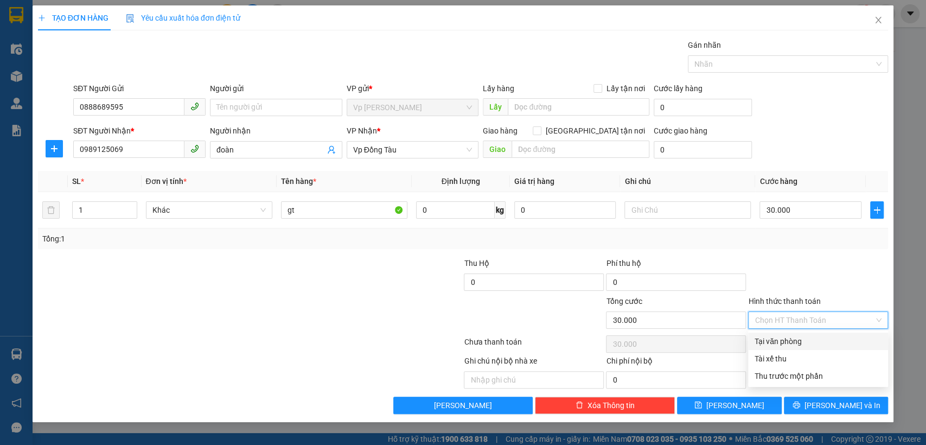
click at [809, 341] on div "Tại văn phòng" at bounding box center [818, 341] width 127 height 12
type input "0"
click at [842, 414] on div "TẠO ĐƠN HÀNG Yêu cầu xuất hóa đơn điện tử Transit Pickup Surcharge Ids Transit …" at bounding box center [464, 213] width 862 height 417
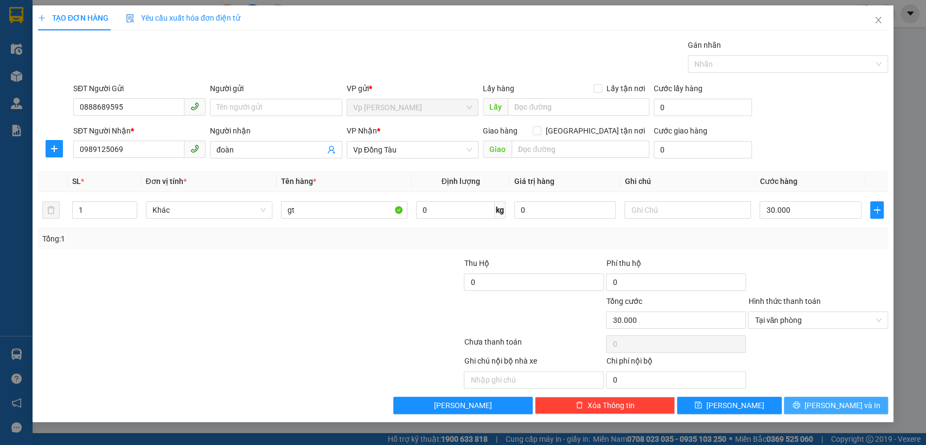
click at [848, 404] on span "Lưu và In" at bounding box center [843, 405] width 76 height 12
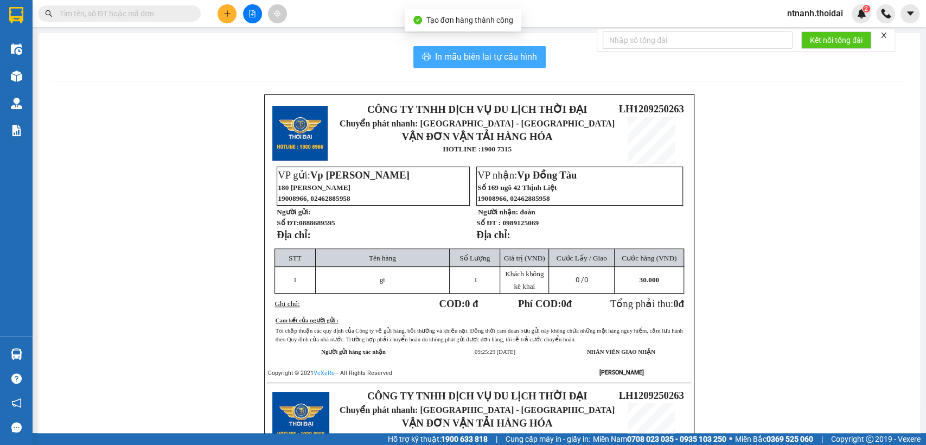
drag, startPoint x: 469, startPoint y: 58, endPoint x: 587, endPoint y: 215, distance: 196.6
click at [469, 58] on span "In mẫu biên lai tự cấu hình" at bounding box center [486, 57] width 102 height 14
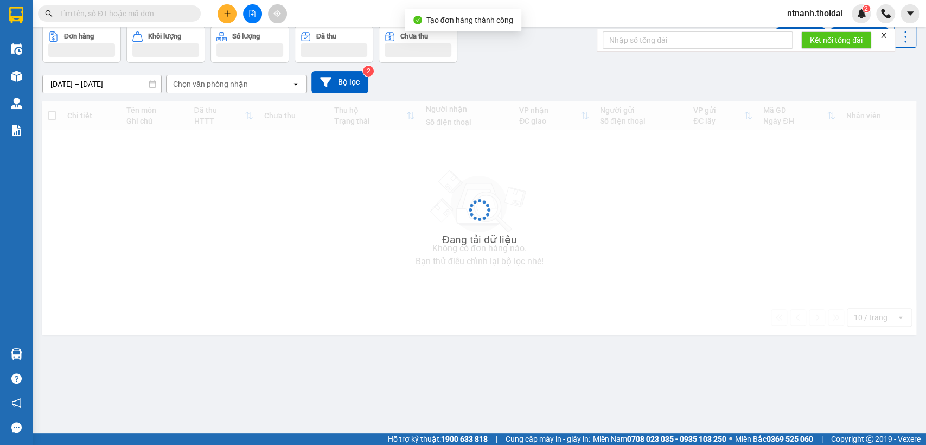
scroll to position [50, 0]
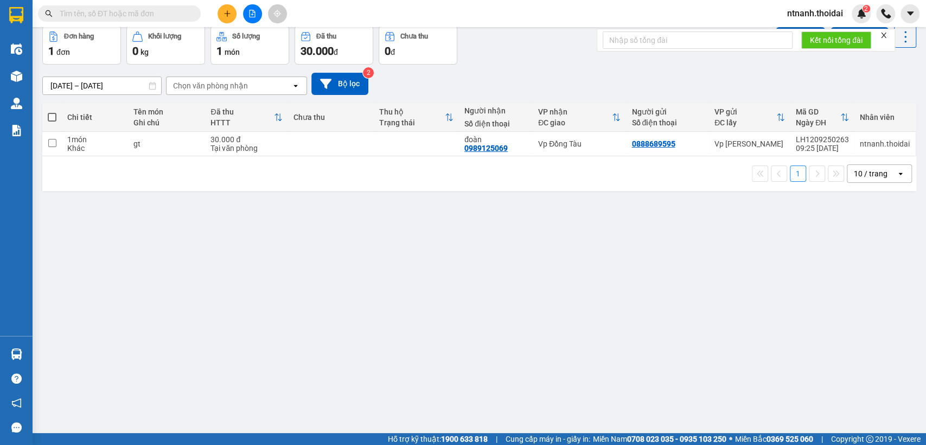
drag, startPoint x: 770, startPoint y: 377, endPoint x: 590, endPoint y: 443, distance: 192.0
drag, startPoint x: 590, startPoint y: 443, endPoint x: 460, endPoint y: 275, distance: 212.4
click at [460, 275] on div "ver 1.8.143 Kho gửi Trên xe Kho nhận Hàng đã giao Đơn hàng 1 đơn Khối lượng 0 k…" at bounding box center [479, 205] width 883 height 445
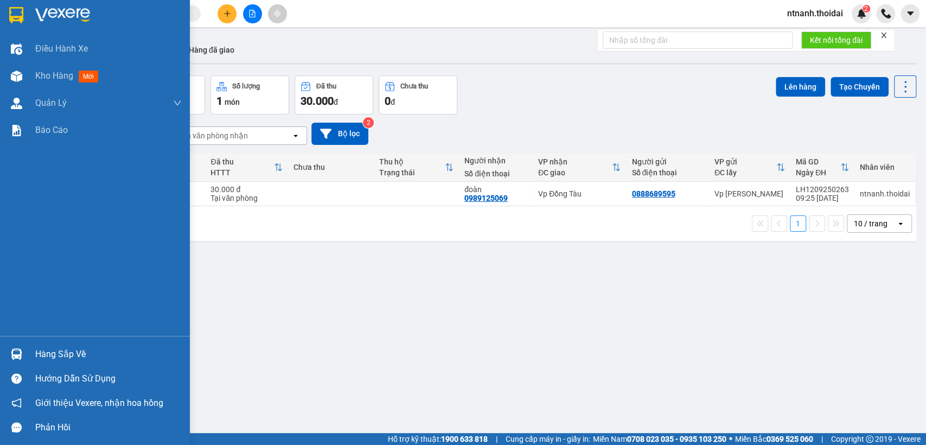
click at [64, 350] on div "Hàng sắp về" at bounding box center [108, 354] width 147 height 16
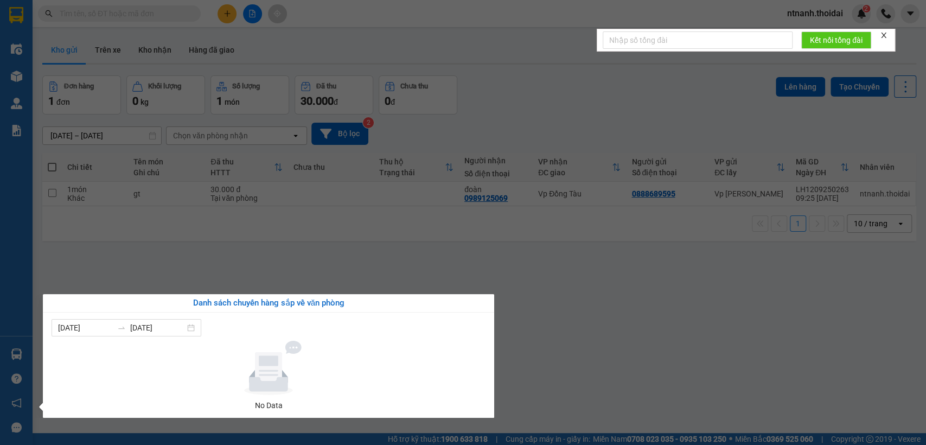
click at [526, 389] on section "Kết quả tìm kiếm ( 183 ) Bộ lọc Mã ĐH Trạng thái Món hàng Thu hộ Tổng cước Chưa…" at bounding box center [463, 222] width 926 height 445
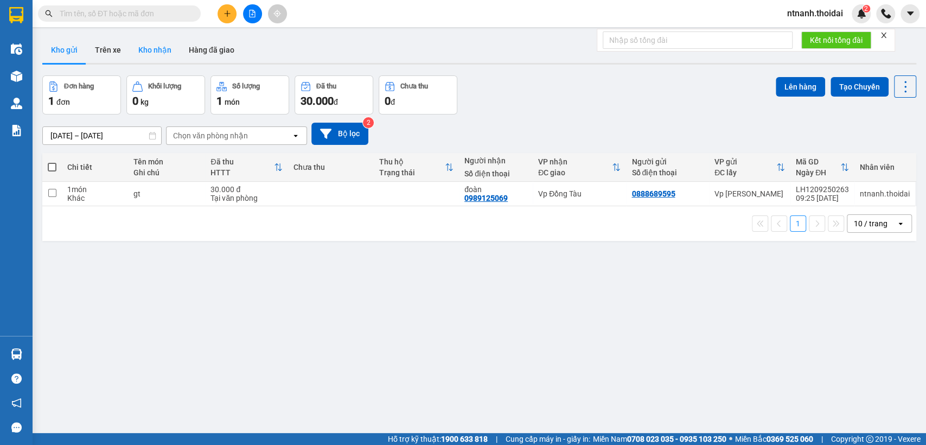
click at [151, 58] on button "Kho nhận" at bounding box center [155, 50] width 50 height 26
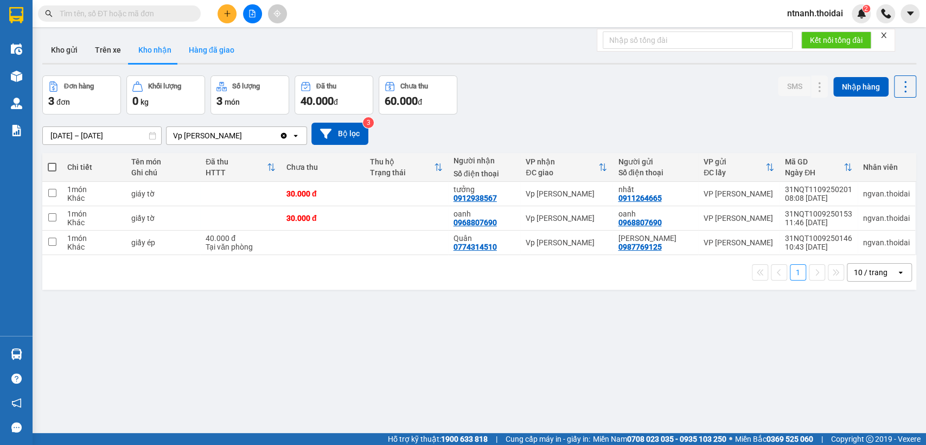
click at [226, 47] on button "Hàng đã giao" at bounding box center [211, 50] width 63 height 26
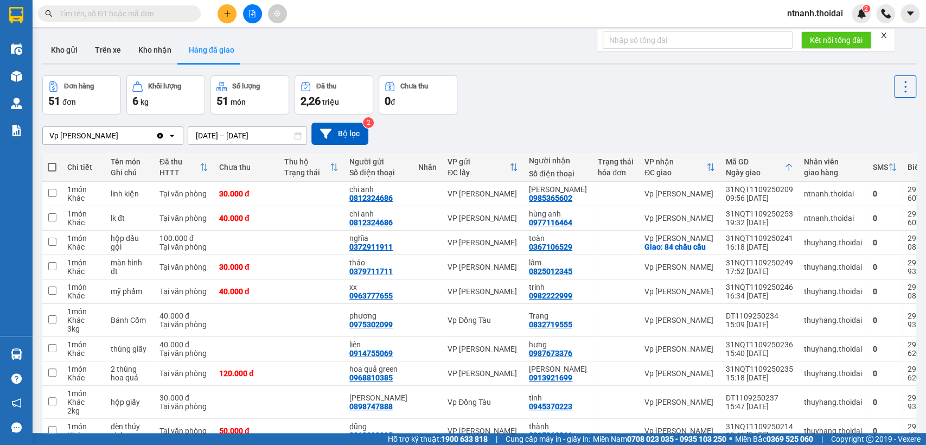
click at [233, 131] on input "10/09/2025 – 12/09/2025" at bounding box center [247, 135] width 118 height 17
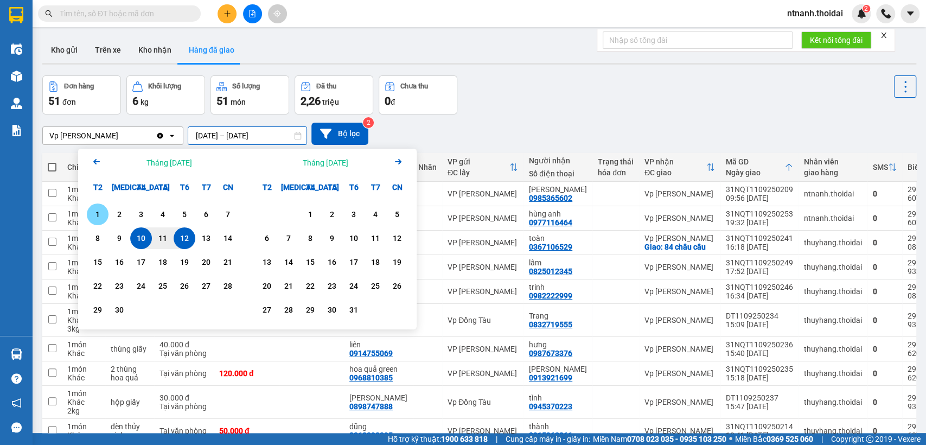
click at [93, 214] on div "1" at bounding box center [97, 214] width 15 height 13
click at [285, 136] on input "01/09/2025 – / /" at bounding box center [247, 135] width 118 height 17
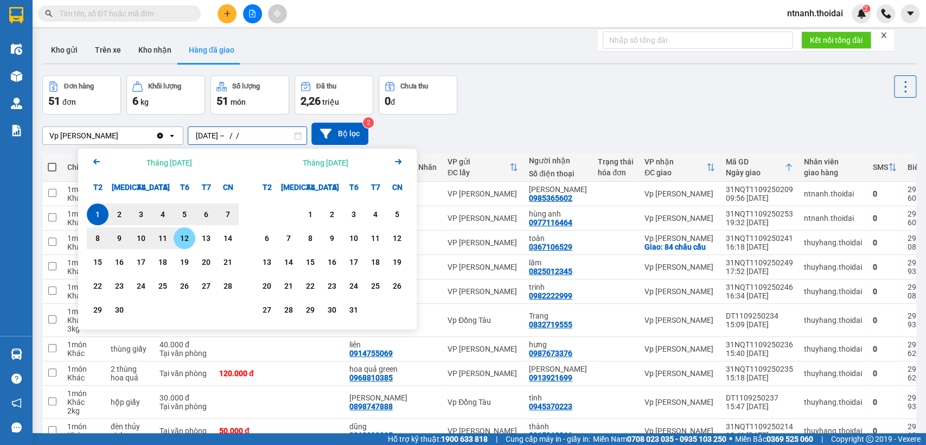
click at [182, 237] on div "12" at bounding box center [184, 238] width 15 height 13
type input "01/09/2025 – 12/09/2025"
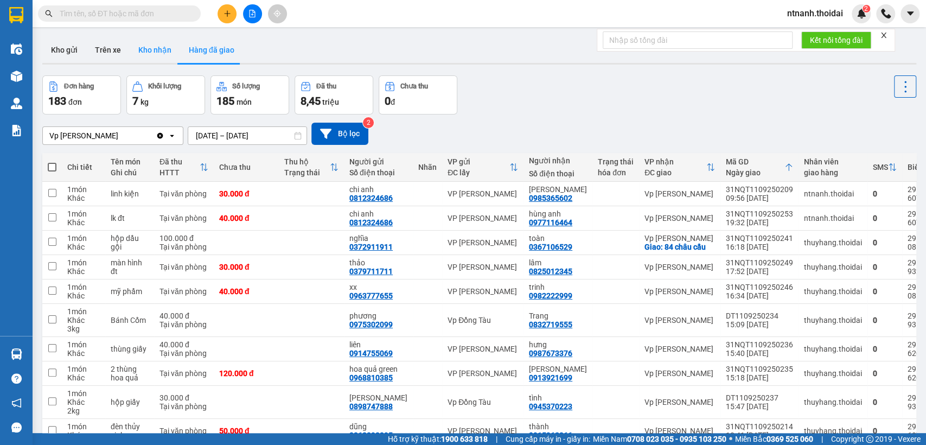
click at [152, 49] on button "Kho nhận" at bounding box center [155, 50] width 50 height 26
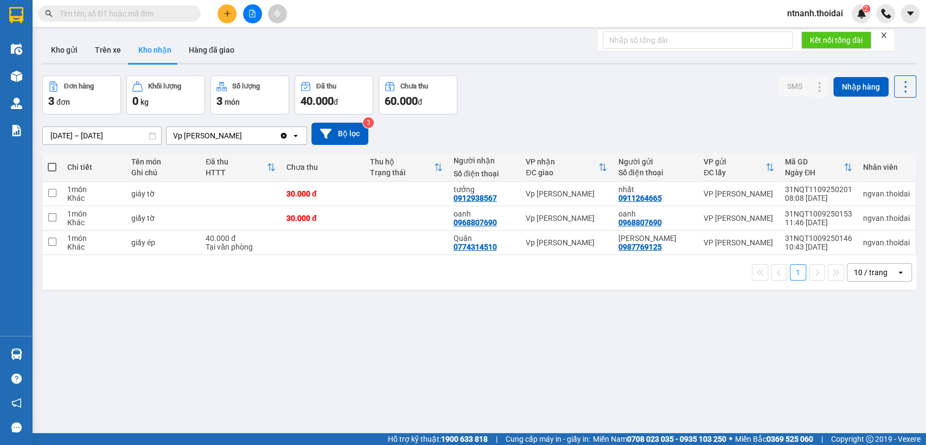
click at [96, 138] on input "10/09/2025 – 12/09/2025" at bounding box center [102, 135] width 118 height 17
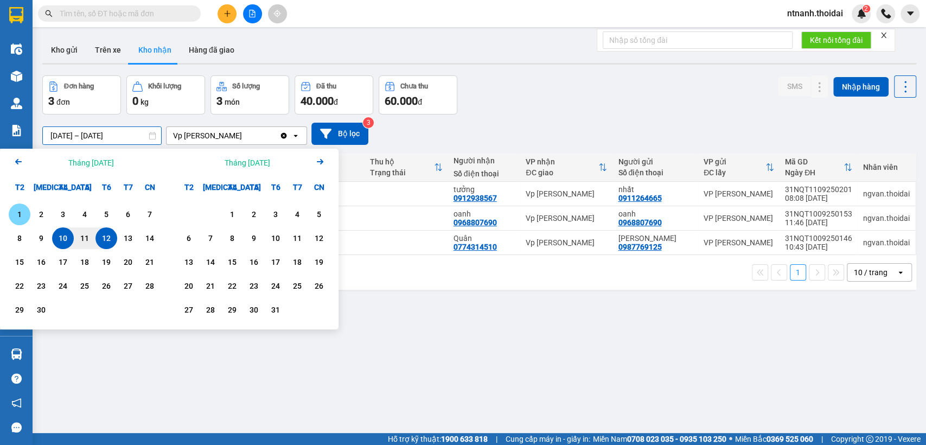
click at [29, 213] on div "1" at bounding box center [20, 215] width 22 height 22
click at [128, 143] on input "01/09/2025 – / /" at bounding box center [102, 135] width 118 height 17
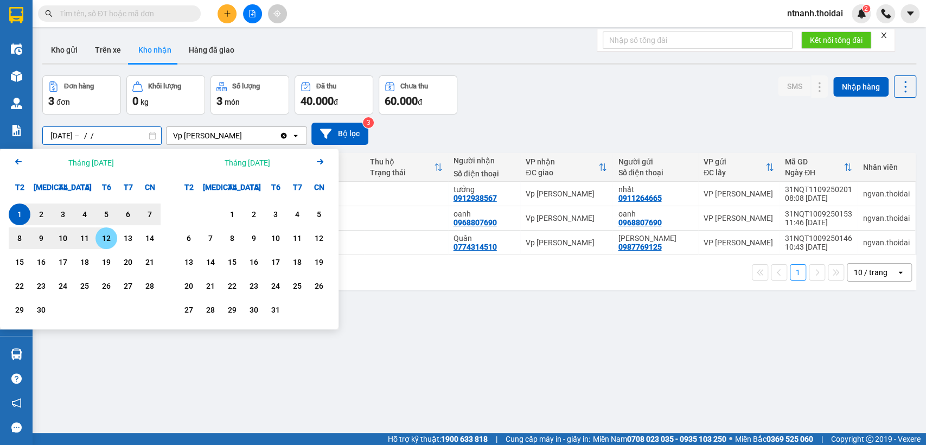
click at [101, 242] on div "12" at bounding box center [106, 238] width 15 height 13
type input "01/09/2025 – 12/09/2025"
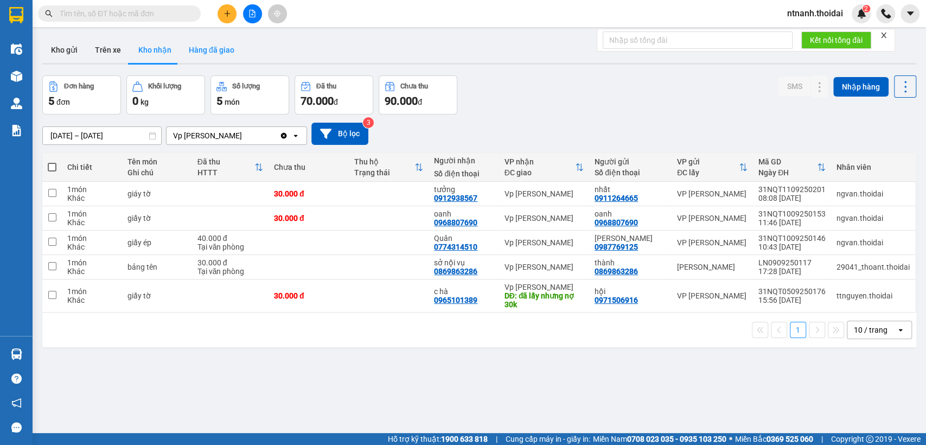
click at [215, 43] on button "Hàng đã giao" at bounding box center [211, 50] width 63 height 26
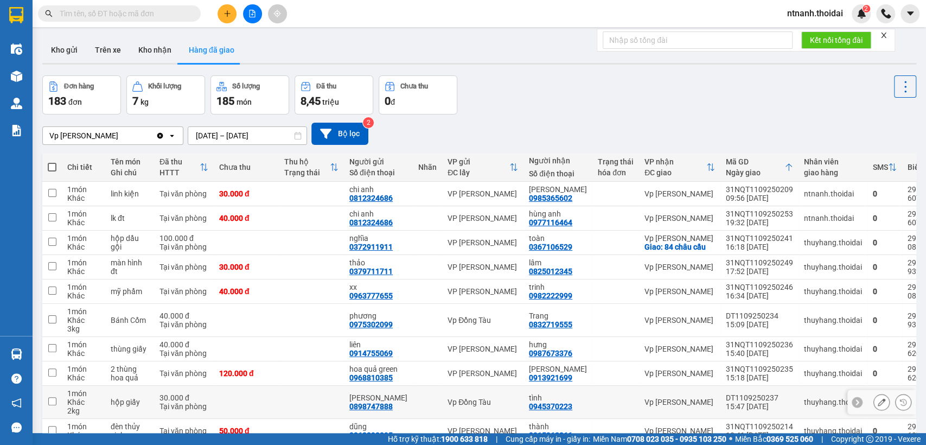
scroll to position [58, 0]
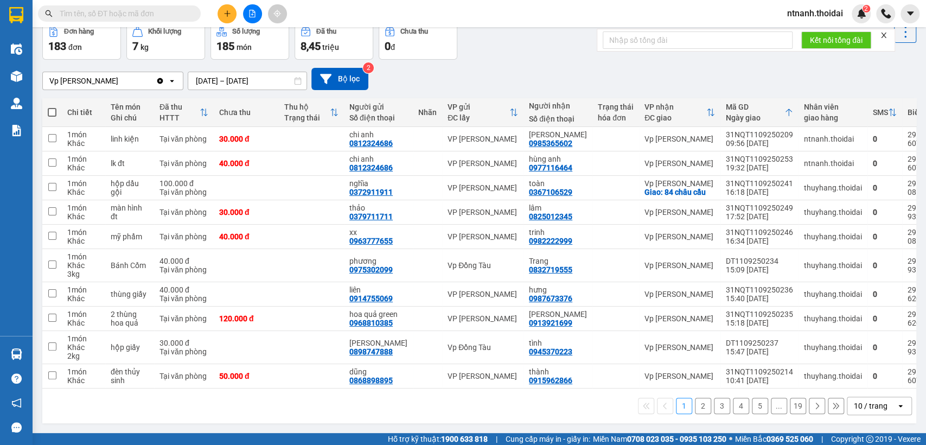
click at [695, 409] on button "2" at bounding box center [703, 406] width 16 height 16
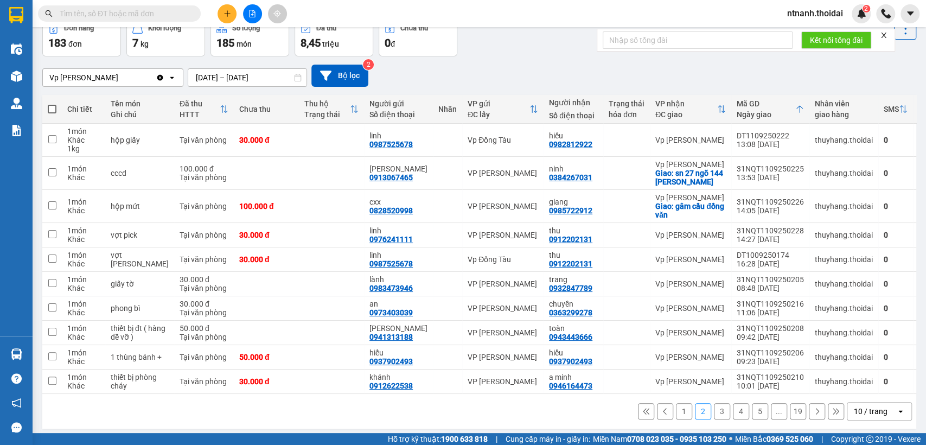
scroll to position [84, 0]
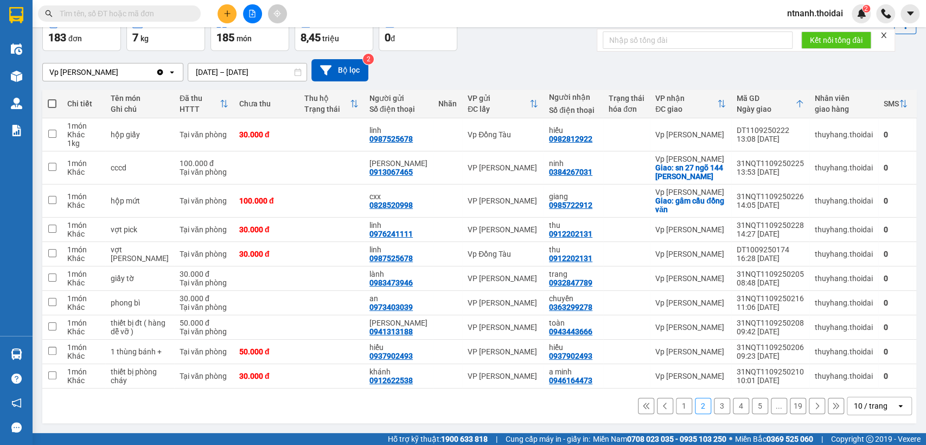
drag, startPoint x: 722, startPoint y: 407, endPoint x: 713, endPoint y: 409, distance: 9.0
click at [719, 408] on div "1 2 3 4 5 ... 19 10 / trang open" at bounding box center [480, 406] width 866 height 18
click at [714, 409] on button "3" at bounding box center [722, 406] width 16 height 16
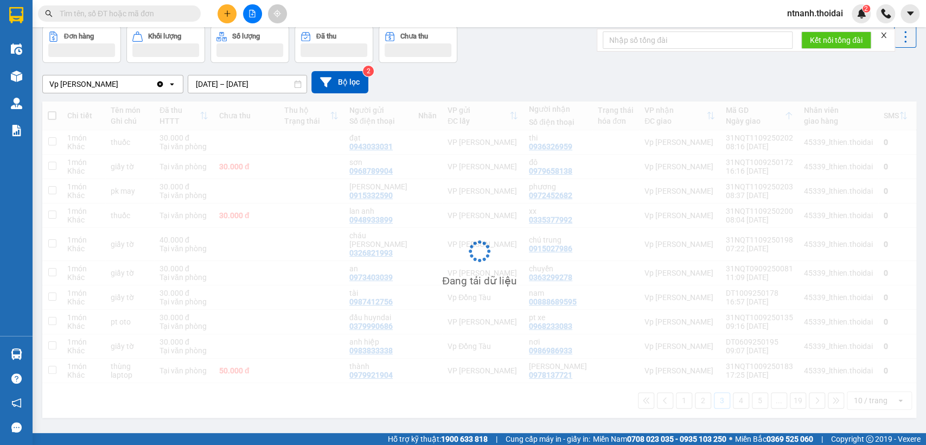
scroll to position [50, 0]
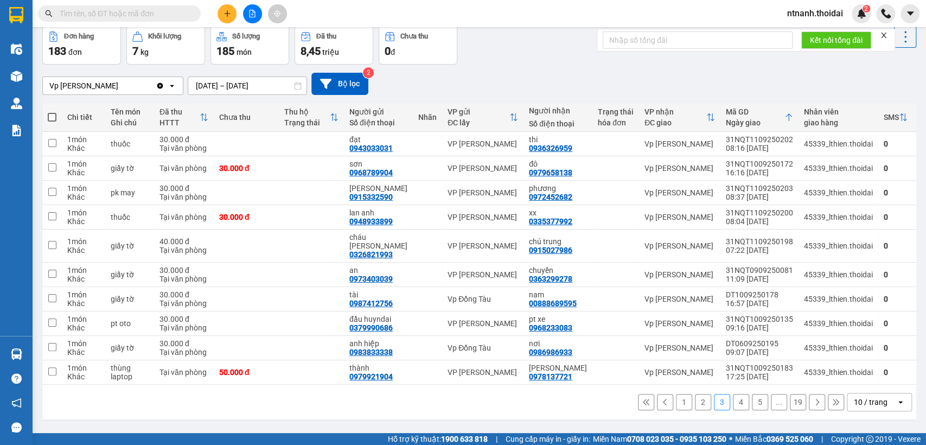
click at [734, 397] on button "4" at bounding box center [741, 402] width 16 height 16
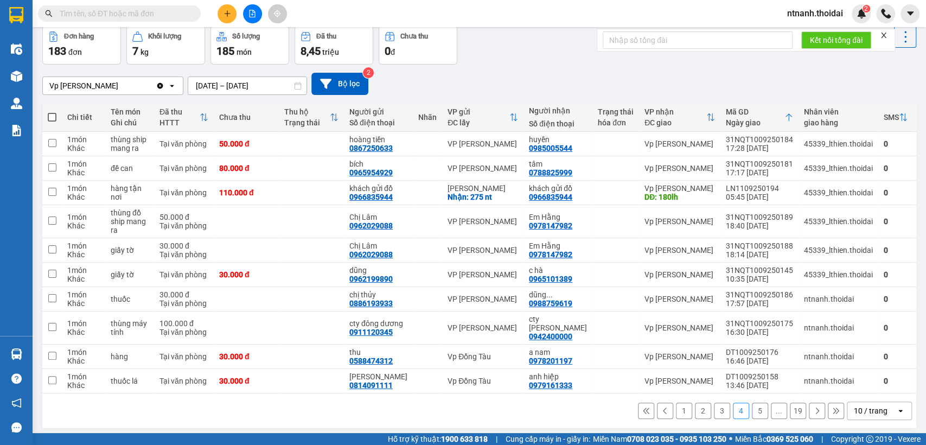
click at [752, 418] on button "5" at bounding box center [760, 411] width 16 height 16
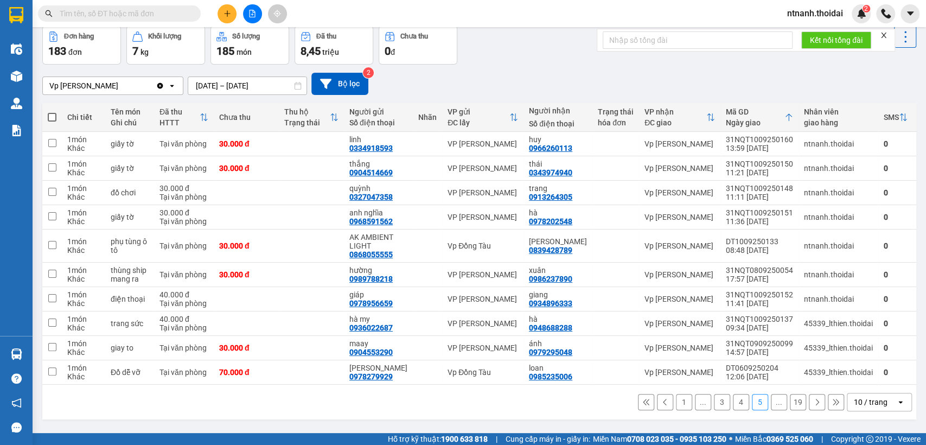
click at [643, 404] on icon at bounding box center [647, 402] width 8 height 8
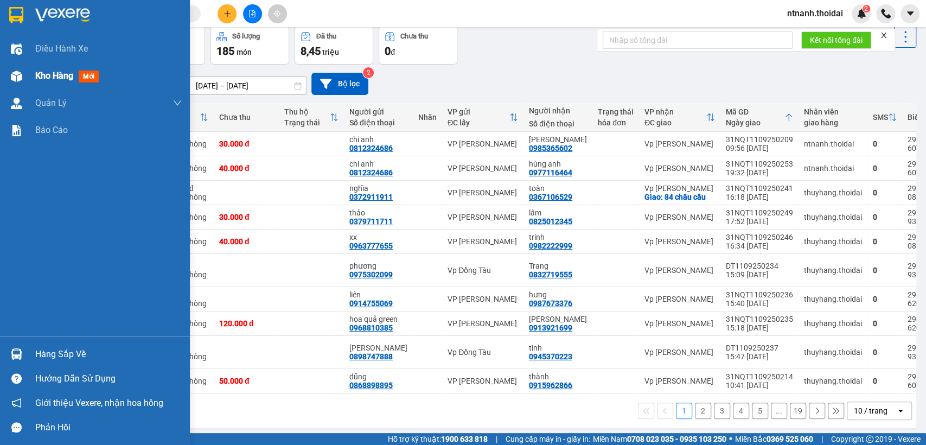
click at [47, 75] on span "Kho hàng" at bounding box center [54, 76] width 38 height 10
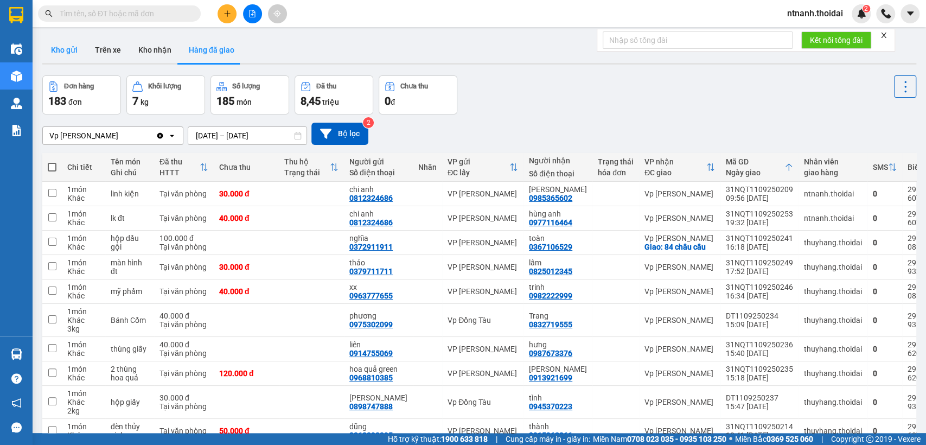
click at [74, 59] on button "Kho gửi" at bounding box center [64, 50] width 44 height 26
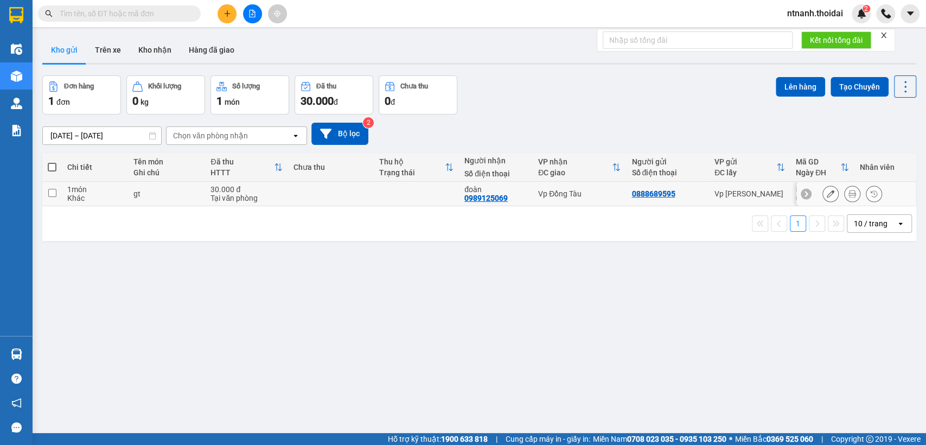
click at [169, 200] on td "gt" at bounding box center [167, 194] width 78 height 24
checkbox input "true"
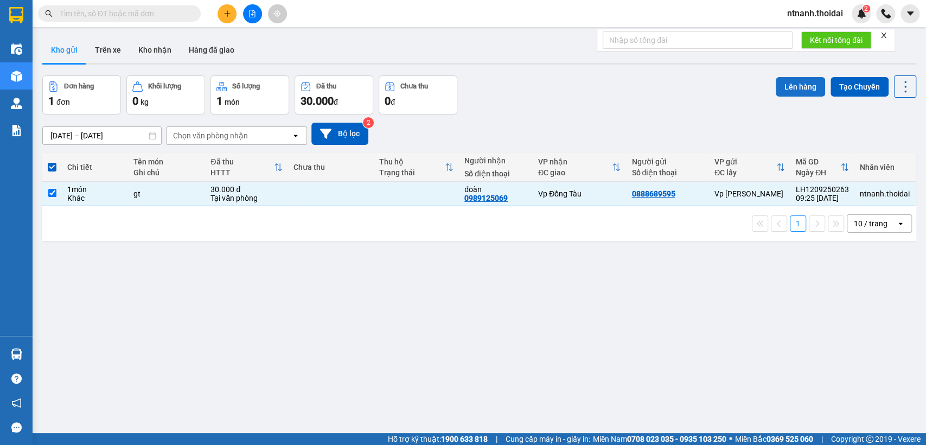
click at [782, 82] on button "Lên hàng" at bounding box center [800, 87] width 49 height 20
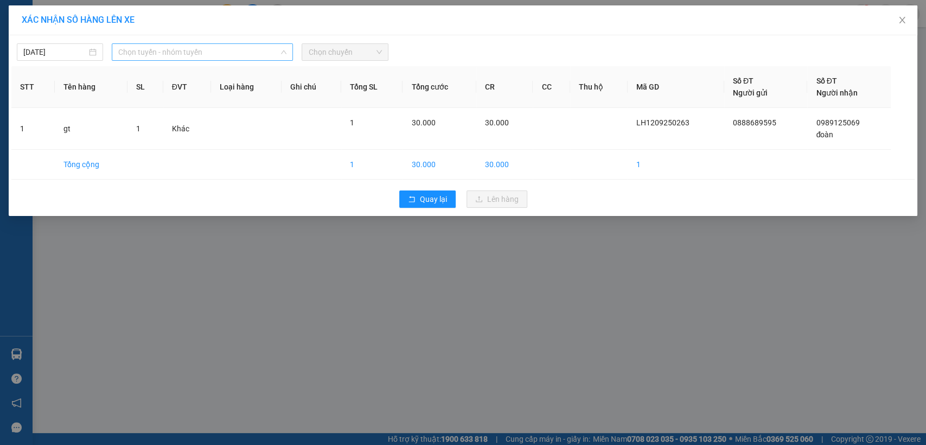
click at [194, 49] on span "Chọn tuyến - nhóm tuyến" at bounding box center [202, 52] width 168 height 16
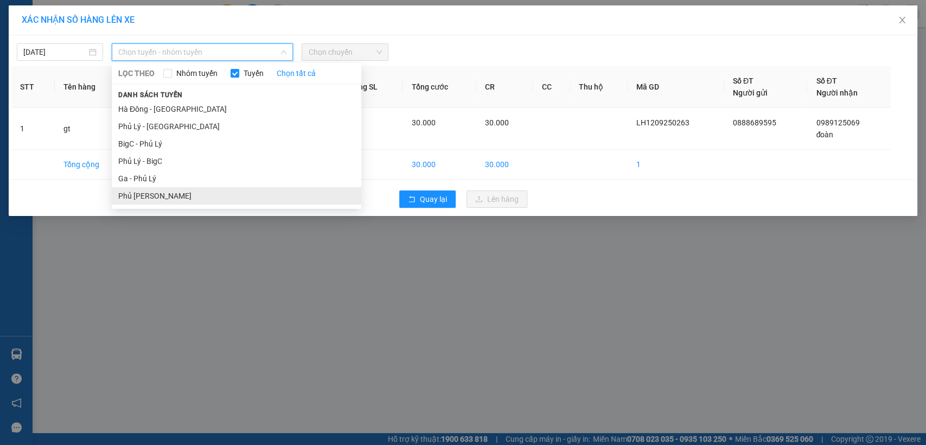
click at [149, 201] on li "Phủ Lý - Ga" at bounding box center [237, 195] width 250 height 17
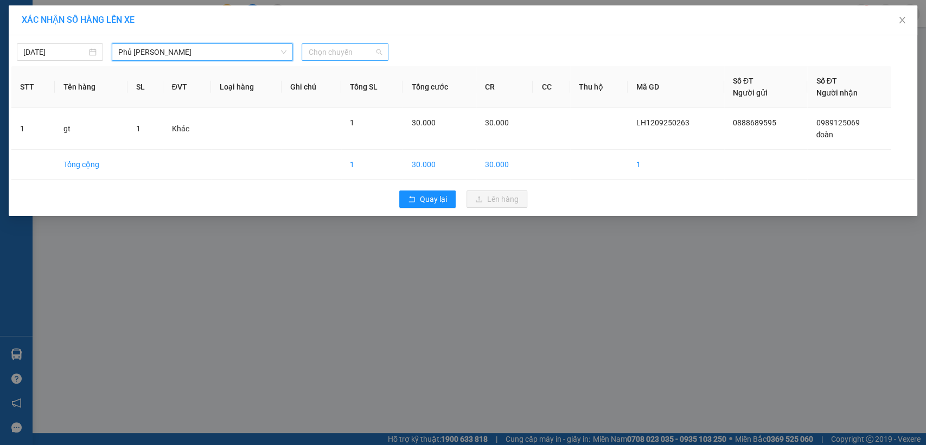
click at [373, 53] on span "Chọn chuyến" at bounding box center [344, 52] width 73 height 16
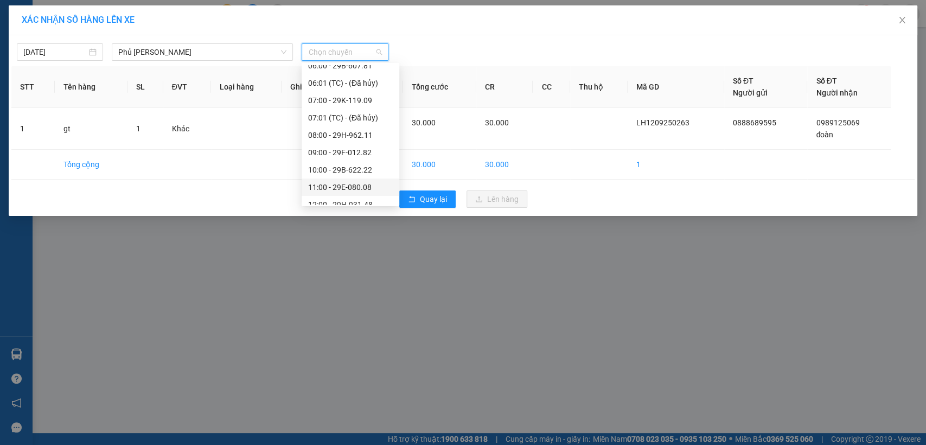
scroll to position [120, 0]
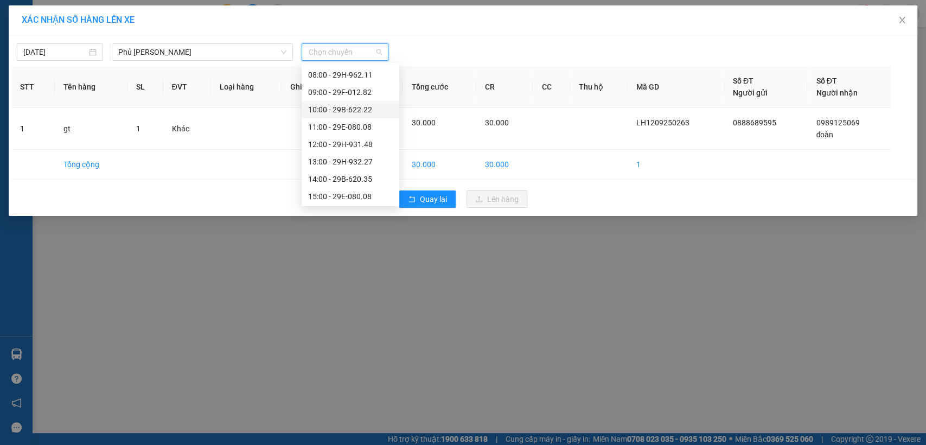
click at [372, 106] on div "10:00 - 29B-622.22" at bounding box center [350, 110] width 85 height 12
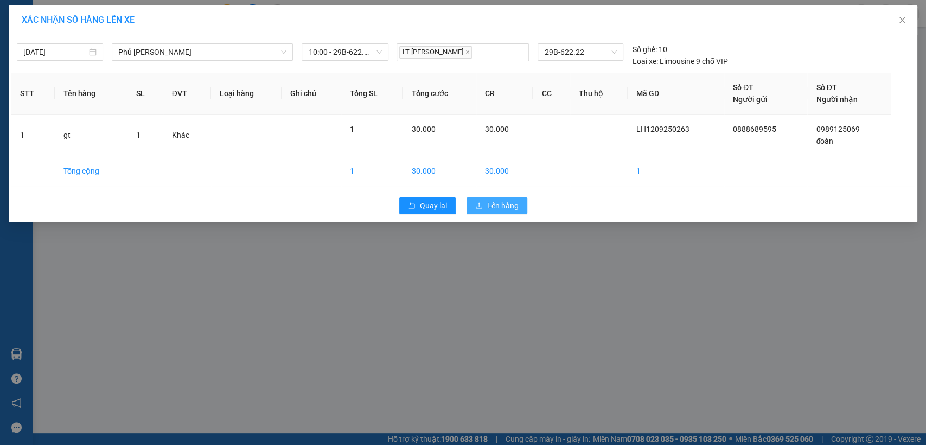
click at [513, 201] on span "Lên hàng" at bounding box center [502, 206] width 31 height 12
